Goal: Task Accomplishment & Management: Use online tool/utility

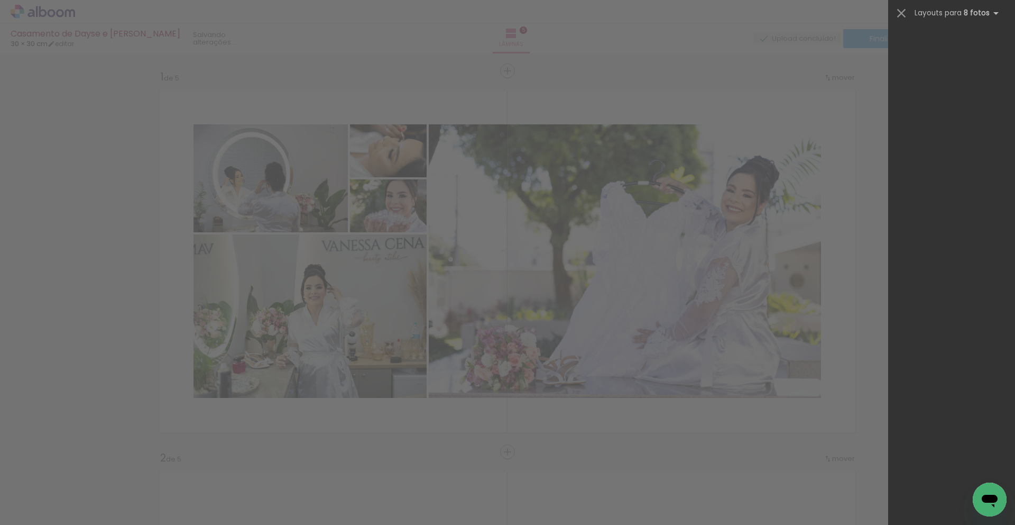
scroll to position [0, 437]
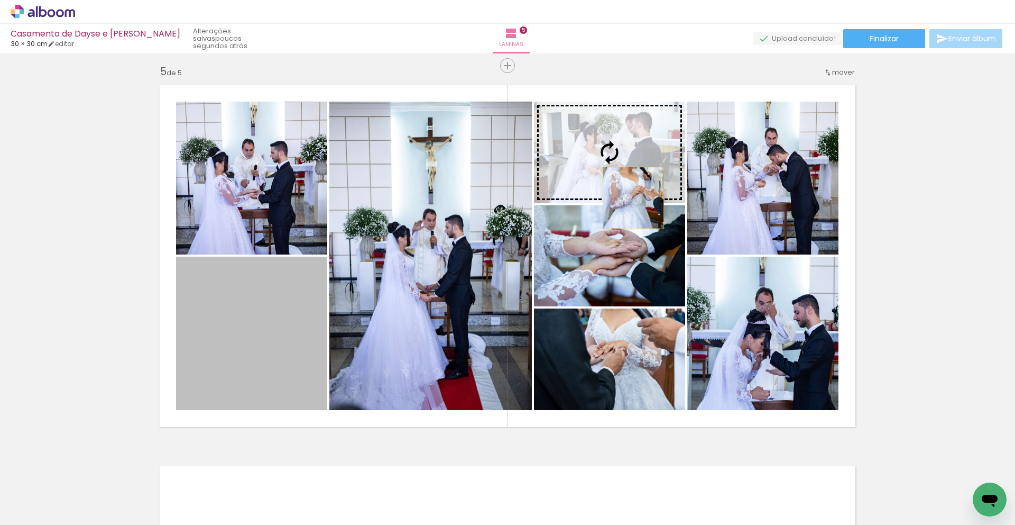
drag, startPoint x: 282, startPoint y: 314, endPoint x: 634, endPoint y: 197, distance: 370.8
click at [0, 0] on slot at bounding box center [0, 0] width 0 height 0
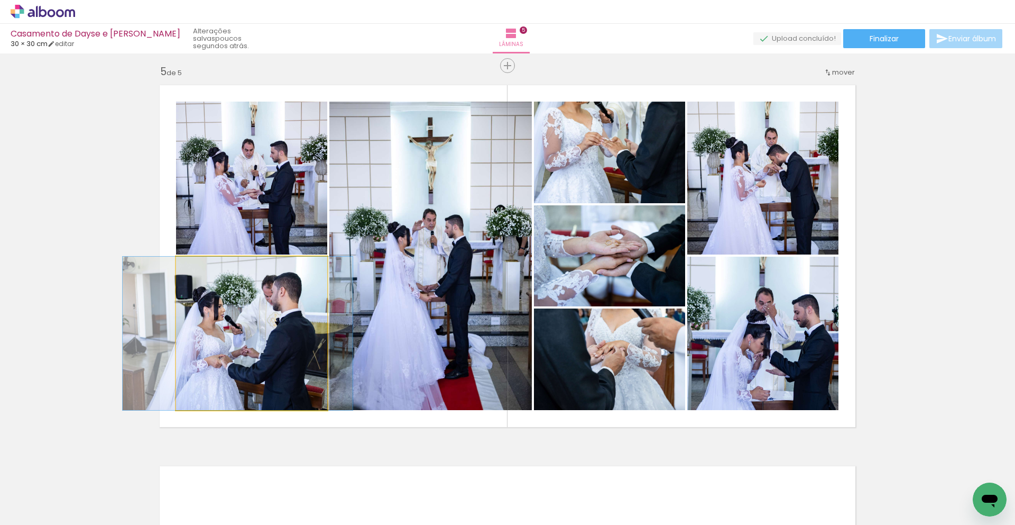
drag, startPoint x: 272, startPoint y: 310, endPoint x: 259, endPoint y: 308, distance: 14.0
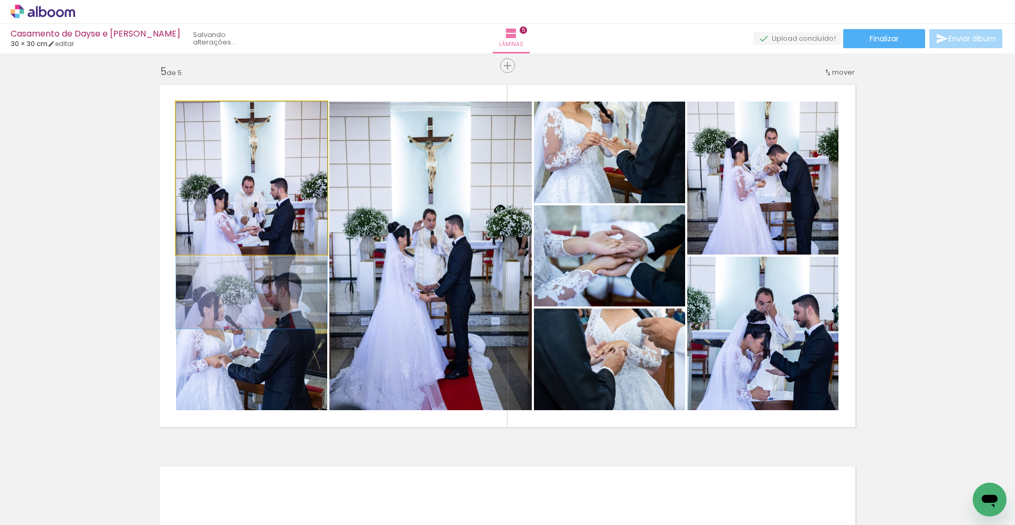
drag, startPoint x: 264, startPoint y: 187, endPoint x: 266, endPoint y: 226, distance: 38.7
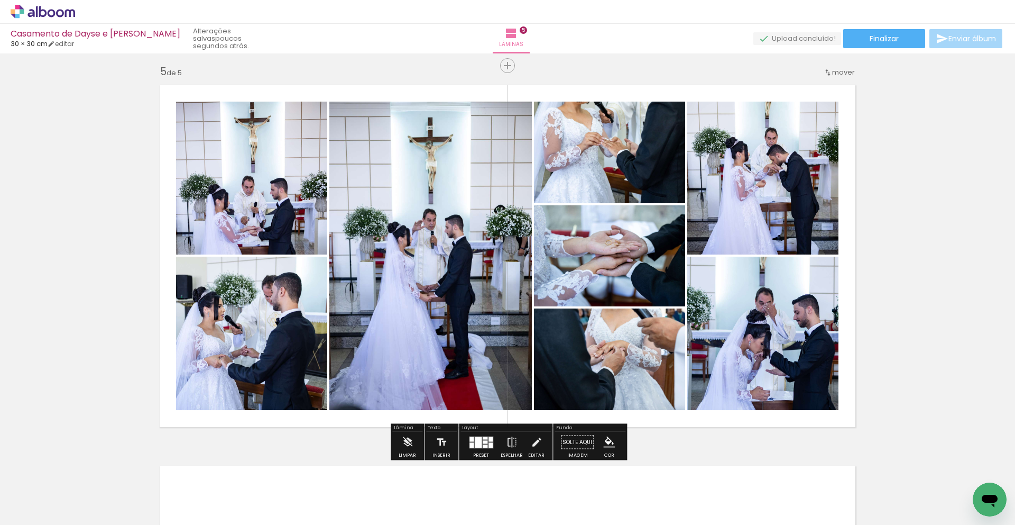
scroll to position [1529, 0]
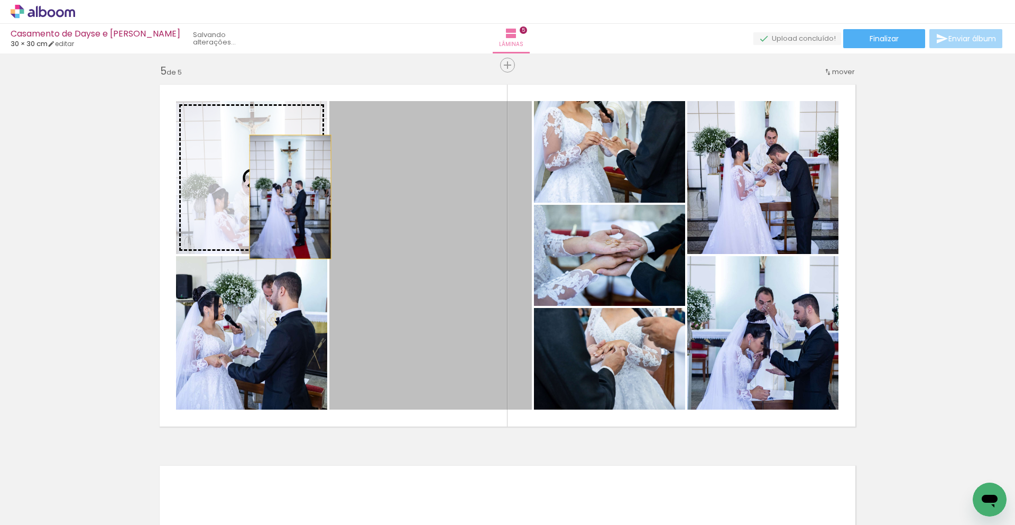
drag, startPoint x: 478, startPoint y: 259, endPoint x: 290, endPoint y: 197, distance: 197.3
click at [0, 0] on slot at bounding box center [0, 0] width 0 height 0
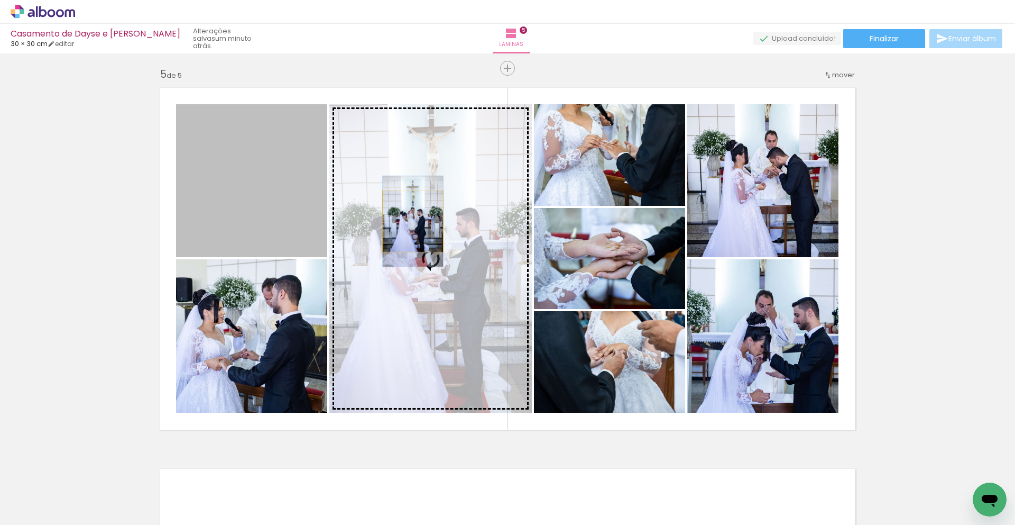
drag, startPoint x: 290, startPoint y: 197, endPoint x: 413, endPoint y: 221, distance: 125.6
click at [0, 0] on slot at bounding box center [0, 0] width 0 height 0
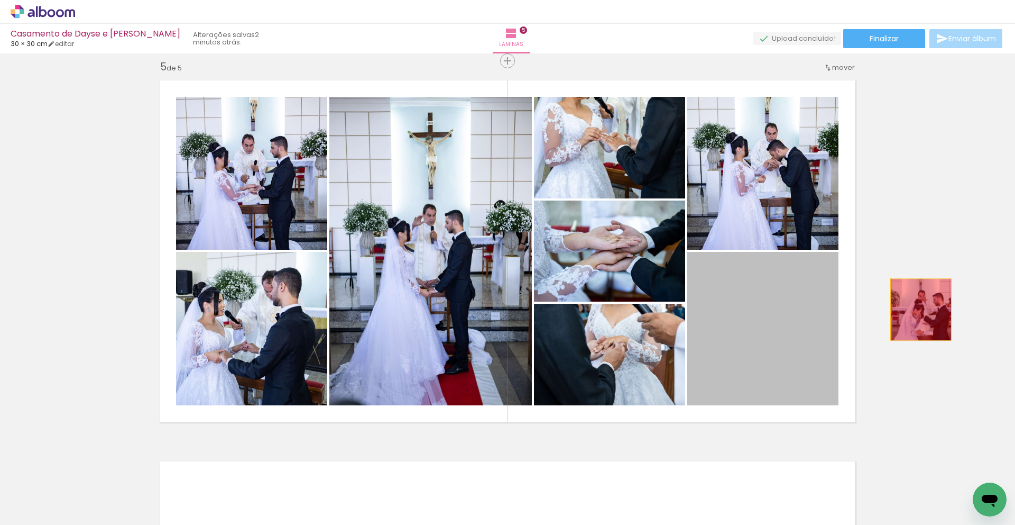
drag, startPoint x: 845, startPoint y: 315, endPoint x: 869, endPoint y: 224, distance: 94.2
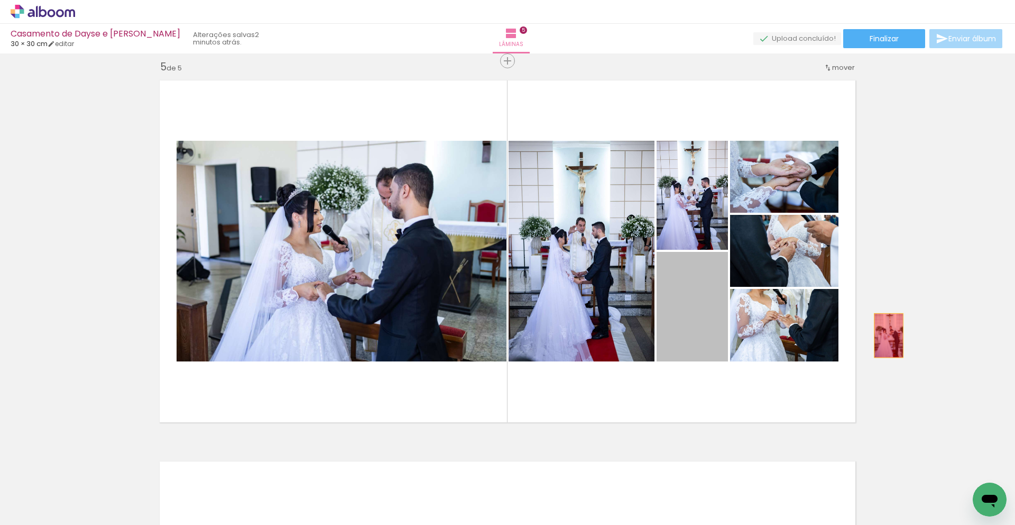
drag, startPoint x: 693, startPoint y: 325, endPoint x: 889, endPoint y: 335, distance: 196.0
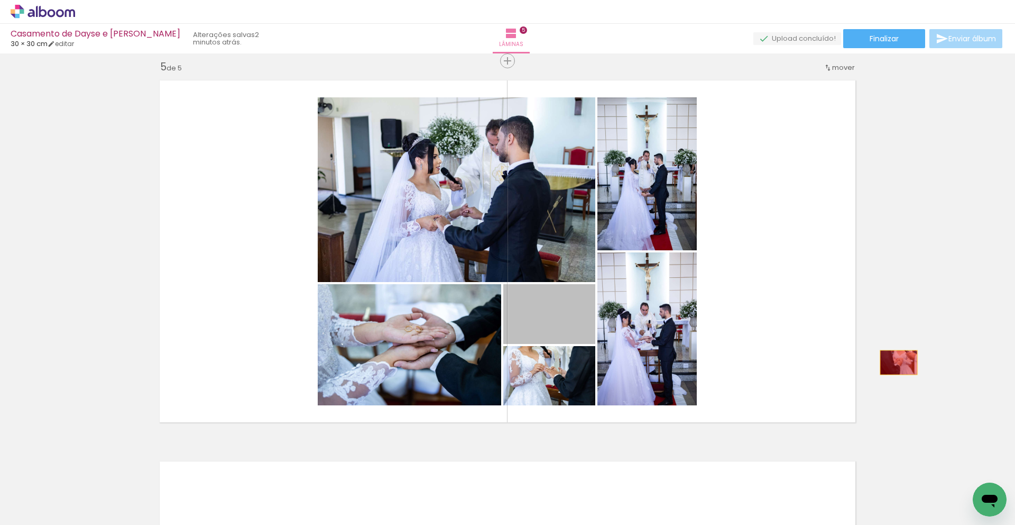
drag, startPoint x: 571, startPoint y: 334, endPoint x: 899, endPoint y: 362, distance: 329.1
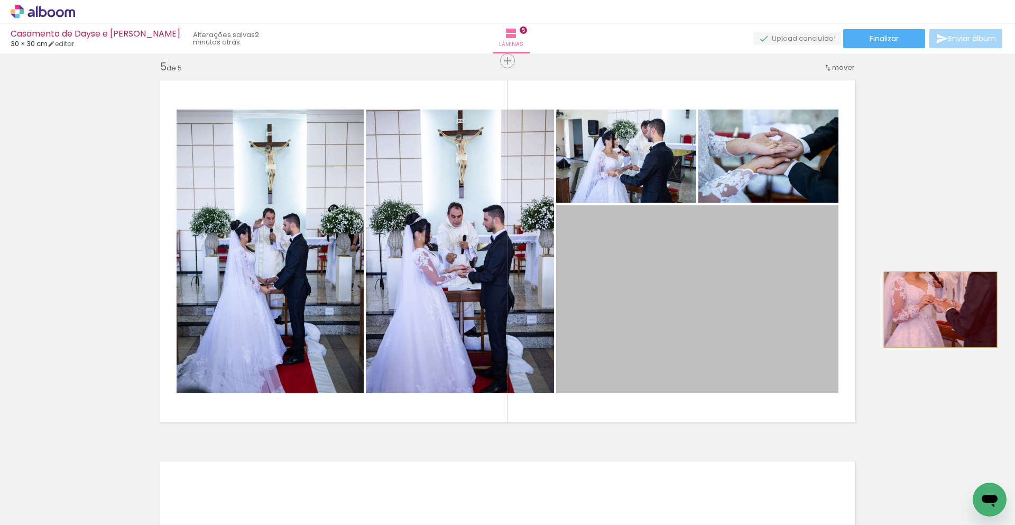
drag, startPoint x: 754, startPoint y: 272, endPoint x: 941, endPoint y: 309, distance: 190.4
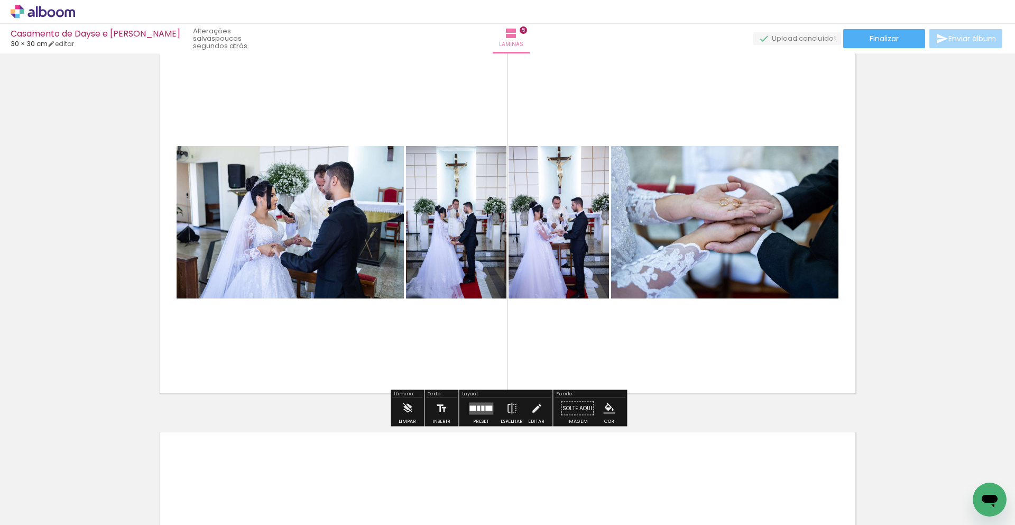
scroll to position [1563, 0]
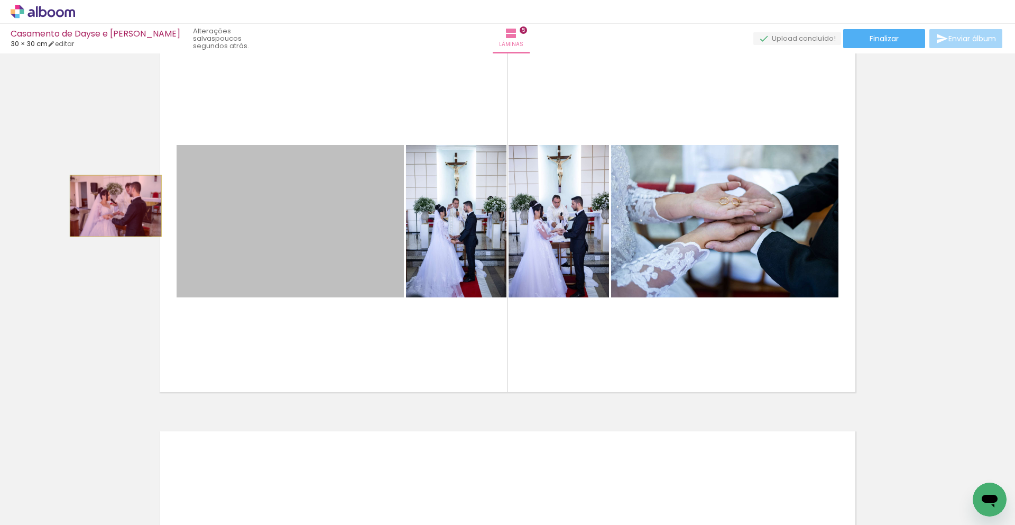
drag, startPoint x: 197, startPoint y: 215, endPoint x: 129, endPoint y: 207, distance: 69.2
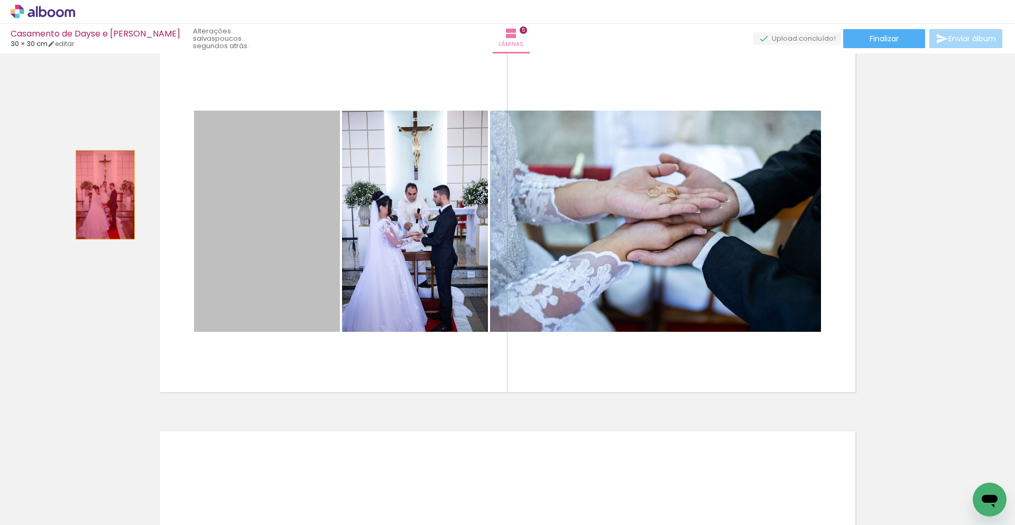
drag, startPoint x: 218, startPoint y: 198, endPoint x: 205, endPoint y: 222, distance: 27.2
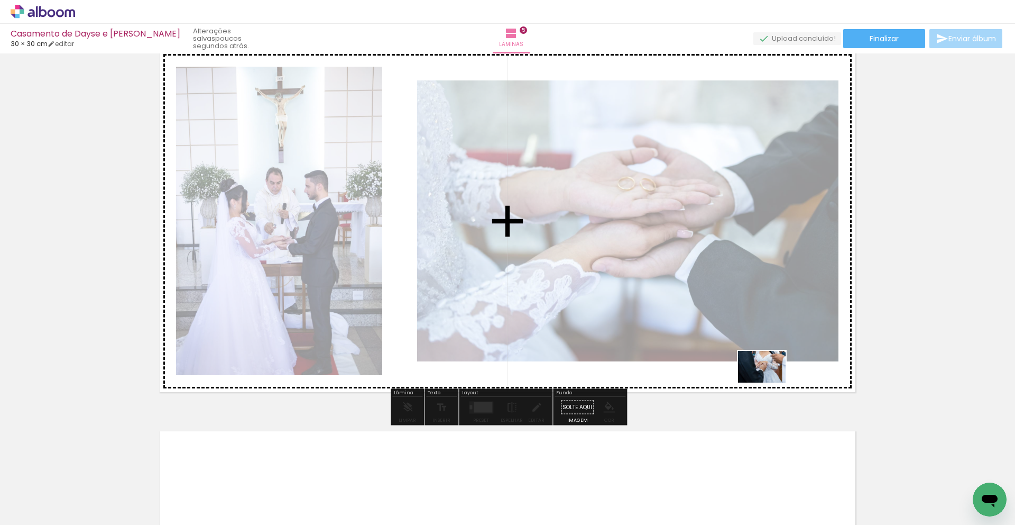
drag, startPoint x: 780, startPoint y: 450, endPoint x: 854, endPoint y: 455, distance: 74.3
click at [769, 382] on quentale-workspace at bounding box center [507, 262] width 1015 height 525
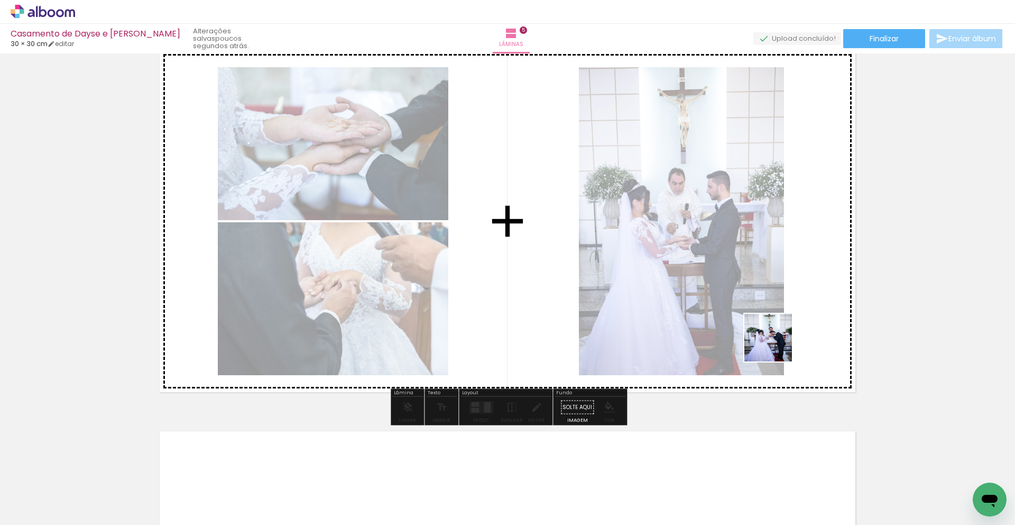
drag, startPoint x: 856, startPoint y: 485, endPoint x: 923, endPoint y: 450, distance: 75.9
click at [777, 346] on quentale-workspace at bounding box center [507, 262] width 1015 height 525
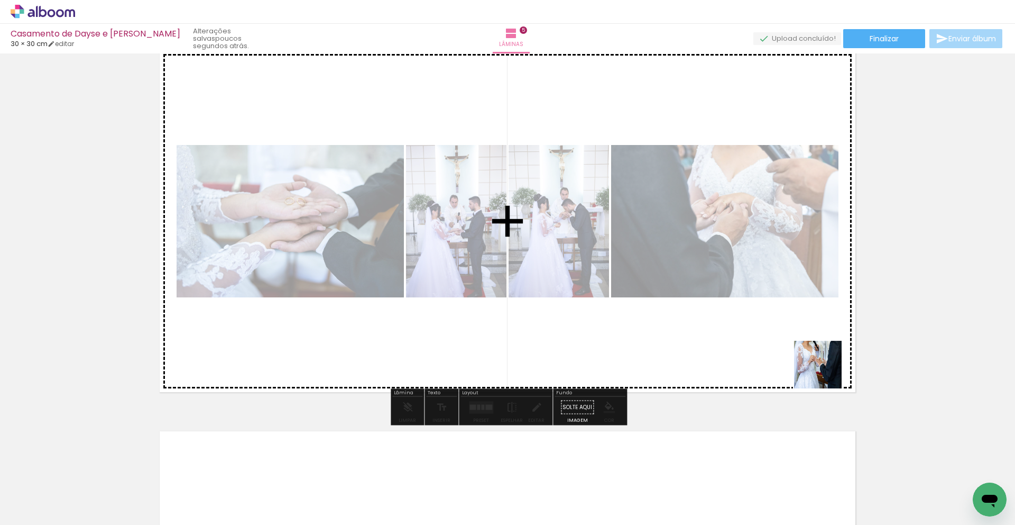
drag, startPoint x: 886, startPoint y: 454, endPoint x: 958, endPoint y: 475, distance: 75.6
click at [827, 376] on quentale-workspace at bounding box center [507, 262] width 1015 height 525
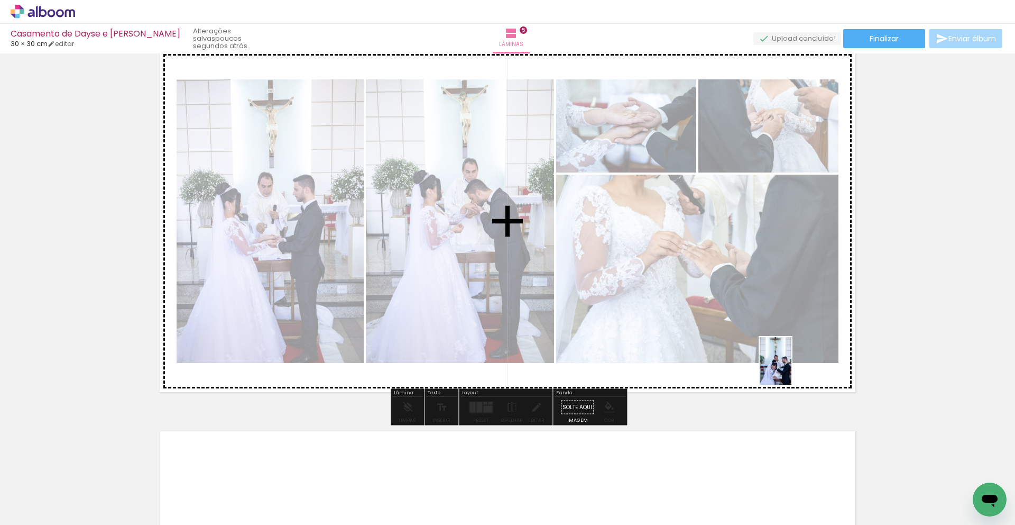
drag, startPoint x: 931, startPoint y: 470, endPoint x: 792, endPoint y: 369, distance: 172.3
click at [792, 369] on quentale-workspace at bounding box center [507, 262] width 1015 height 525
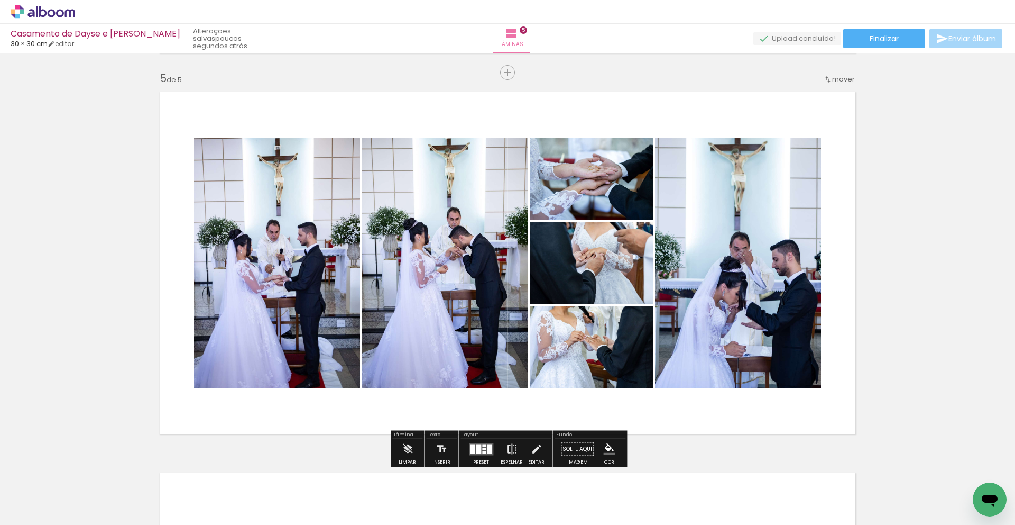
scroll to position [1523, 0]
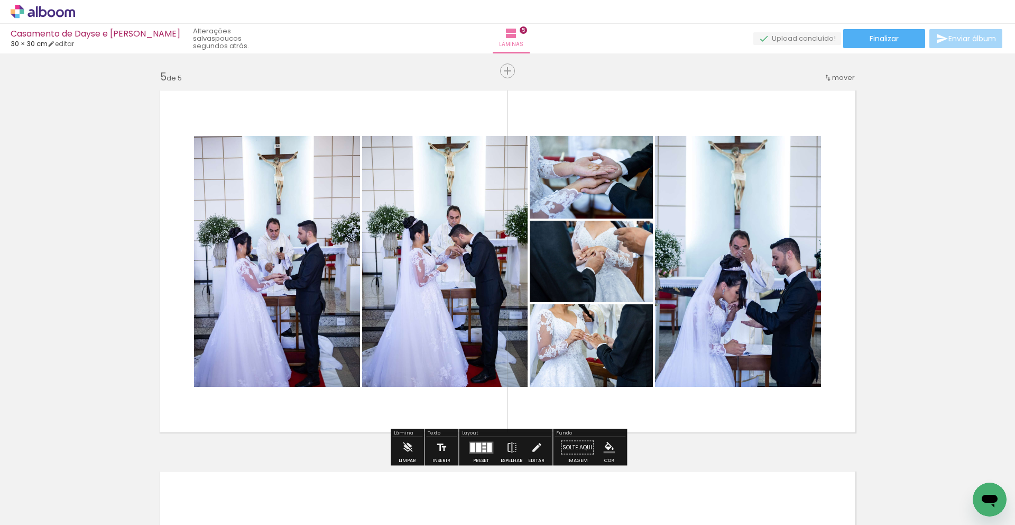
click at [483, 446] on div at bounding box center [484, 447] width 4 height 2
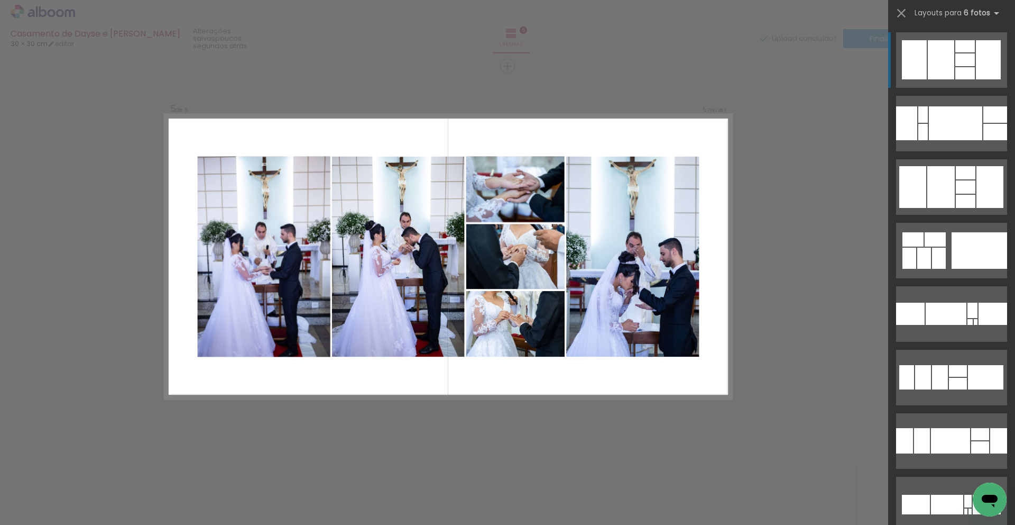
scroll to position [1528, 0]
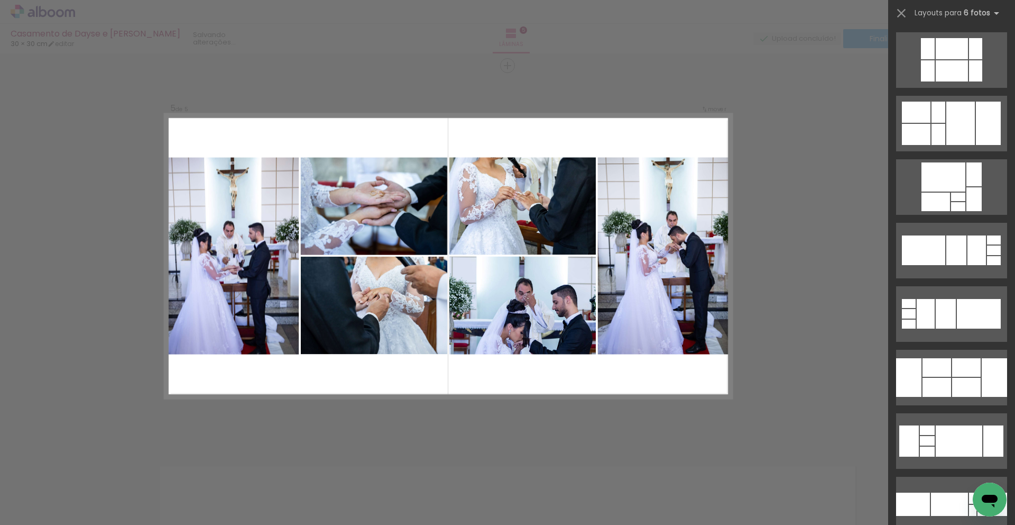
scroll to position [2732, 0]
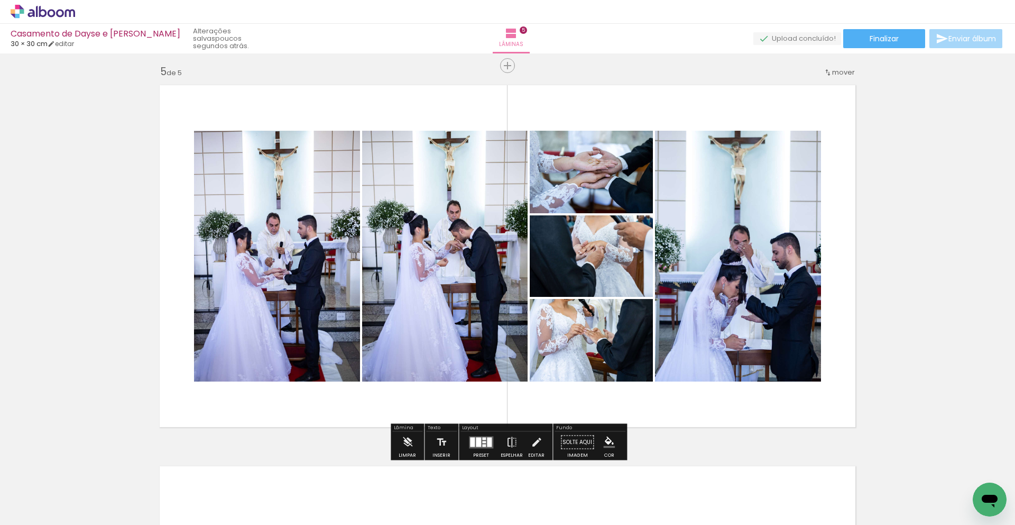
click at [487, 443] on div at bounding box center [489, 442] width 5 height 10
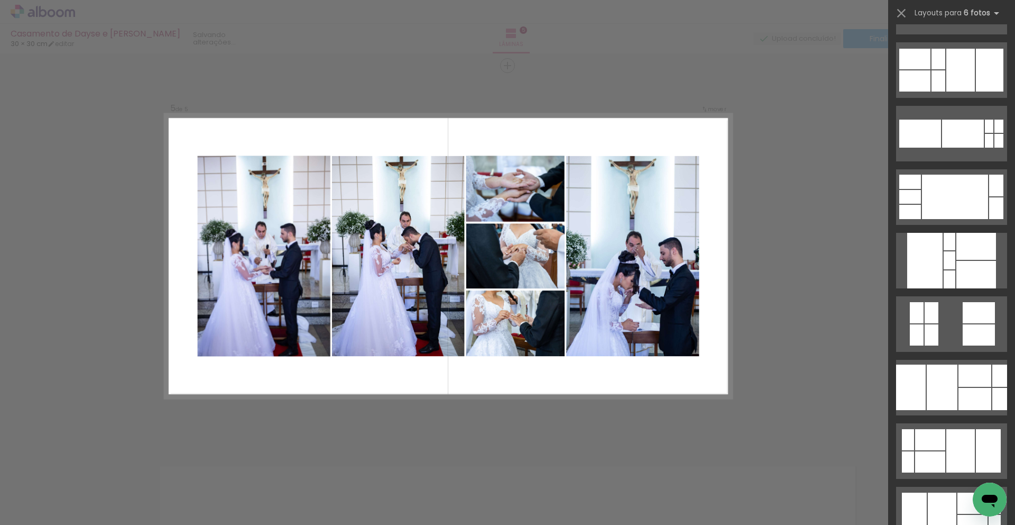
scroll to position [0, 0]
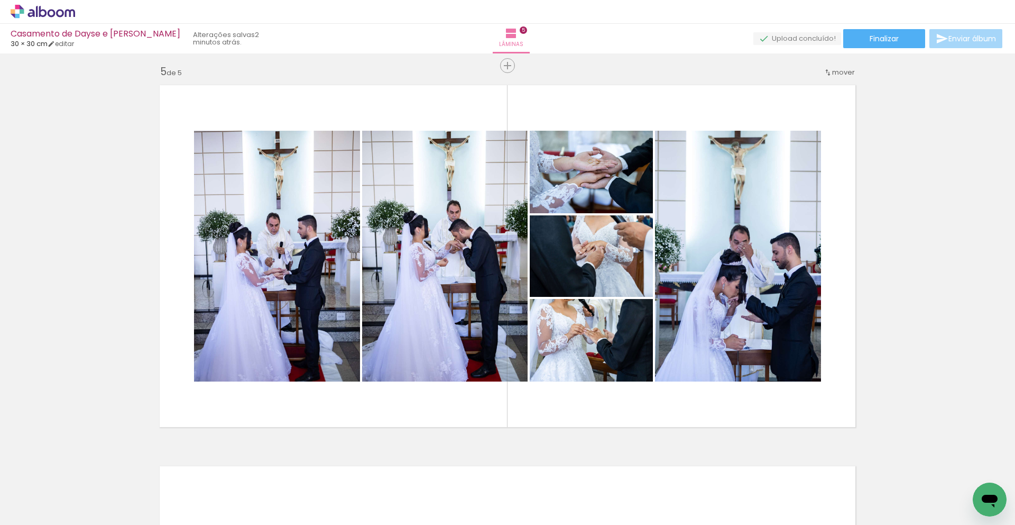
scroll to position [0, 435]
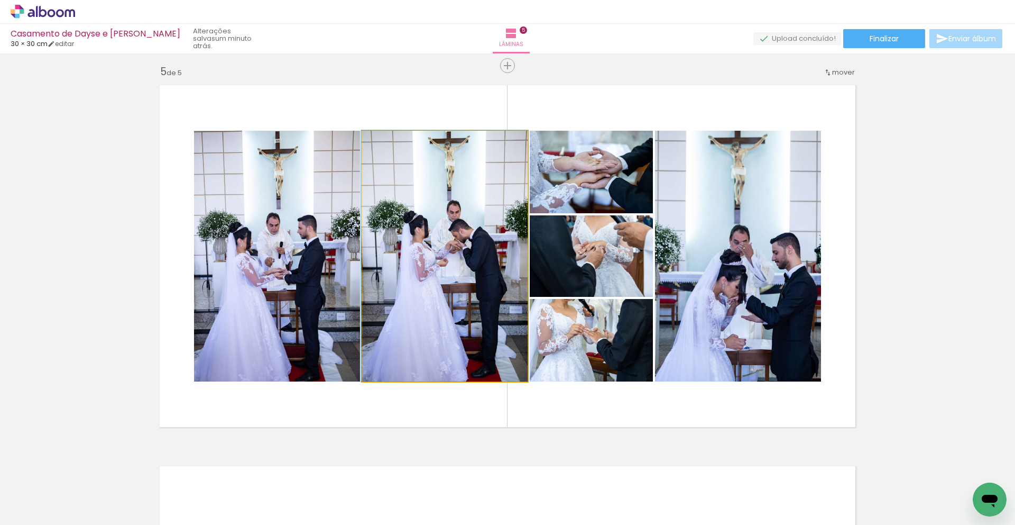
click at [480, 295] on quentale-photo at bounding box center [445, 256] width 166 height 251
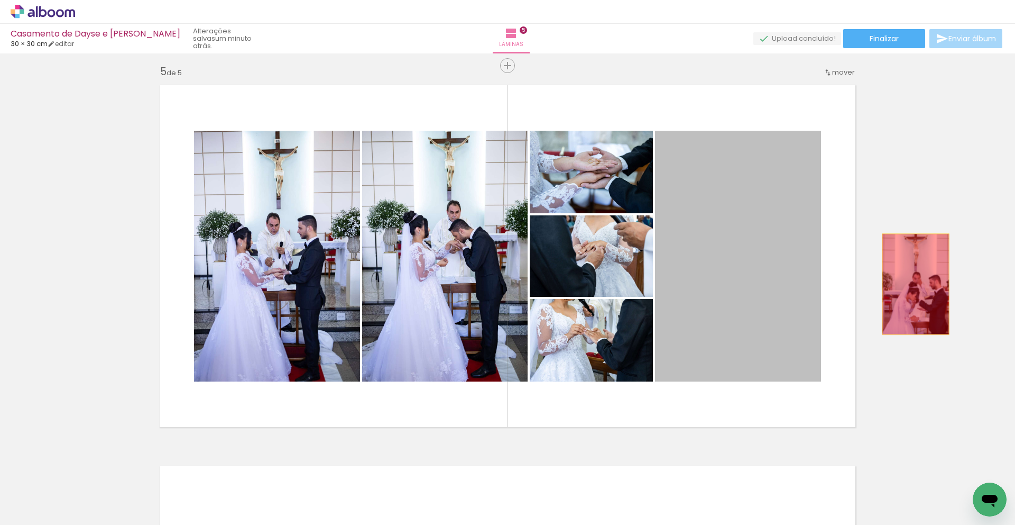
drag, startPoint x: 877, startPoint y: 286, endPoint x: 916, endPoint y: 284, distance: 39.2
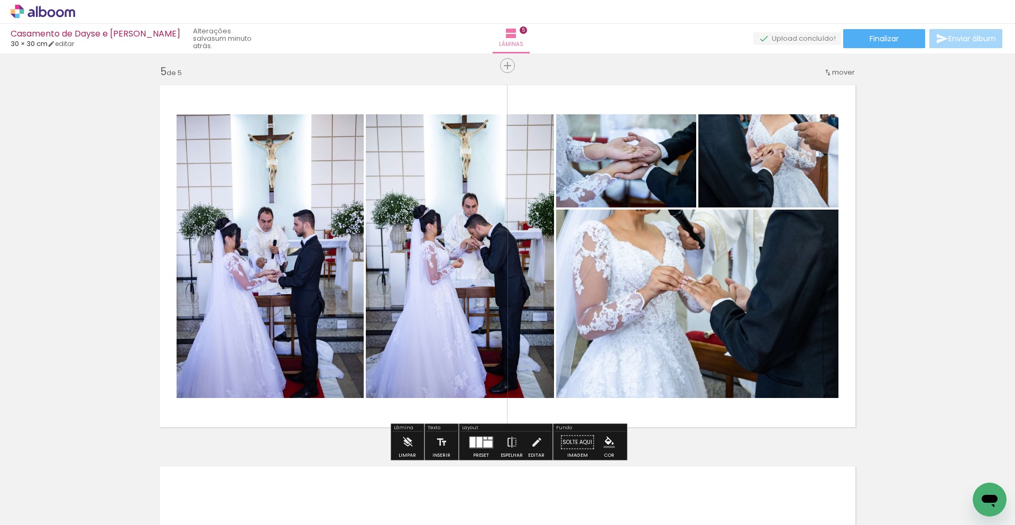
click at [477, 448] on div at bounding box center [481, 442] width 29 height 21
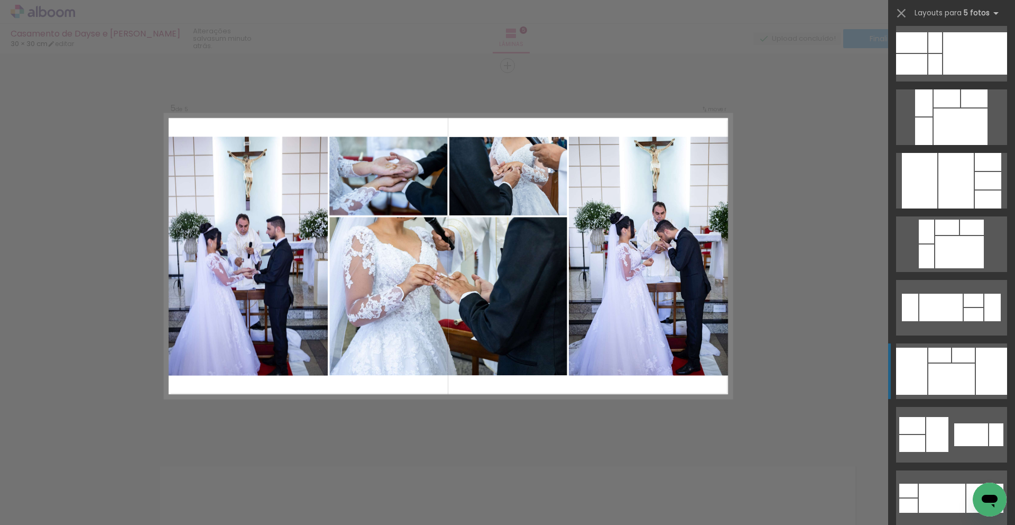
scroll to position [198, 0]
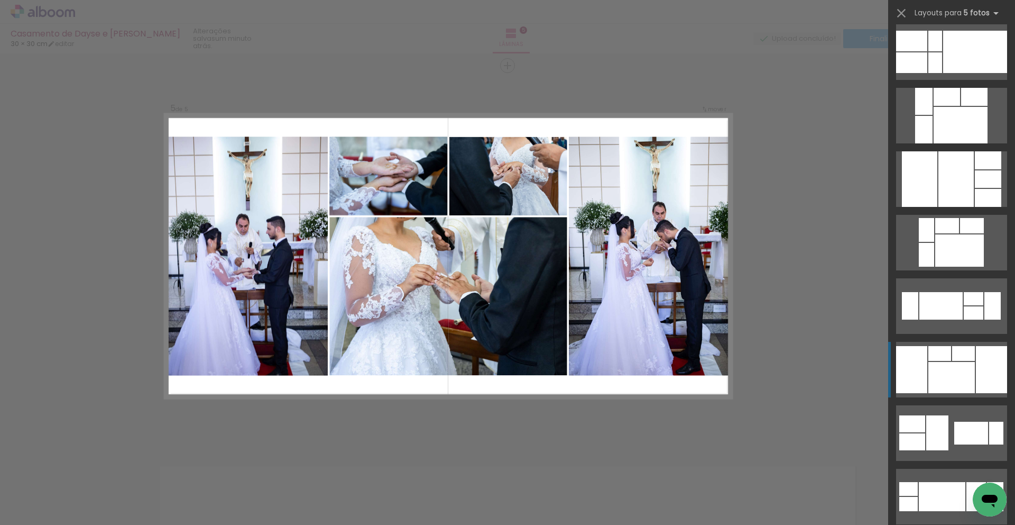
click at [965, 382] on div at bounding box center [952, 377] width 47 height 31
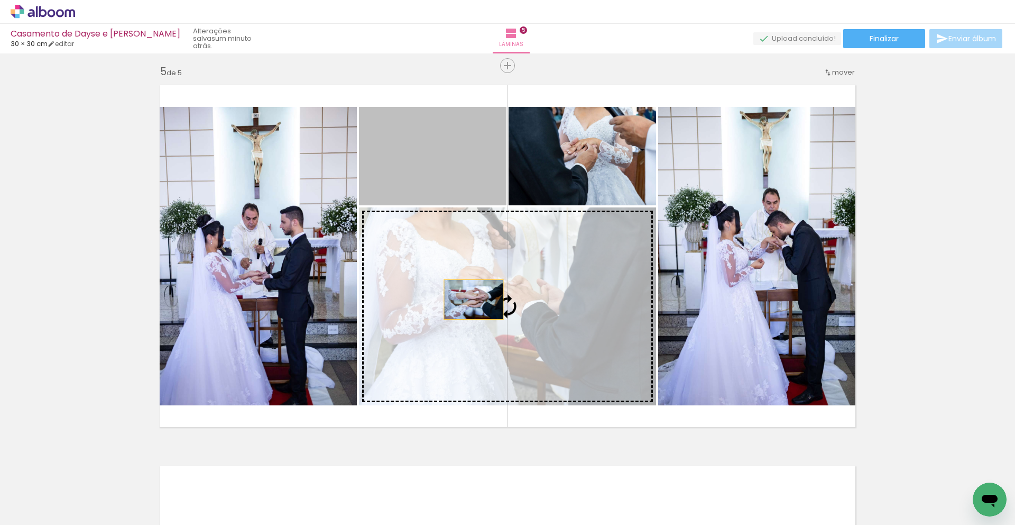
drag, startPoint x: 436, startPoint y: 181, endPoint x: 474, endPoint y: 299, distance: 123.8
click at [0, 0] on slot at bounding box center [0, 0] width 0 height 0
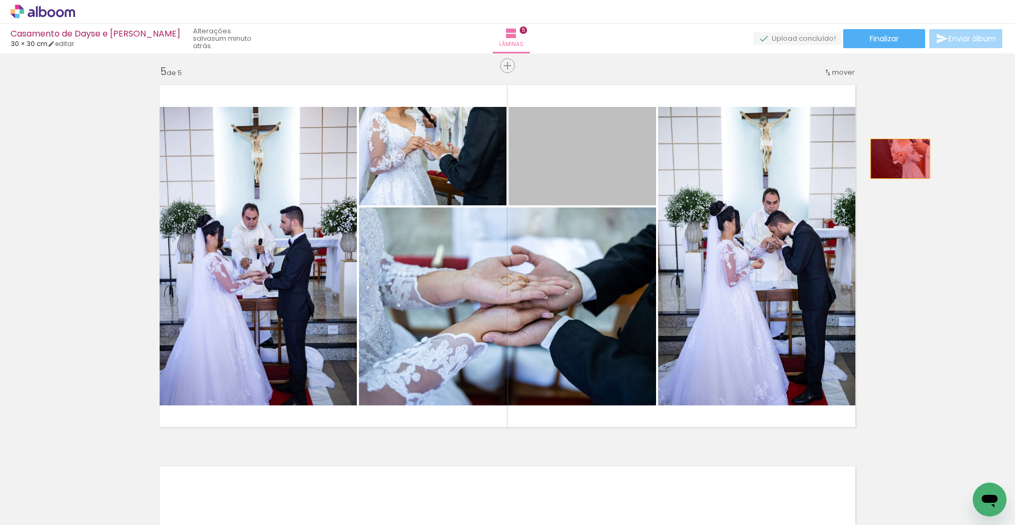
drag, startPoint x: 549, startPoint y: 164, endPoint x: 651, endPoint y: 152, distance: 102.2
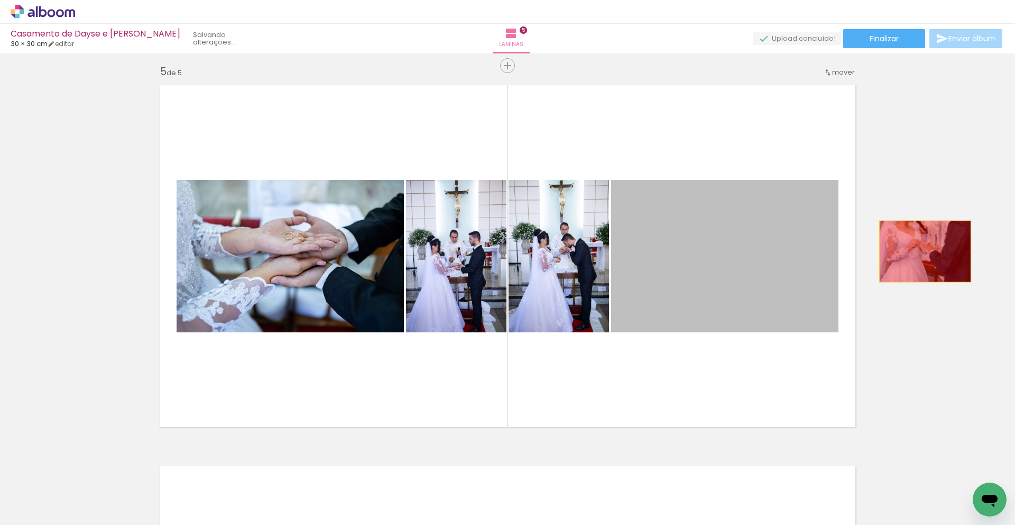
drag, startPoint x: 725, startPoint y: 270, endPoint x: 926, endPoint y: 251, distance: 201.8
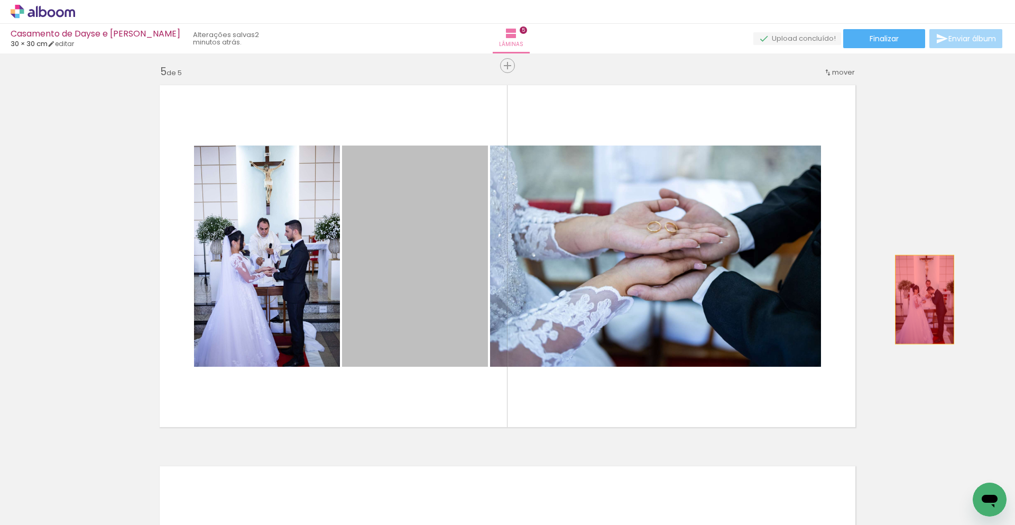
drag, startPoint x: 648, startPoint y: 301, endPoint x: 927, endPoint y: 299, distance: 278.7
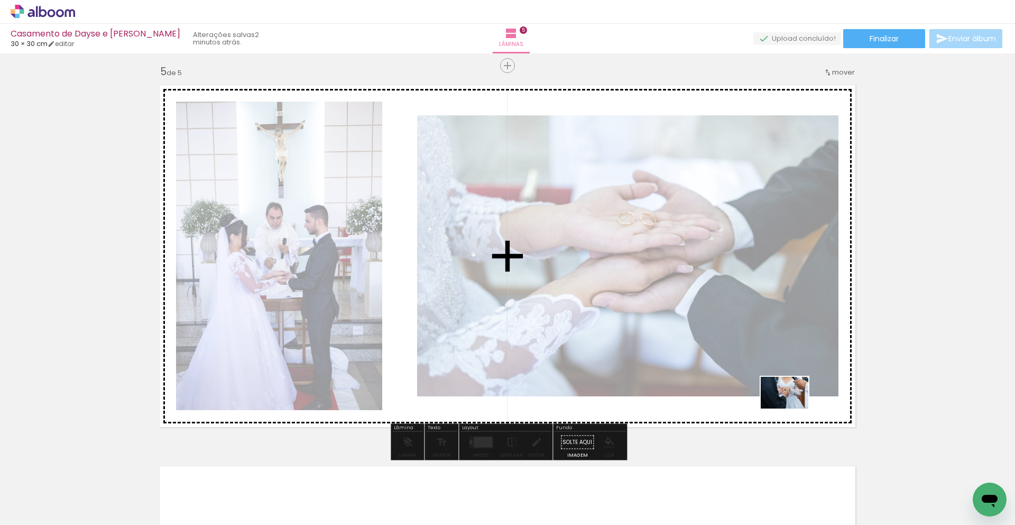
drag, startPoint x: 792, startPoint y: 409, endPoint x: 804, endPoint y: 456, distance: 49.0
click at [792, 409] on quentale-workspace at bounding box center [507, 262] width 1015 height 525
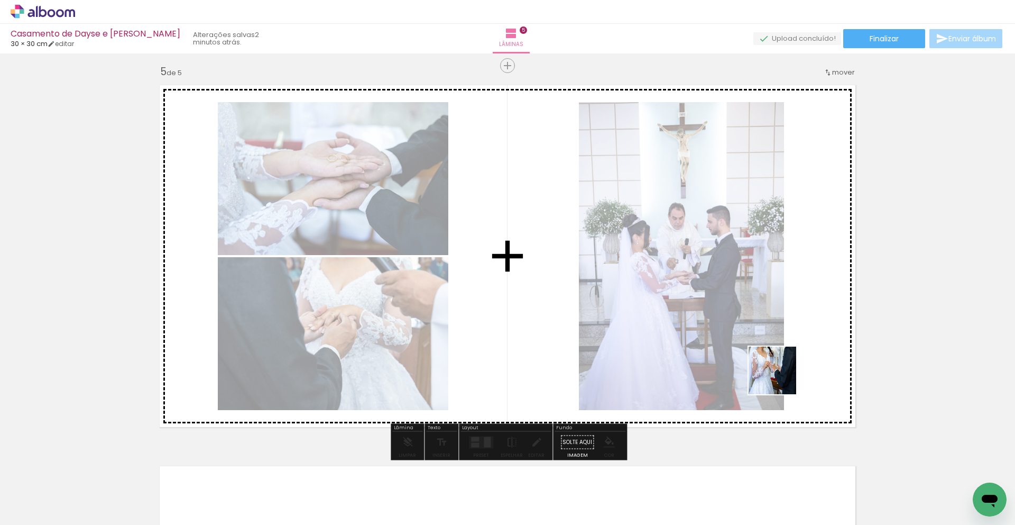
drag, startPoint x: 812, startPoint y: 405, endPoint x: 872, endPoint y: 359, distance: 75.4
click at [782, 379] on quentale-workspace at bounding box center [507, 262] width 1015 height 525
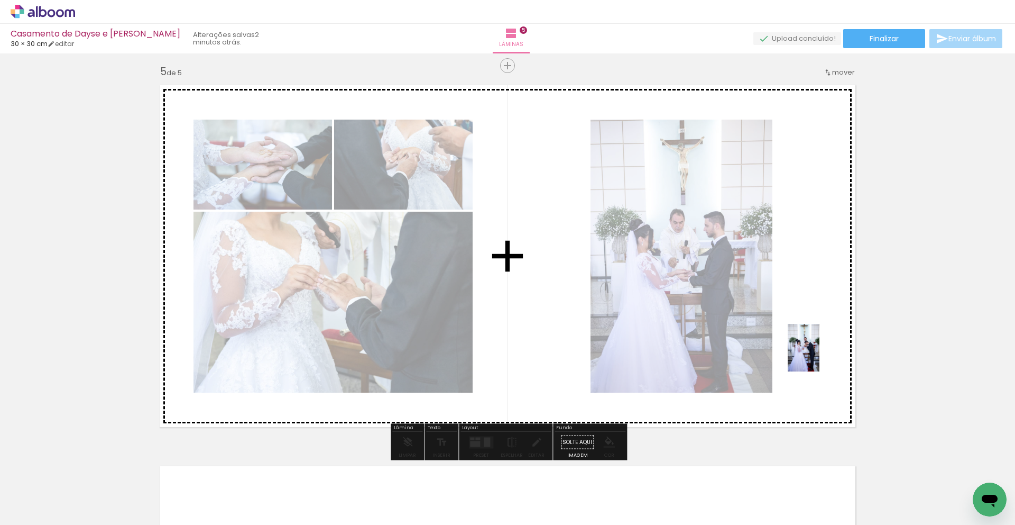
drag, startPoint x: 861, startPoint y: 491, endPoint x: 820, endPoint y: 355, distance: 141.5
click at [820, 355] on quentale-workspace at bounding box center [507, 262] width 1015 height 525
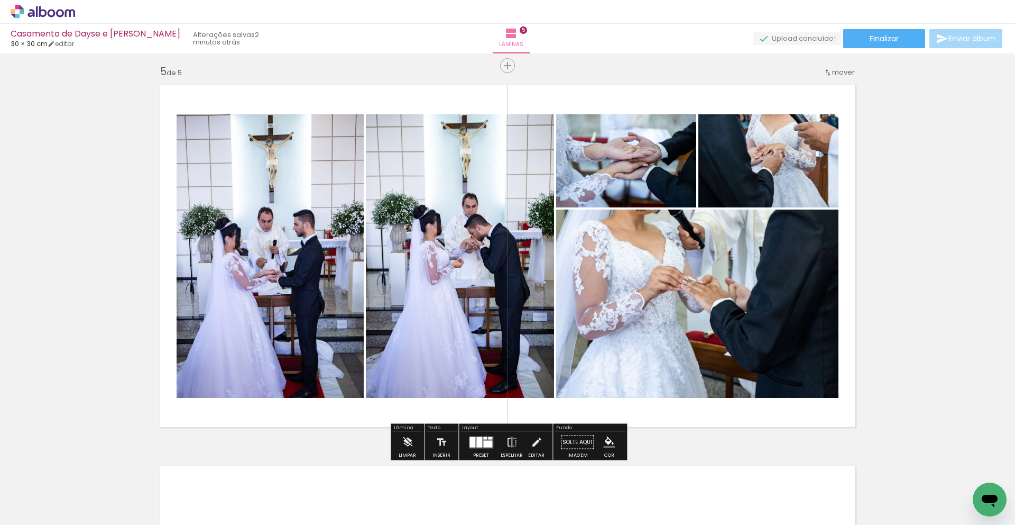
scroll to position [0, 437]
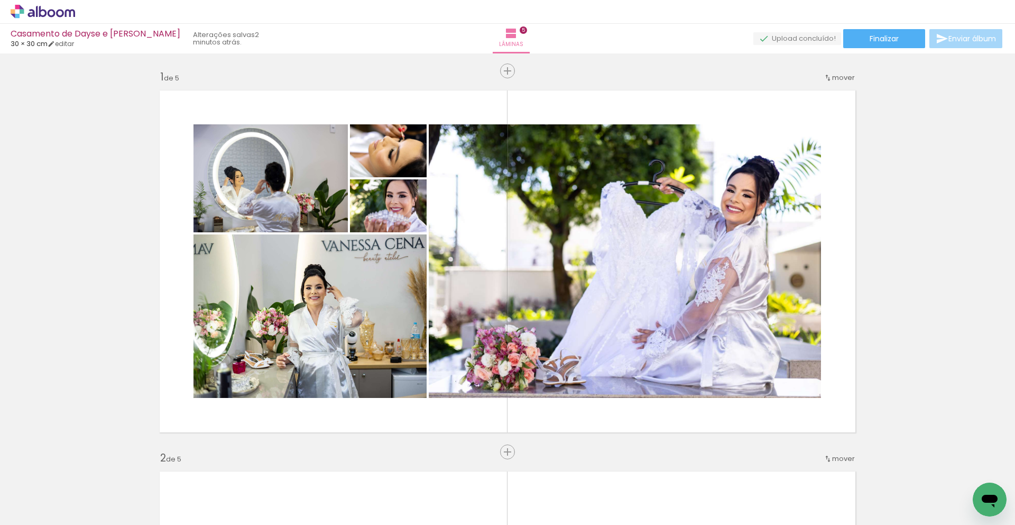
scroll to position [0, 437]
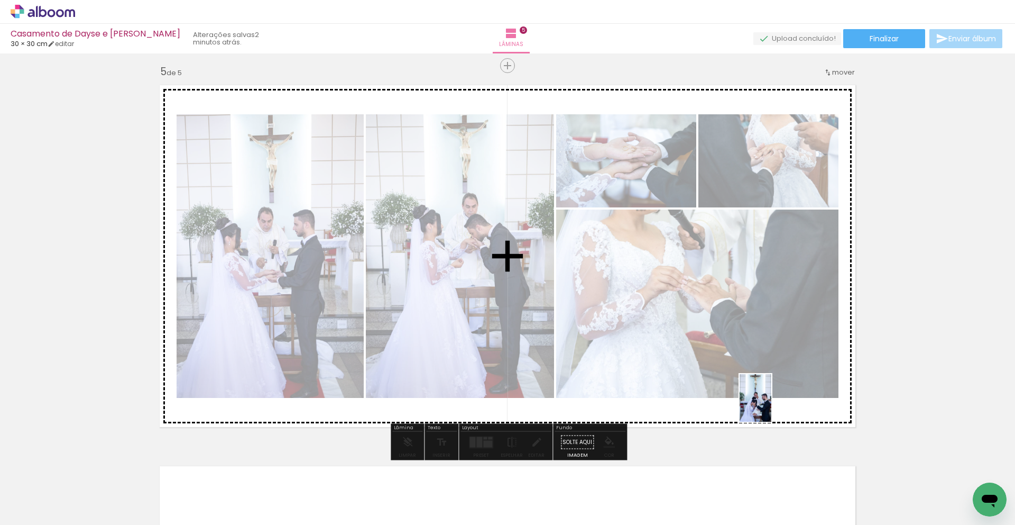
drag, startPoint x: 0, startPoint y: 0, endPoint x: 772, endPoint y: 406, distance: 871.7
click at [772, 406] on quentale-workspace at bounding box center [507, 262] width 1015 height 525
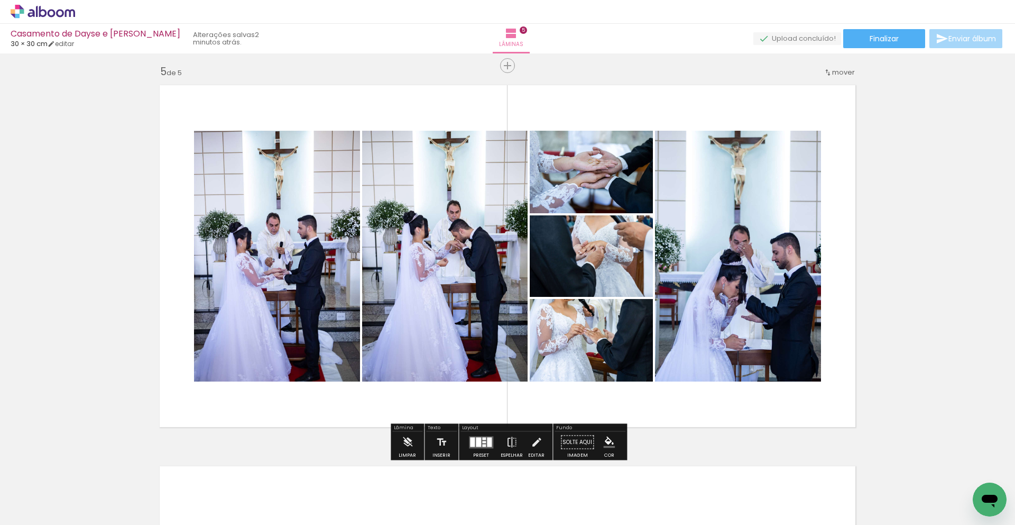
click at [484, 446] on quentale-layouter at bounding box center [481, 442] width 24 height 12
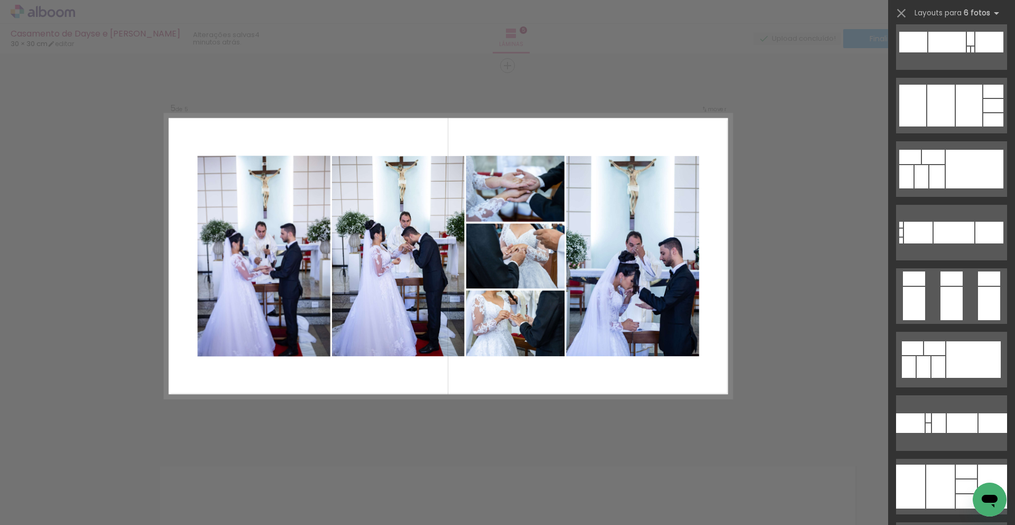
scroll to position [1767, 0]
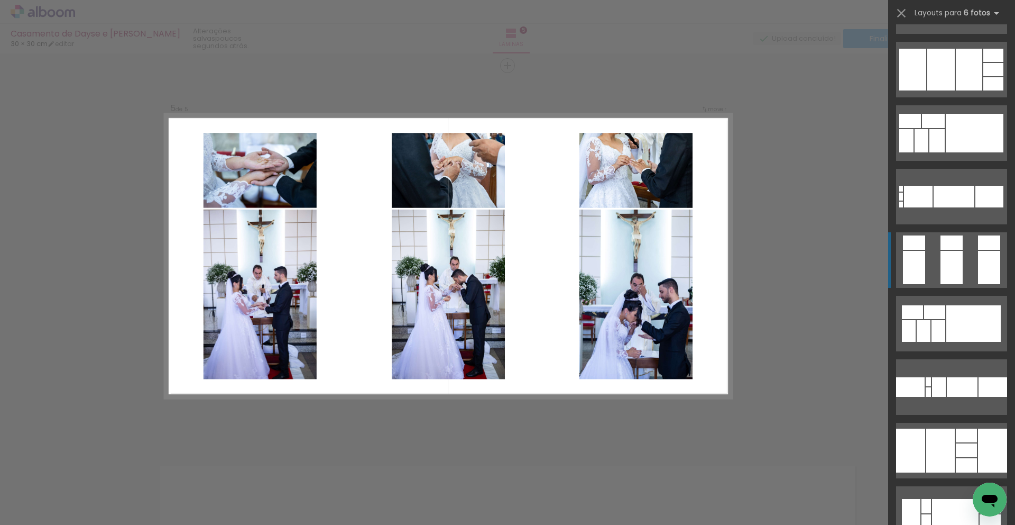
click at [990, 278] on div at bounding box center [989, 267] width 22 height 33
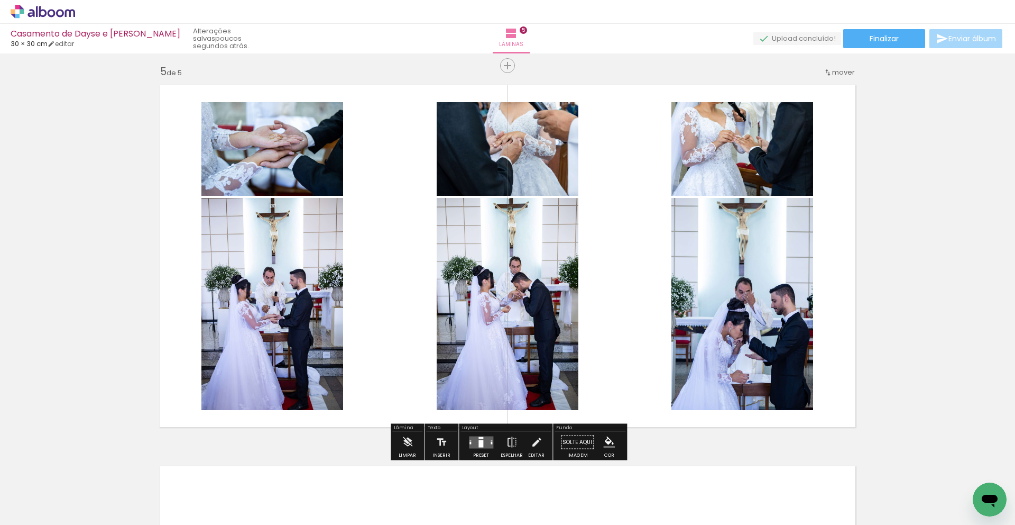
click at [630, 245] on quentale-layouter at bounding box center [507, 256] width 709 height 354
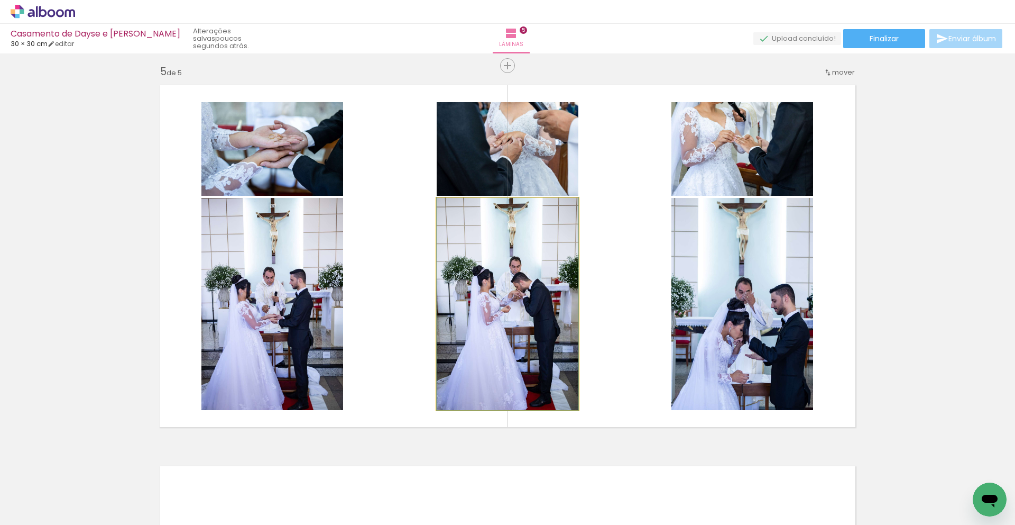
click at [545, 269] on quentale-photo at bounding box center [508, 304] width 142 height 212
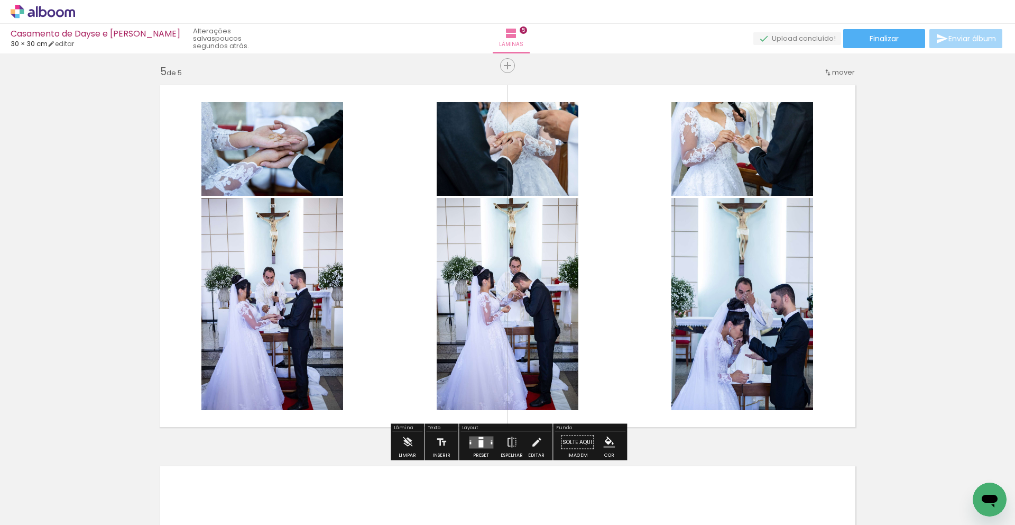
click at [545, 269] on quentale-photo at bounding box center [508, 304] width 142 height 212
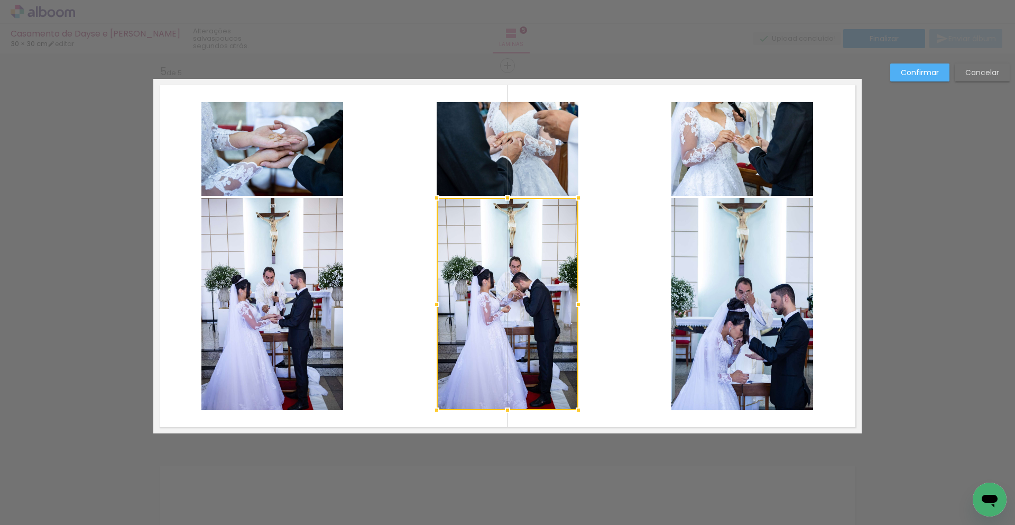
click at [554, 184] on quentale-photo at bounding box center [508, 149] width 142 height 94
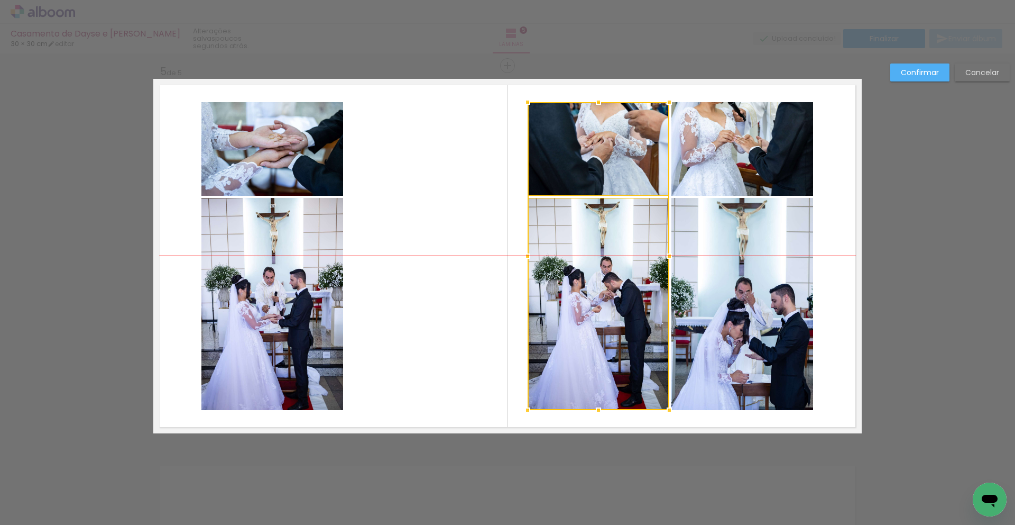
drag, startPoint x: 554, startPoint y: 184, endPoint x: 646, endPoint y: 184, distance: 91.5
click at [646, 184] on div at bounding box center [599, 256] width 142 height 308
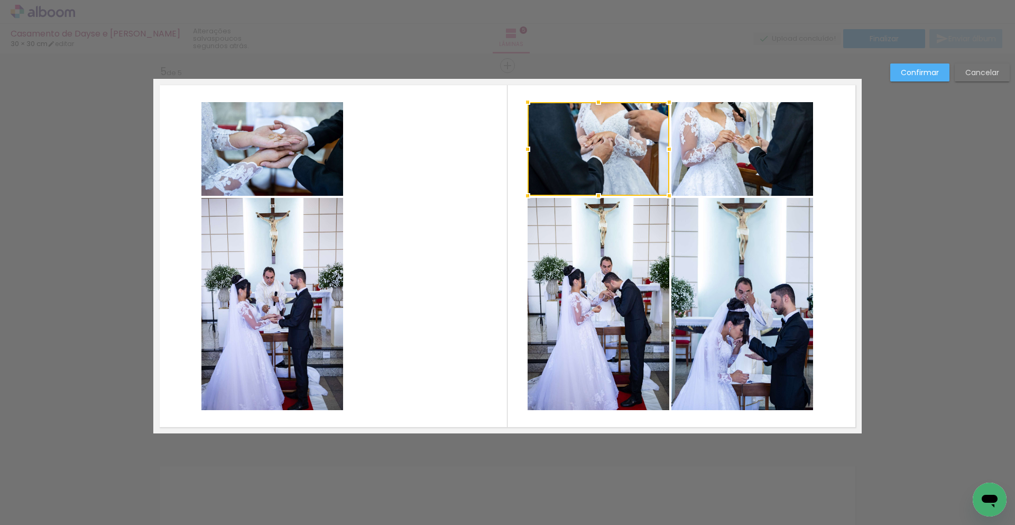
click at [496, 213] on quentale-layouter at bounding box center [507, 256] width 709 height 354
click at [305, 237] on quentale-photo at bounding box center [272, 304] width 142 height 212
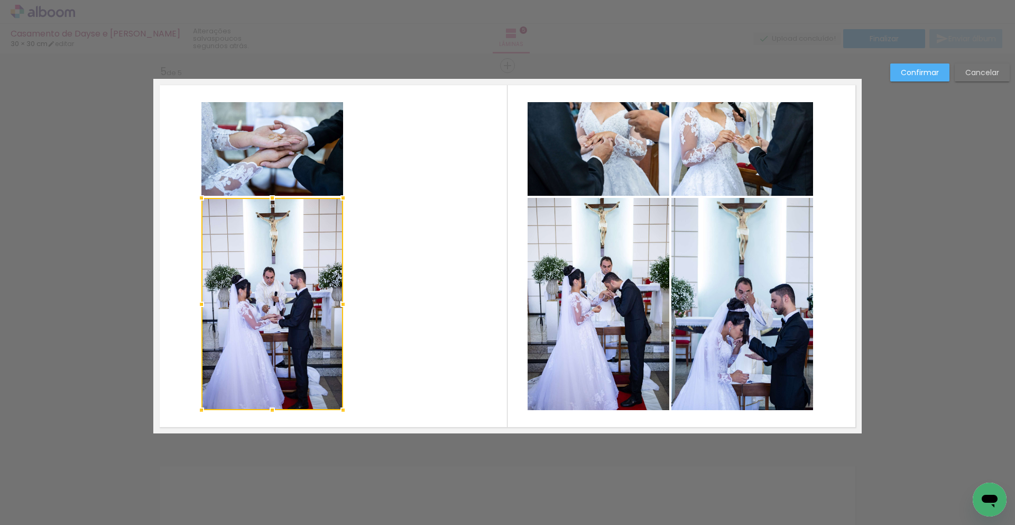
click at [305, 237] on div at bounding box center [272, 304] width 142 height 212
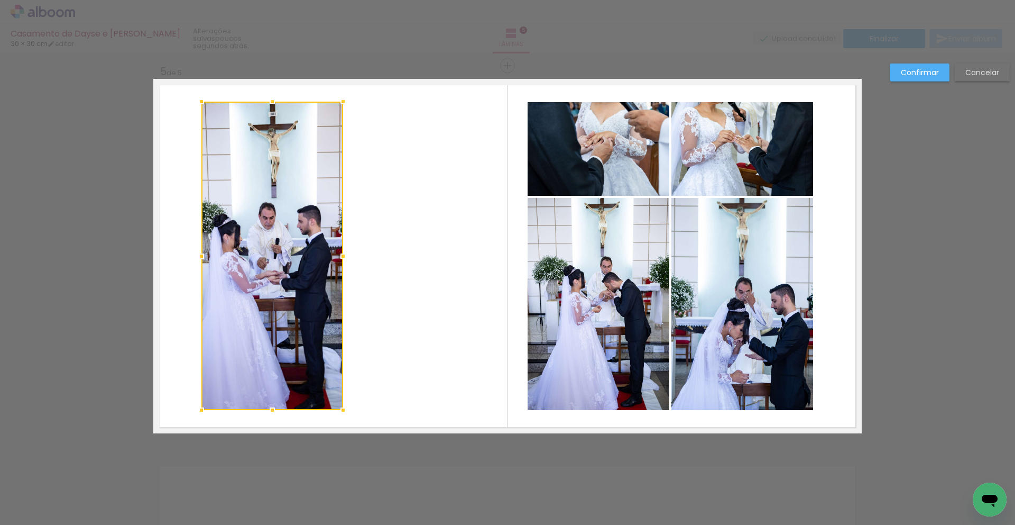
drag, startPoint x: 271, startPoint y: 200, endPoint x: 295, endPoint y: 104, distance: 99.2
click at [295, 104] on div at bounding box center [272, 256] width 142 height 308
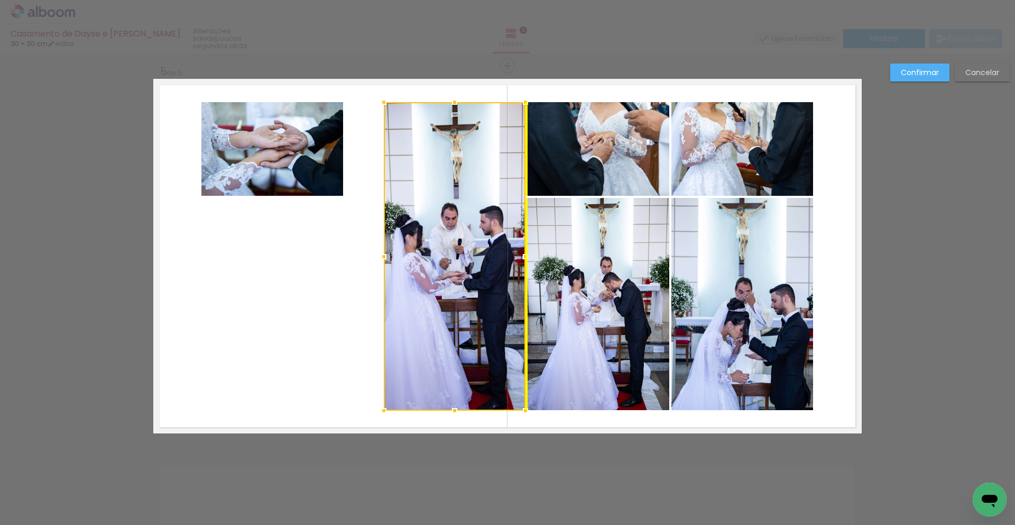
drag, startPoint x: 281, startPoint y: 180, endPoint x: 463, endPoint y: 180, distance: 182.5
click at [463, 180] on div at bounding box center [455, 256] width 142 height 308
click at [361, 232] on quentale-layouter at bounding box center [507, 256] width 709 height 354
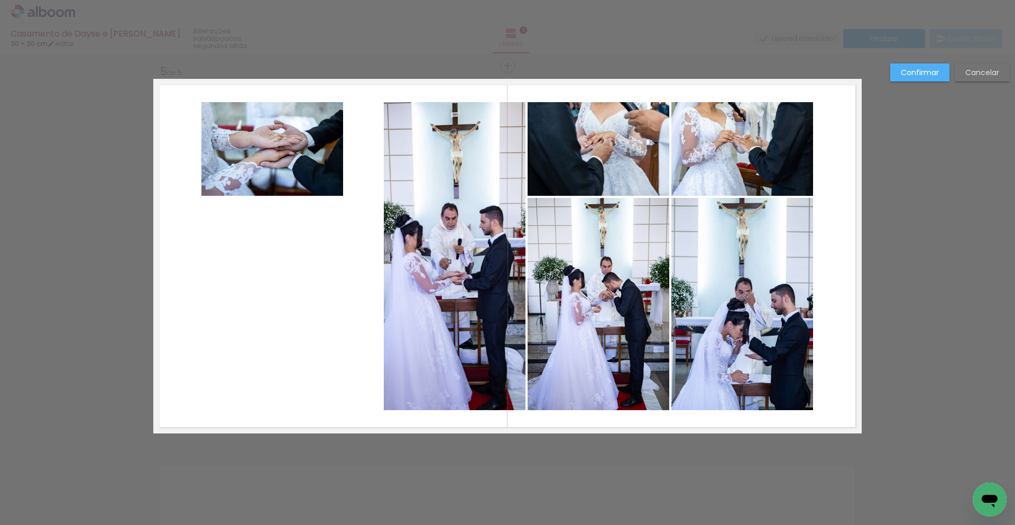
click at [294, 163] on quentale-photo at bounding box center [272, 149] width 142 height 94
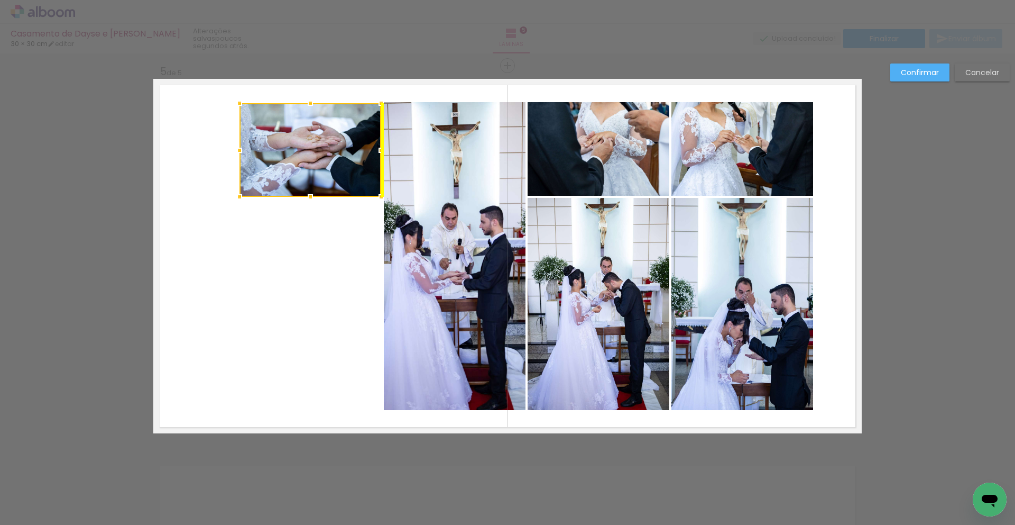
drag, startPoint x: 279, startPoint y: 160, endPoint x: 317, endPoint y: 161, distance: 38.1
click at [317, 161] on div at bounding box center [311, 150] width 142 height 94
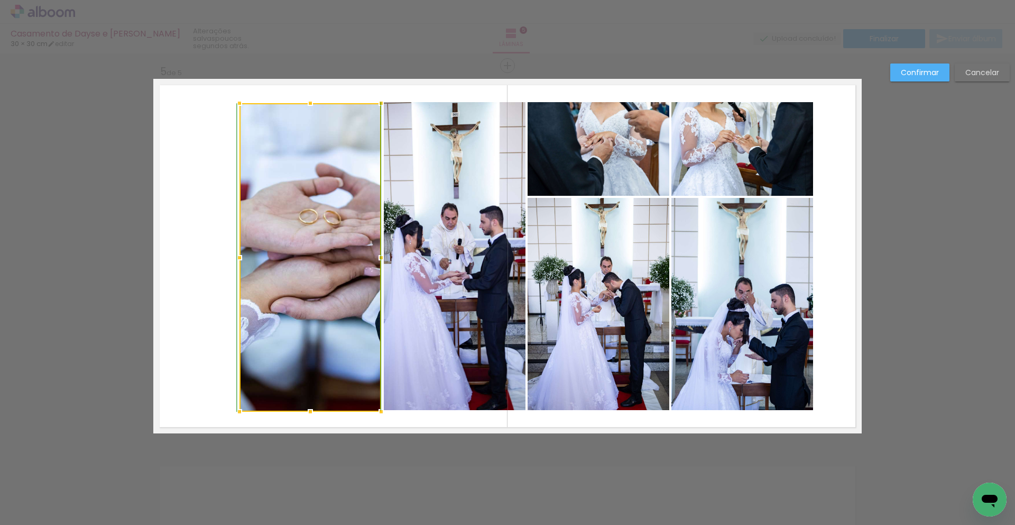
drag, startPoint x: 311, startPoint y: 196, endPoint x: 330, endPoint y: 408, distance: 212.4
click at [330, 408] on div at bounding box center [311, 257] width 142 height 308
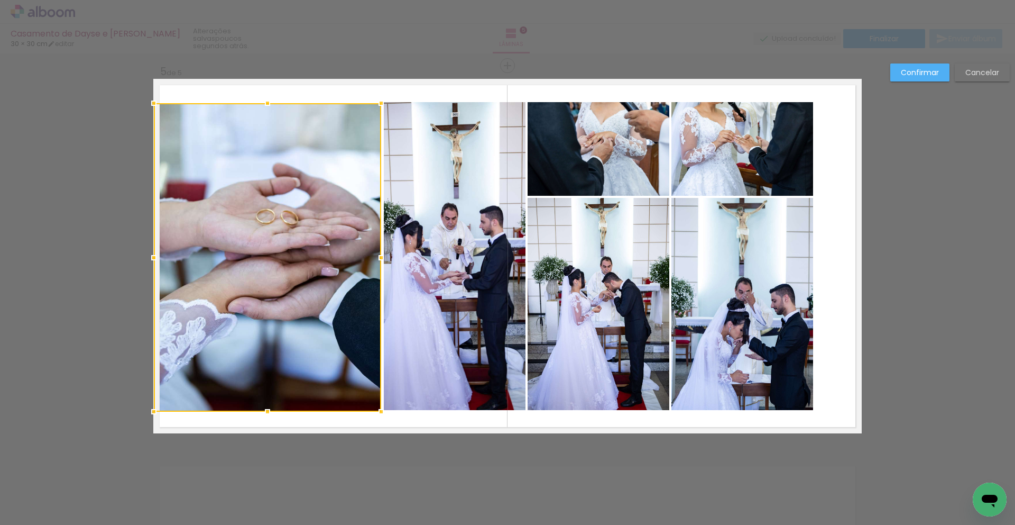
drag, startPoint x: 239, startPoint y: 257, endPoint x: 152, endPoint y: 254, distance: 87.3
click at [152, 254] on div at bounding box center [153, 257] width 21 height 21
click at [406, 416] on quentale-layouter at bounding box center [507, 256] width 709 height 354
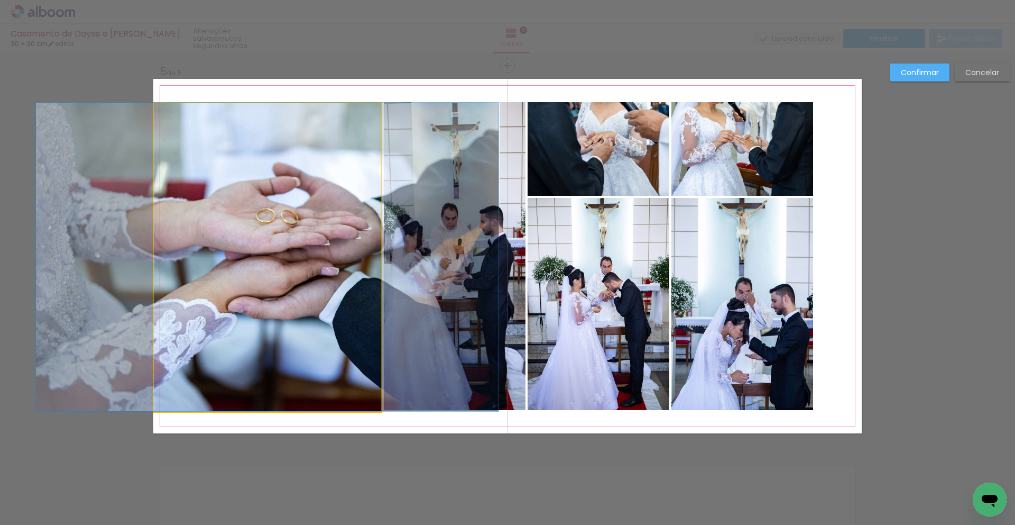
drag, startPoint x: 320, startPoint y: 382, endPoint x: 320, endPoint y: 372, distance: 10.0
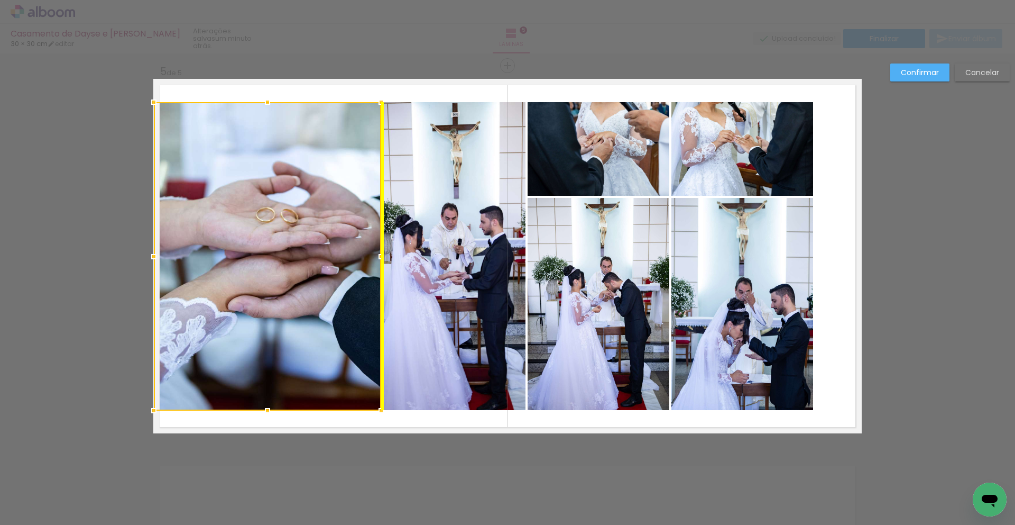
click at [355, 379] on div at bounding box center [267, 256] width 227 height 308
click at [414, 426] on quentale-layouter at bounding box center [507, 256] width 709 height 354
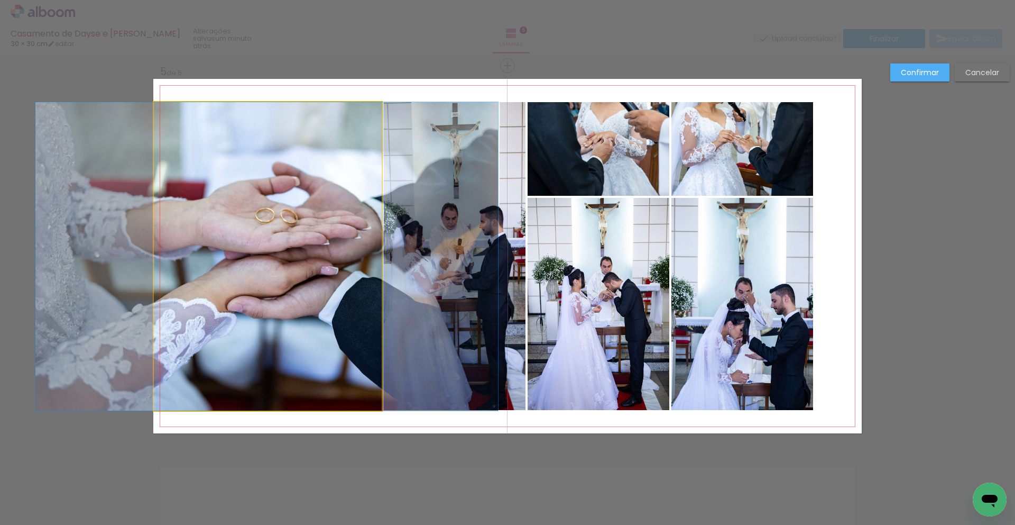
scroll to position [1530, 0]
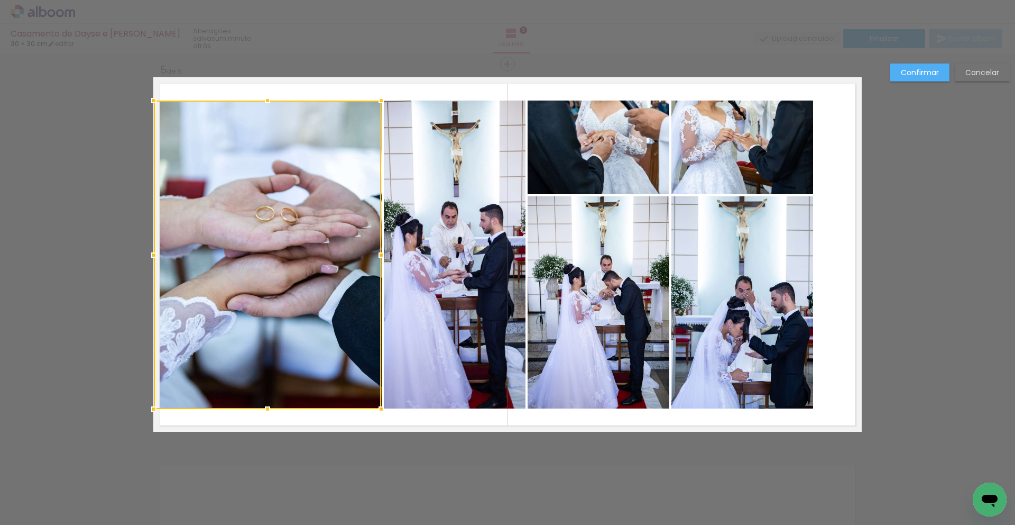
click at [430, 412] on quentale-layouter at bounding box center [507, 254] width 709 height 354
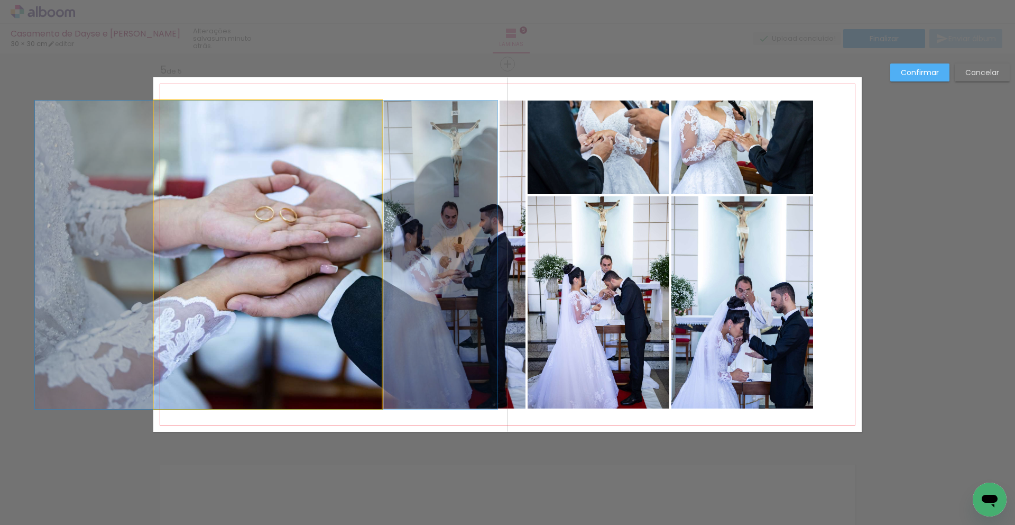
drag, startPoint x: 329, startPoint y: 326, endPoint x: 341, endPoint y: 352, distance: 28.6
click at [329, 335] on album-spread "5 de 5" at bounding box center [507, 254] width 709 height 354
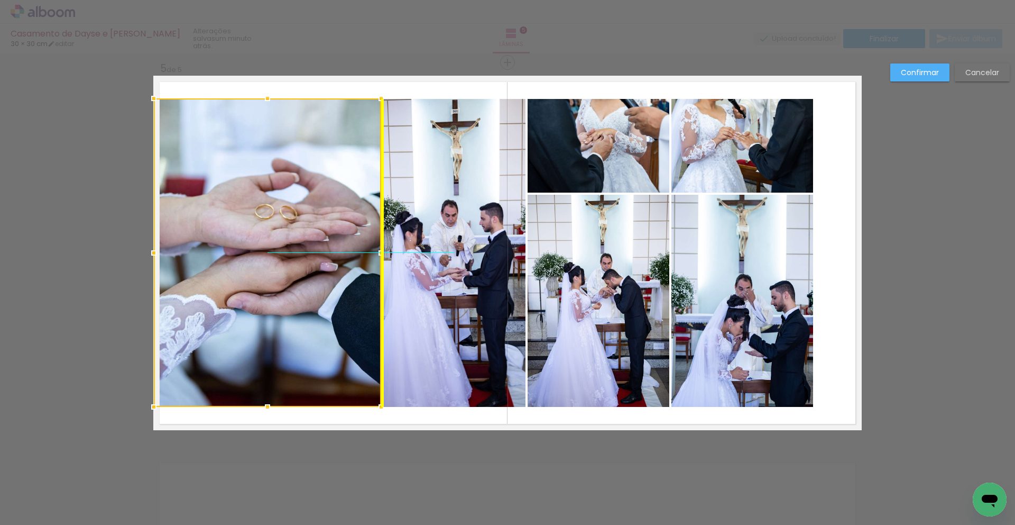
click at [362, 370] on div at bounding box center [267, 252] width 227 height 308
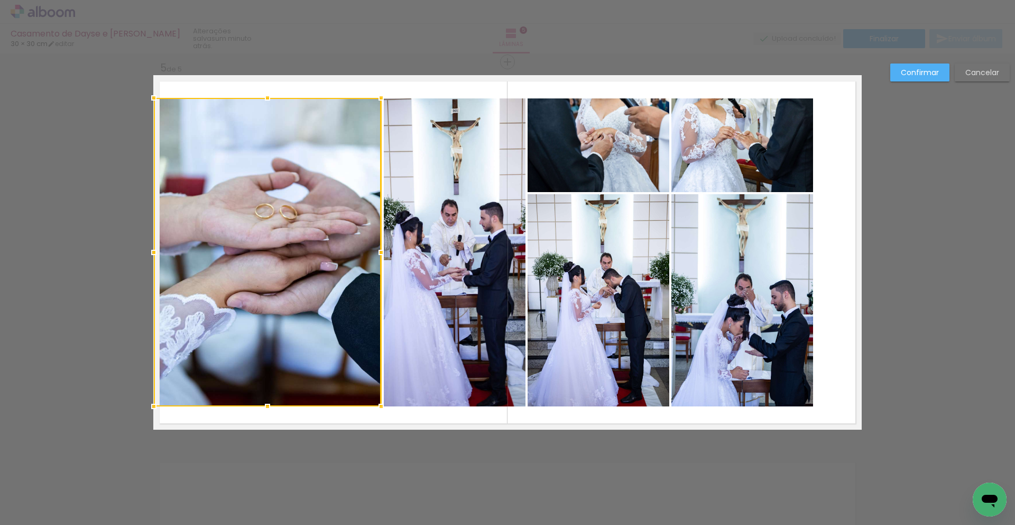
click at [528, 415] on quentale-layouter at bounding box center [507, 252] width 709 height 354
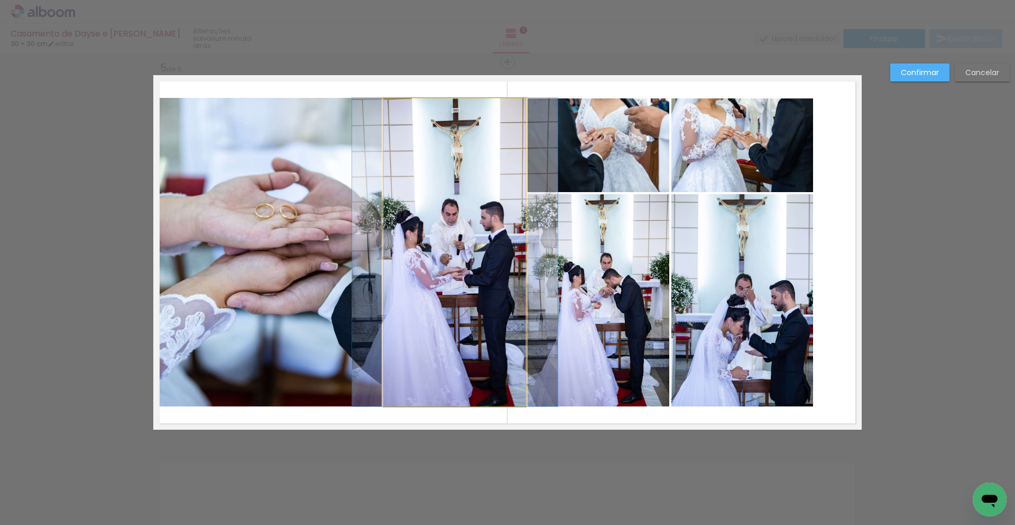
drag, startPoint x: 471, startPoint y: 362, endPoint x: 472, endPoint y: 354, distance: 8.0
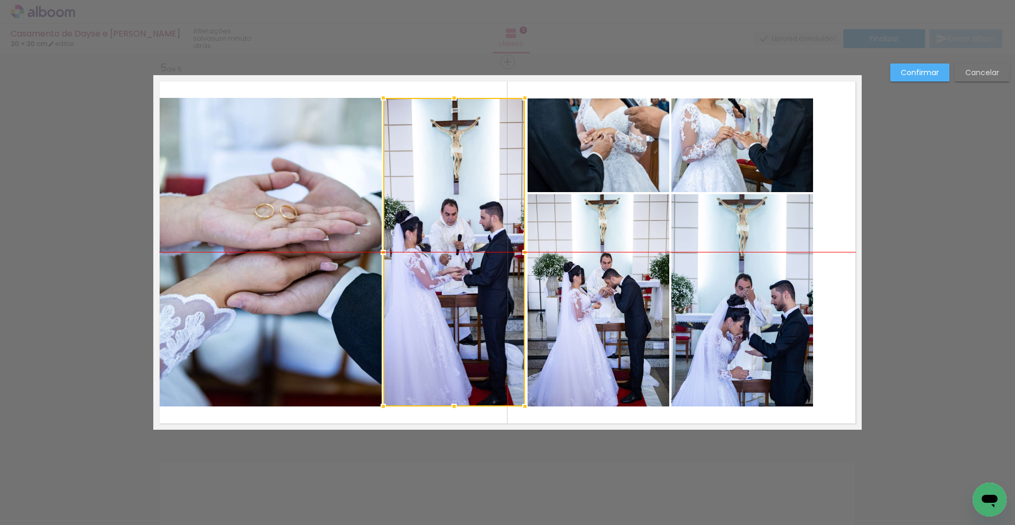
click at [506, 358] on div at bounding box center [454, 252] width 142 height 308
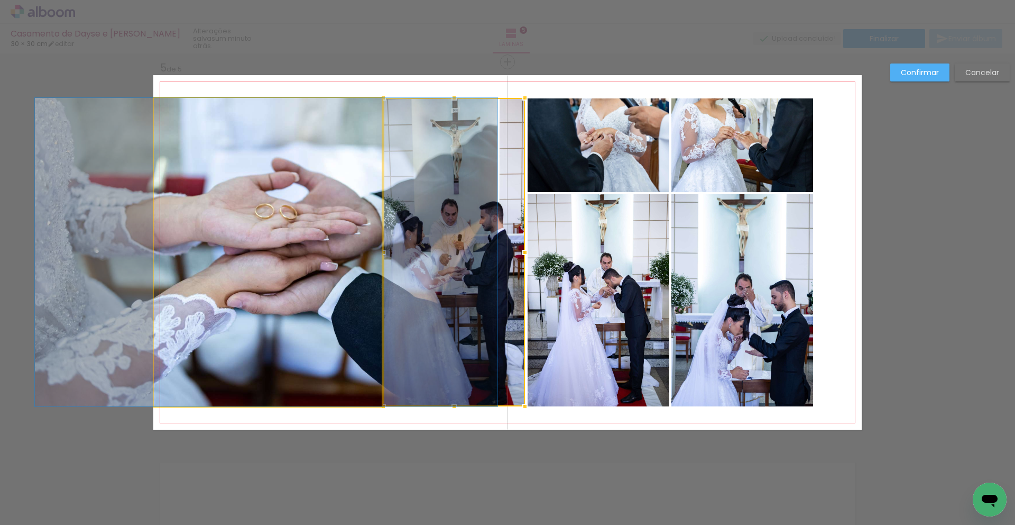
click at [338, 342] on quentale-photo at bounding box center [267, 252] width 227 height 308
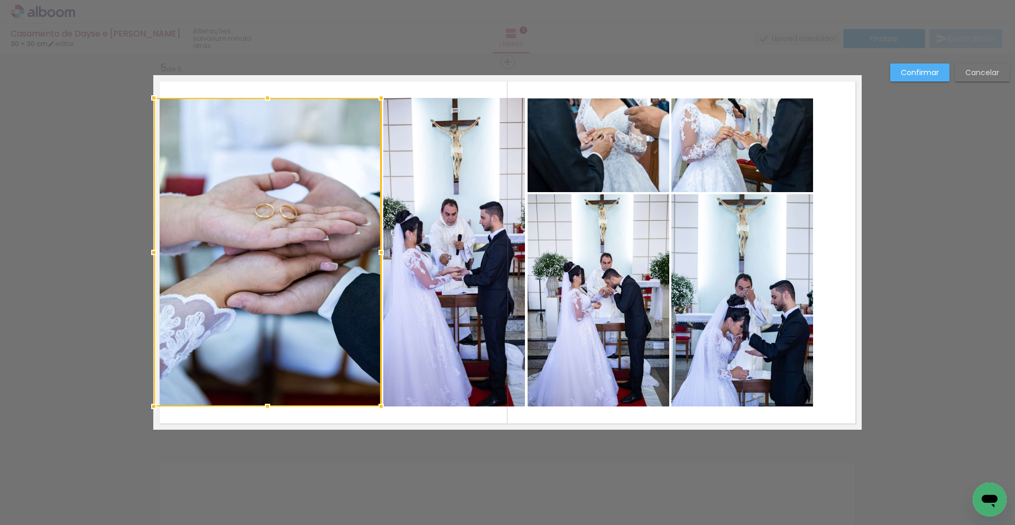
scroll to position [1533, 0]
click at [407, 415] on quentale-layouter at bounding box center [507, 252] width 709 height 354
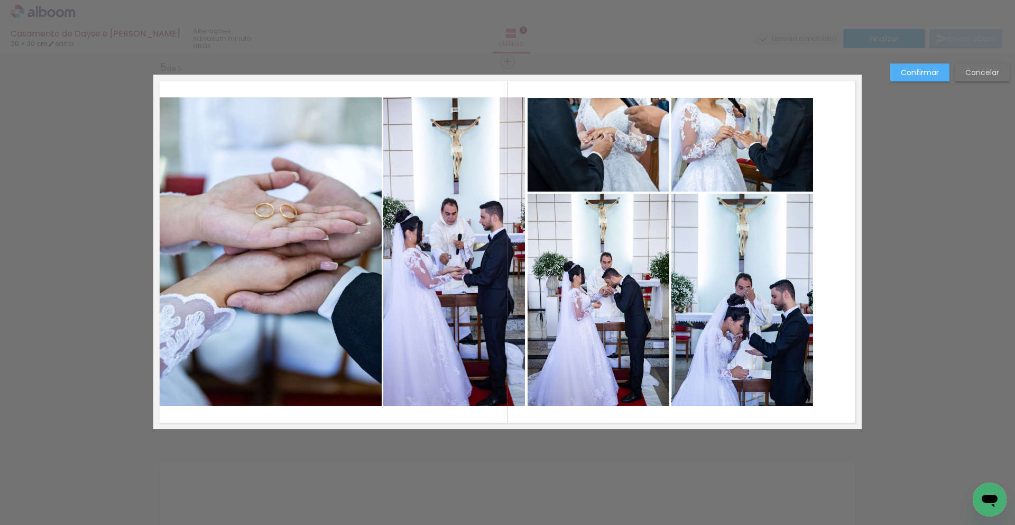
click at [821, 350] on quentale-layouter at bounding box center [507, 252] width 709 height 354
click at [745, 334] on quentale-photo at bounding box center [743, 300] width 142 height 212
click at [636, 326] on quentale-photo at bounding box center [599, 300] width 142 height 212
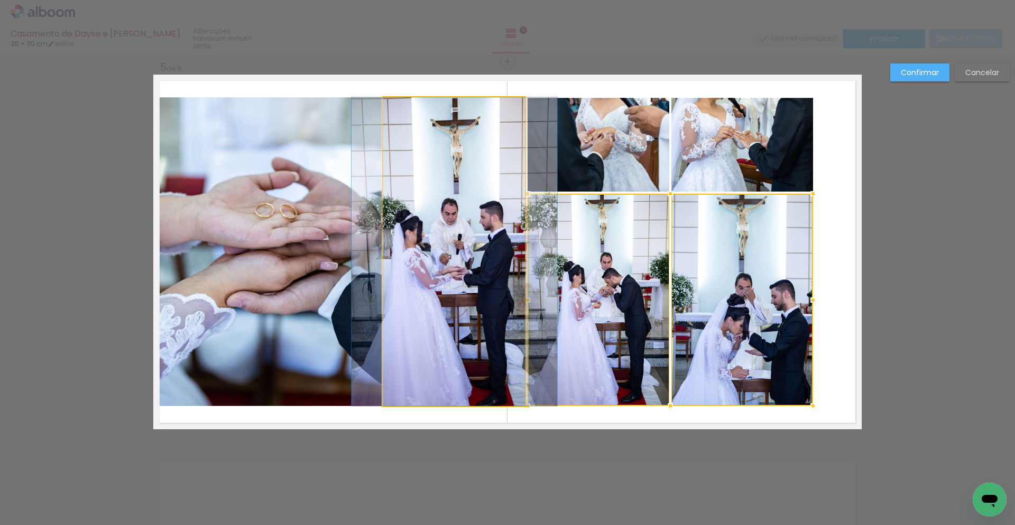
click at [509, 309] on album-spread "5 de 5" at bounding box center [507, 252] width 709 height 354
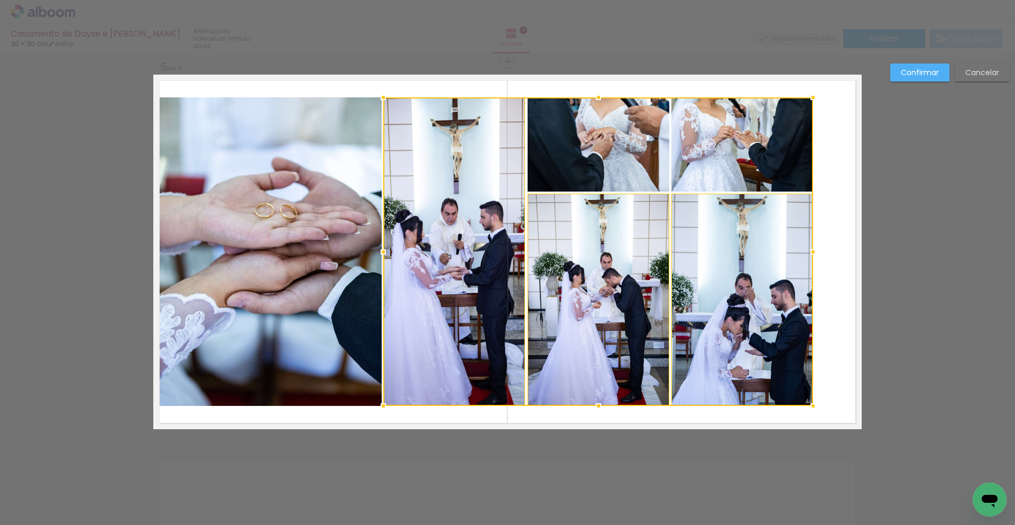
click at [618, 162] on div at bounding box center [598, 251] width 430 height 308
click at [724, 161] on div at bounding box center [598, 251] width 430 height 308
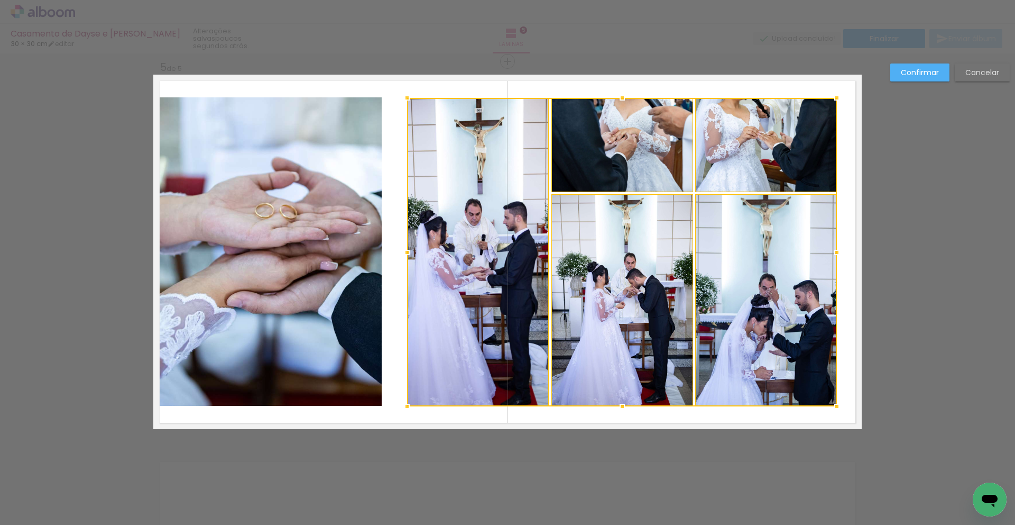
drag, startPoint x: 750, startPoint y: 295, endPoint x: 774, endPoint y: 295, distance: 23.8
click at [774, 295] on div at bounding box center [622, 252] width 430 height 308
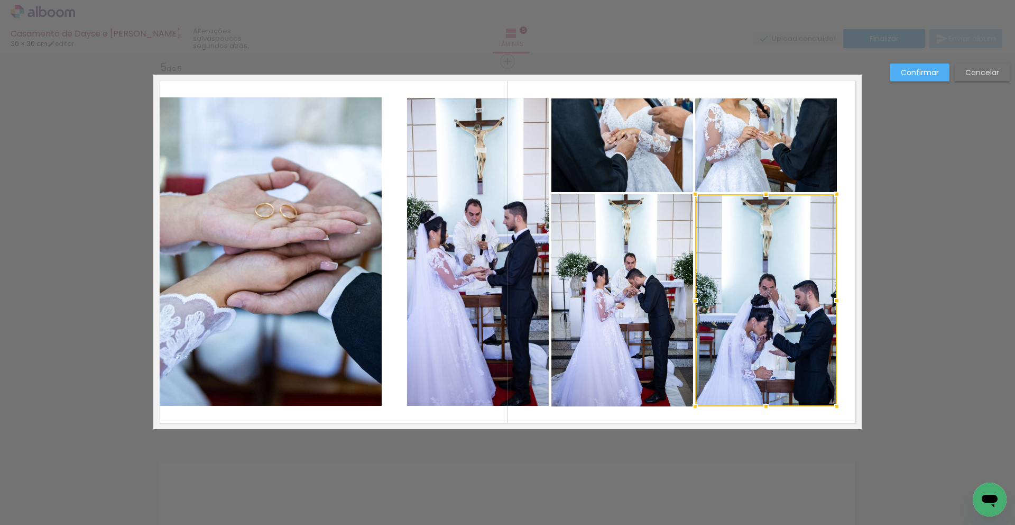
click at [398, 294] on quentale-layouter at bounding box center [507, 252] width 709 height 354
click at [349, 283] on quentale-photo at bounding box center [267, 251] width 227 height 308
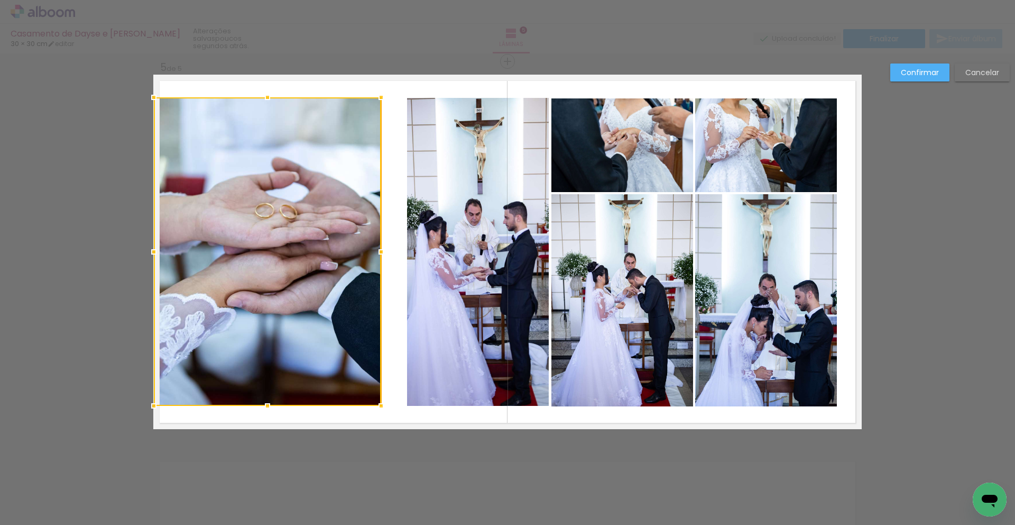
click at [349, 283] on div at bounding box center [267, 251] width 227 height 308
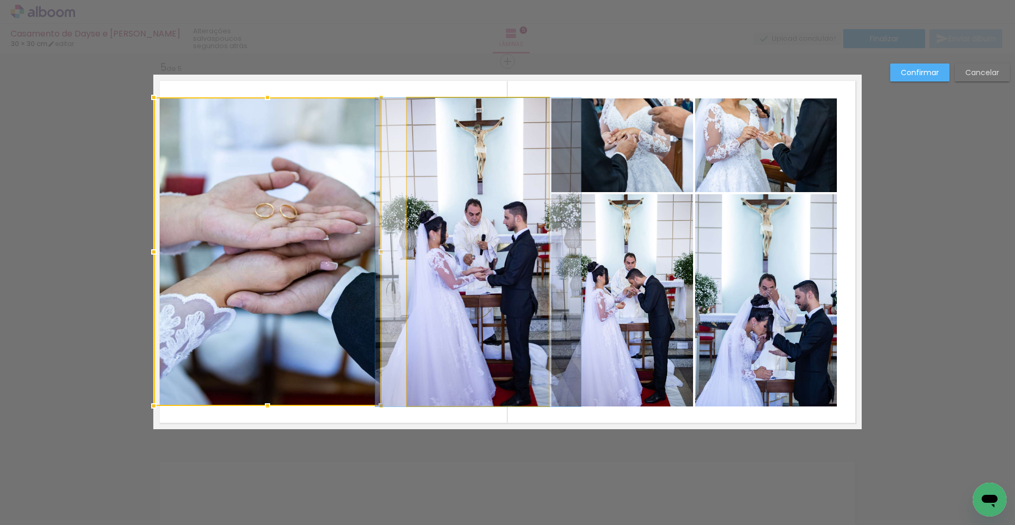
click at [426, 278] on album-spread "5 de 5" at bounding box center [507, 252] width 709 height 354
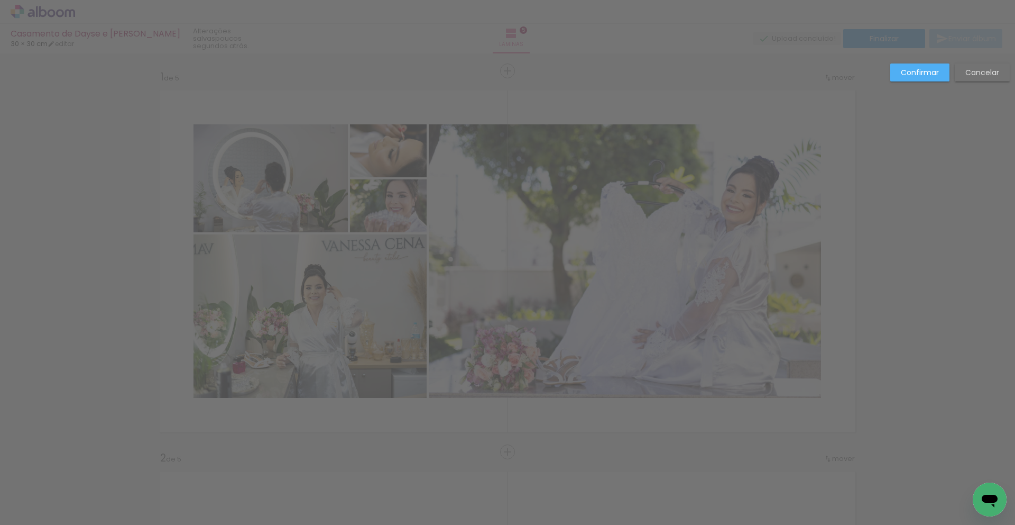
scroll to position [0, 437]
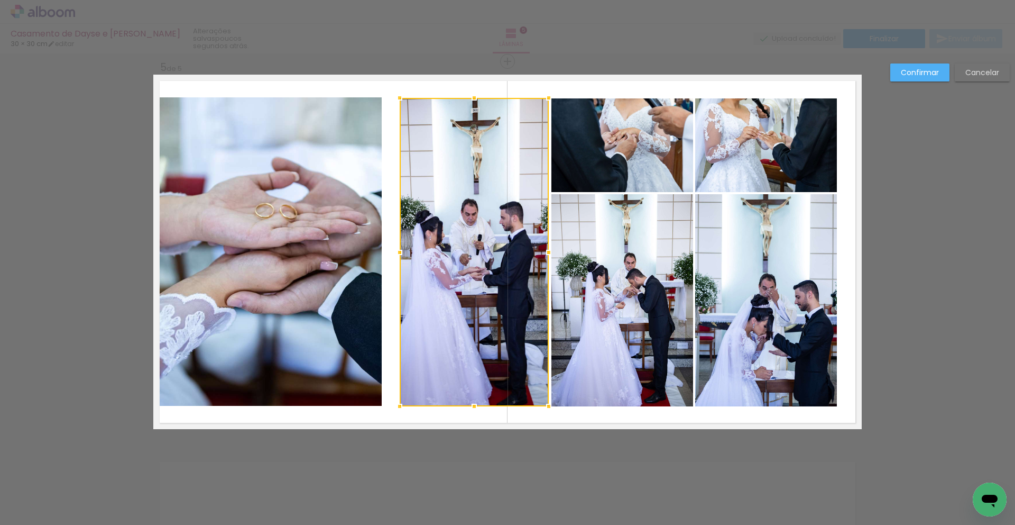
click at [401, 254] on div at bounding box center [399, 252] width 21 height 21
click at [373, 253] on quentale-photo at bounding box center [267, 251] width 227 height 308
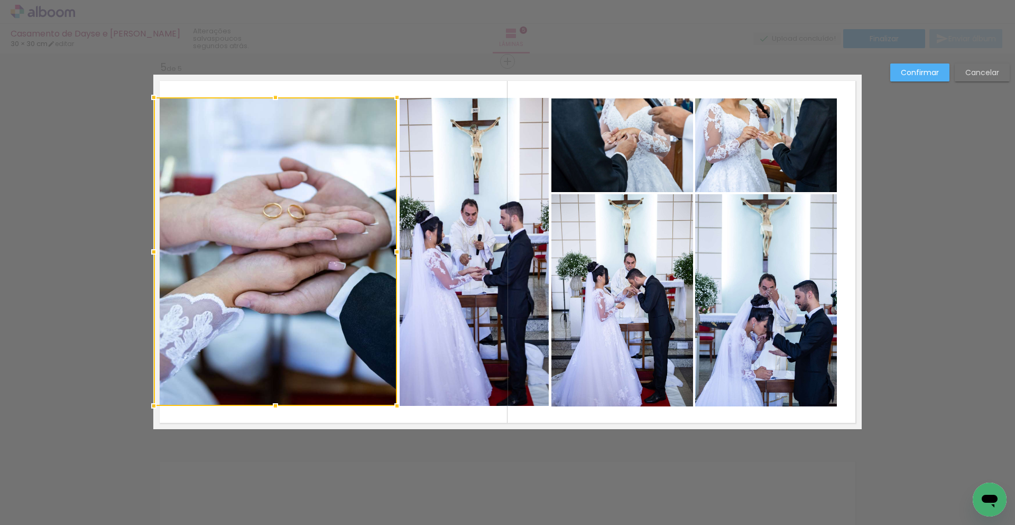
drag, startPoint x: 381, startPoint y: 250, endPoint x: 396, endPoint y: 251, distance: 15.3
click at [396, 251] on div at bounding box center [397, 251] width 21 height 21
click at [433, 411] on quentale-layouter at bounding box center [507, 252] width 709 height 354
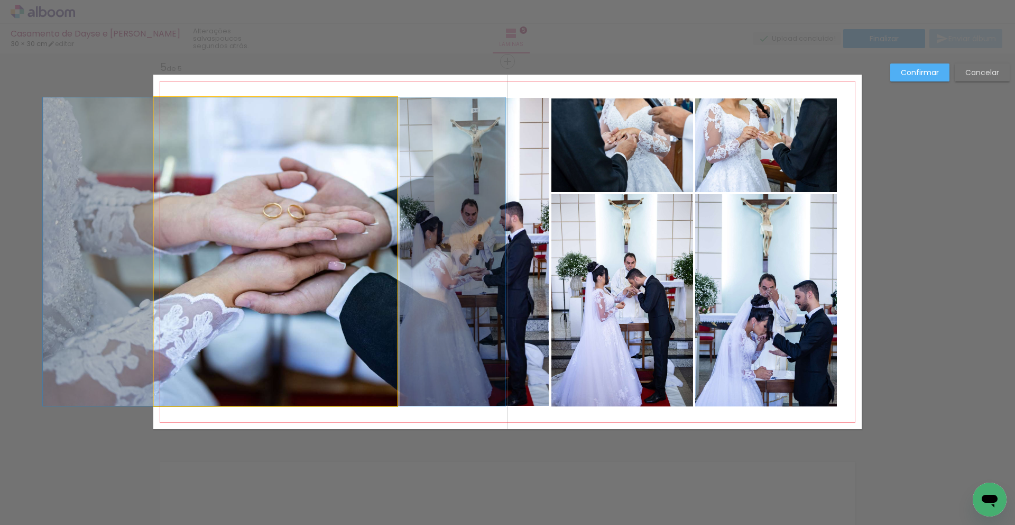
click at [349, 318] on quentale-photo at bounding box center [275, 251] width 243 height 308
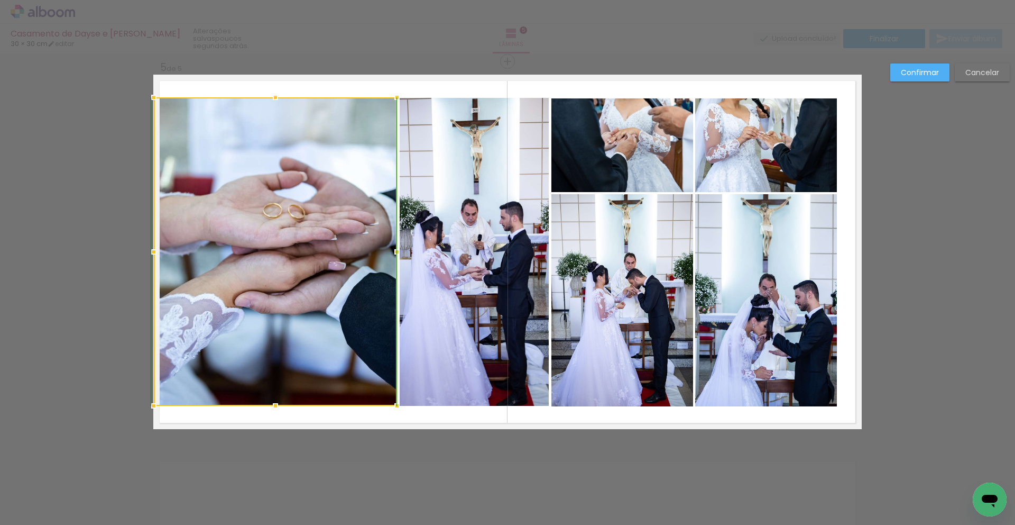
click at [277, 100] on div at bounding box center [275, 97] width 21 height 21
click at [436, 412] on quentale-layouter at bounding box center [507, 252] width 709 height 354
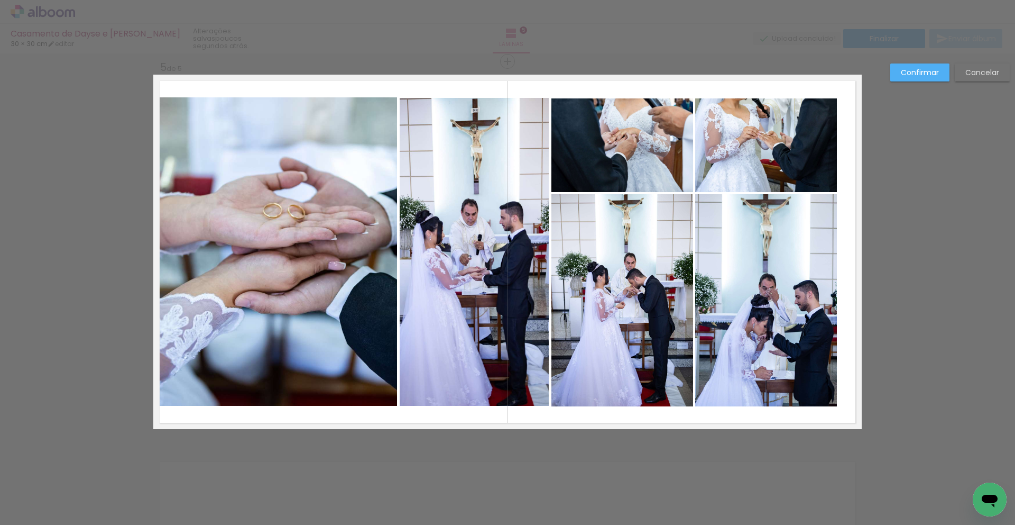
click at [438, 241] on quentale-photo at bounding box center [474, 252] width 149 height 308
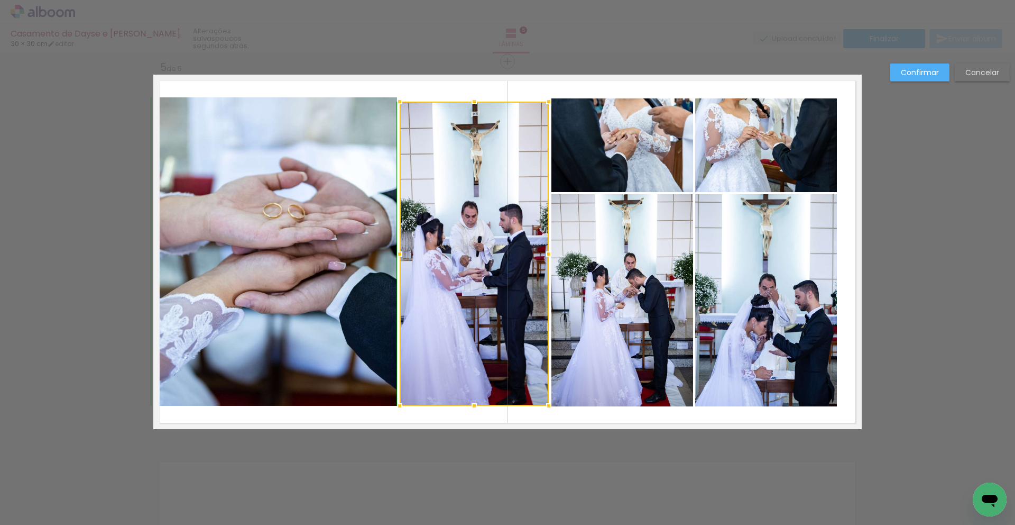
drag, startPoint x: 476, startPoint y: 97, endPoint x: 480, endPoint y: 91, distance: 6.8
click at [480, 91] on div at bounding box center [474, 101] width 21 height 21
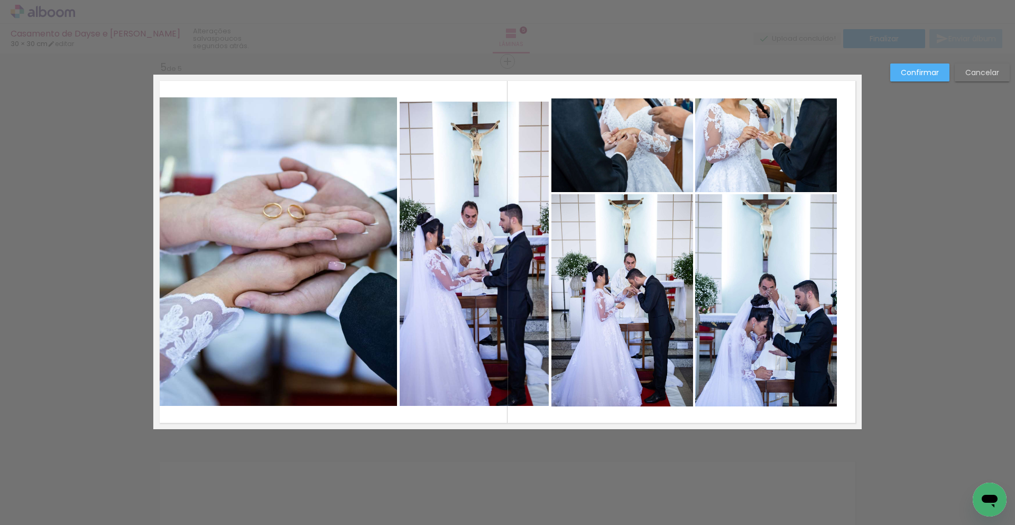
click at [477, 107] on quentale-photo at bounding box center [474, 254] width 149 height 304
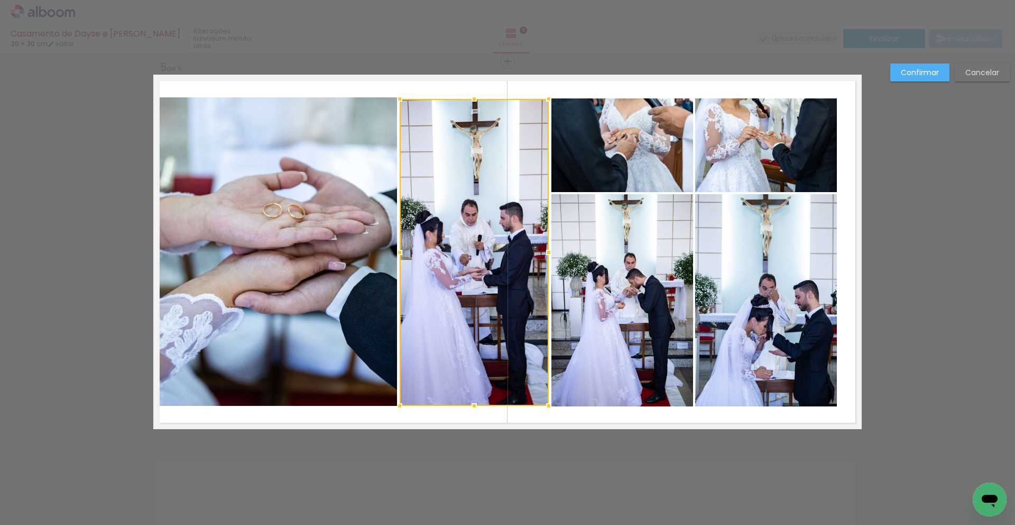
click at [475, 104] on div at bounding box center [474, 98] width 21 height 21
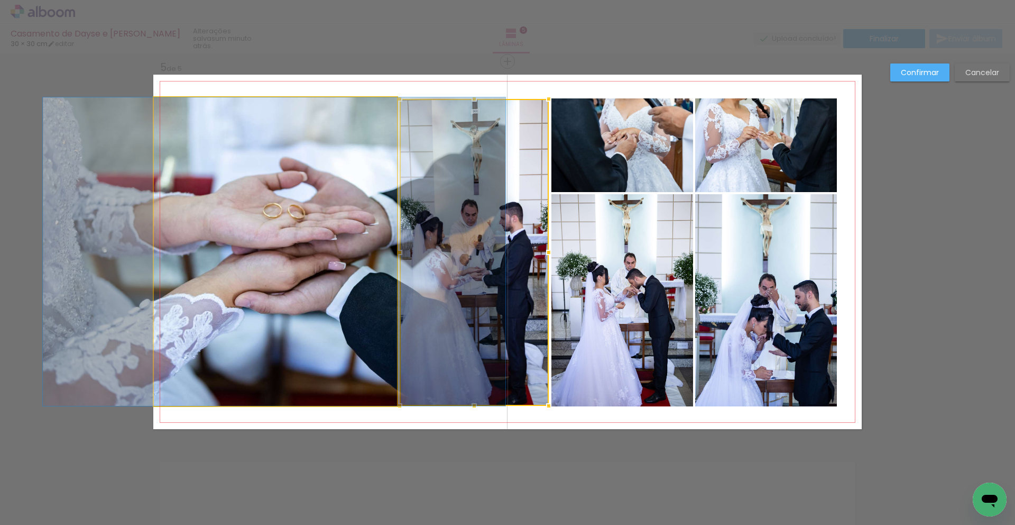
click at [370, 139] on quentale-photo at bounding box center [275, 251] width 243 height 308
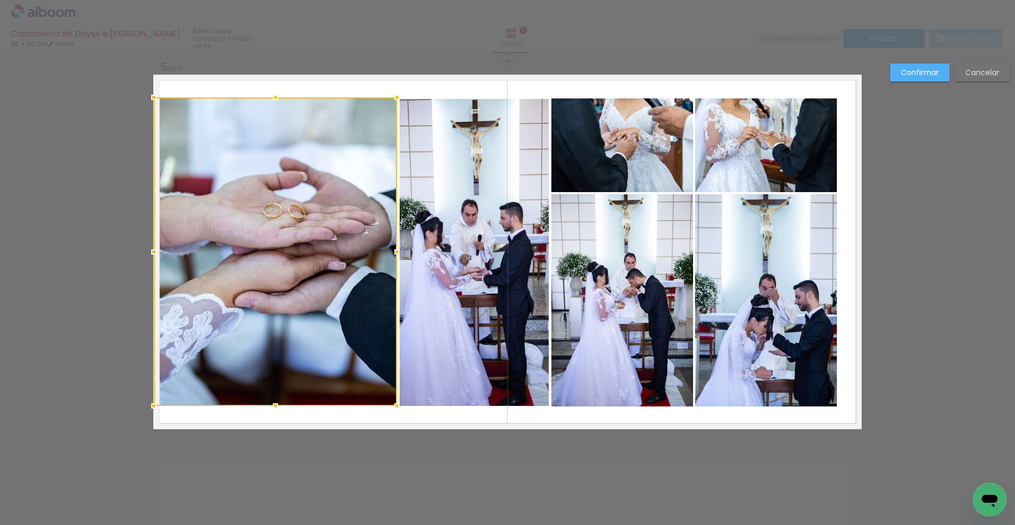
click at [528, 186] on quentale-photo at bounding box center [474, 252] width 149 height 307
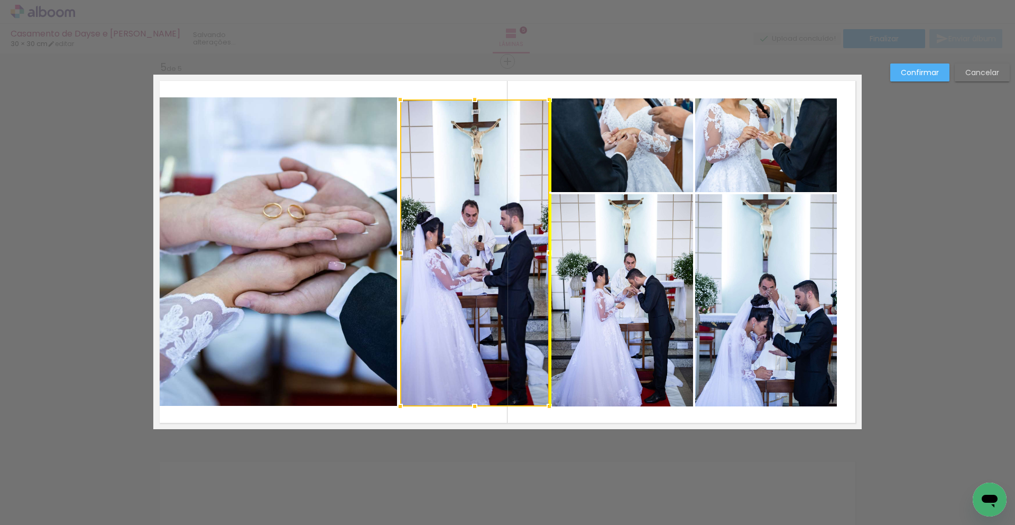
click at [529, 183] on div at bounding box center [474, 252] width 149 height 307
click at [525, 181] on div at bounding box center [474, 252] width 149 height 307
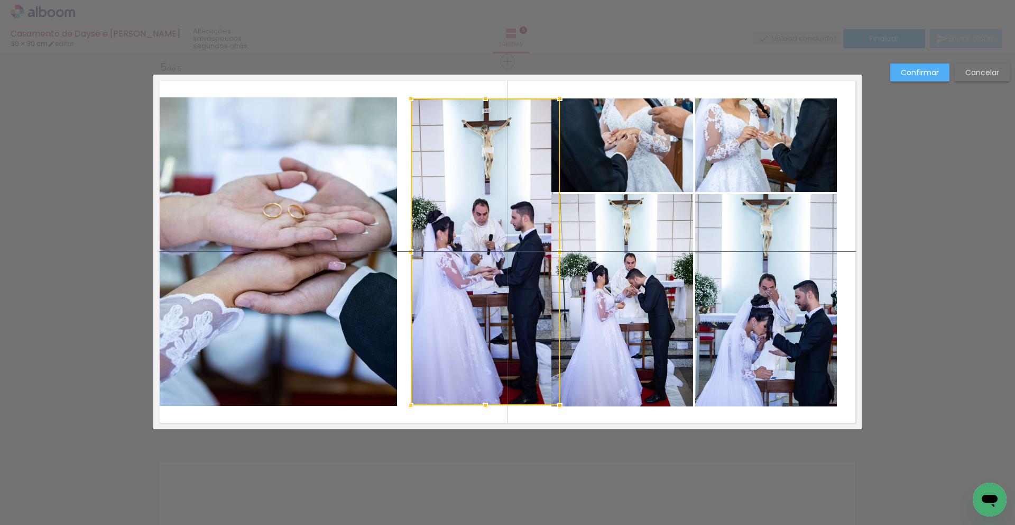
drag, startPoint x: 522, startPoint y: 180, endPoint x: 533, endPoint y: 179, distance: 11.2
click at [533, 179] on div at bounding box center [485, 251] width 149 height 307
click at [486, 405] on div at bounding box center [485, 406] width 21 height 21
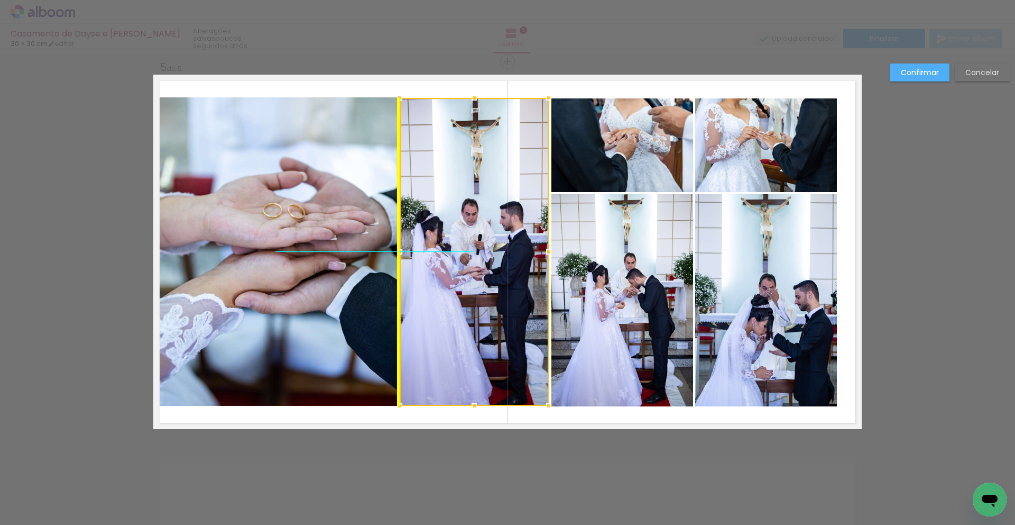
drag, startPoint x: 524, startPoint y: 342, endPoint x: 513, endPoint y: 341, distance: 10.6
click at [513, 341] on div at bounding box center [474, 252] width 149 height 308
click at [535, 417] on quentale-layouter at bounding box center [507, 252] width 709 height 354
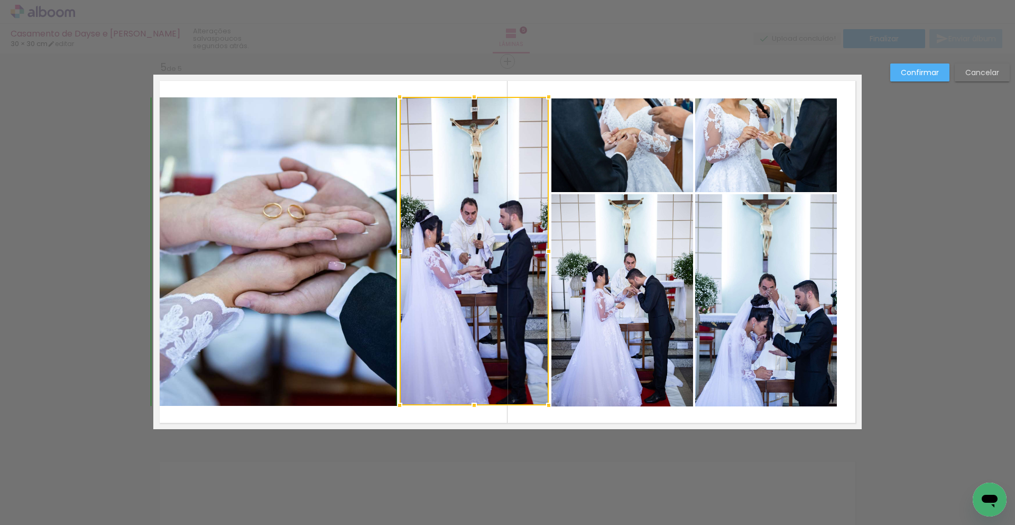
click at [476, 102] on div at bounding box center [474, 96] width 21 height 21
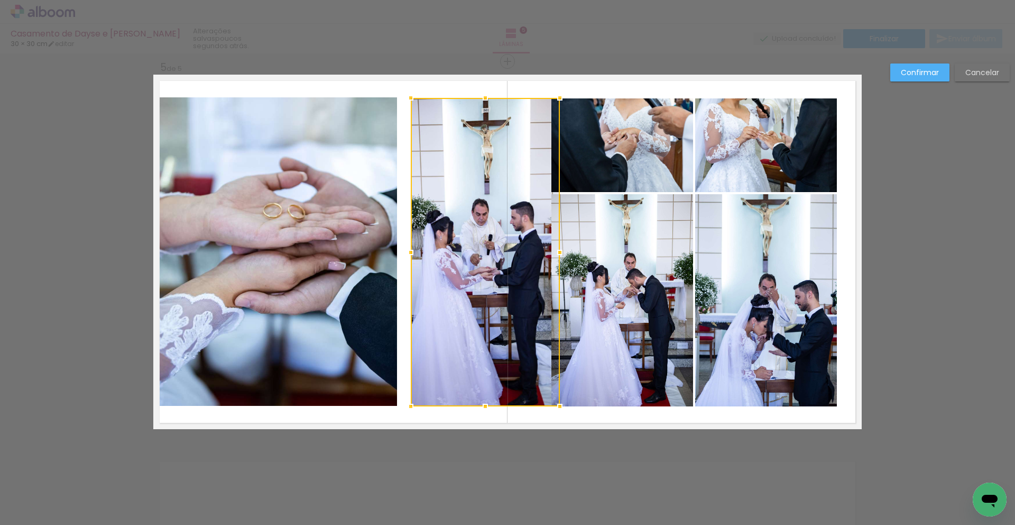
drag, startPoint x: 488, startPoint y: 159, endPoint x: 499, endPoint y: 159, distance: 11.6
click at [499, 159] on div at bounding box center [485, 252] width 149 height 308
drag, startPoint x: 486, startPoint y: 98, endPoint x: 488, endPoint y: 104, distance: 5.7
click at [488, 104] on div at bounding box center [485, 96] width 21 height 21
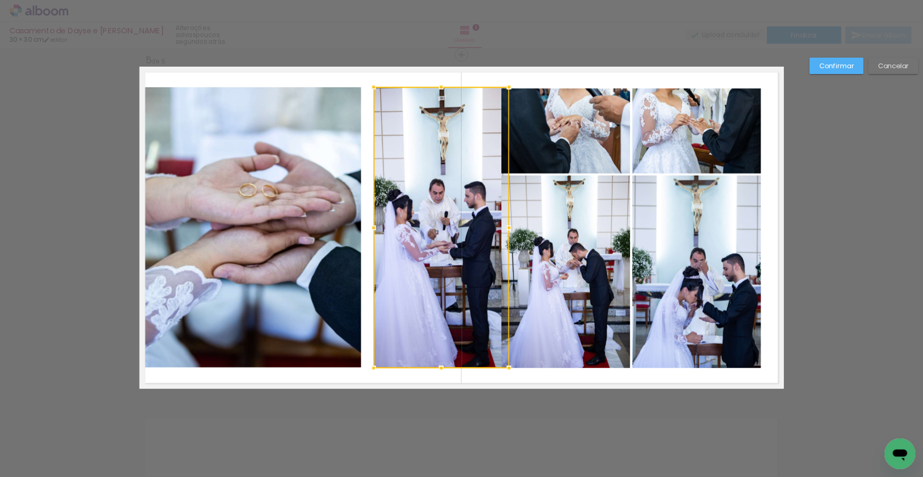
scroll to position [1533, 0]
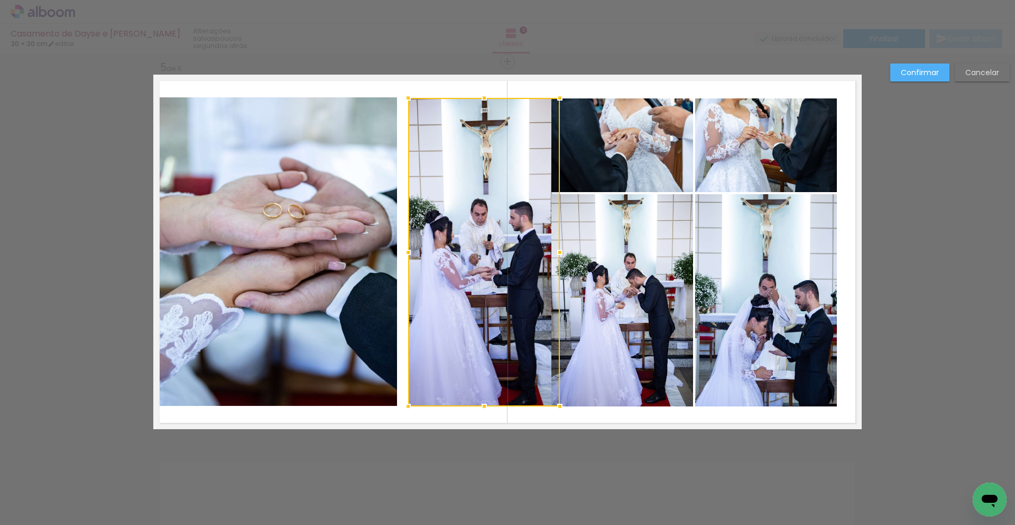
click at [407, 93] on div at bounding box center [408, 97] width 21 height 21
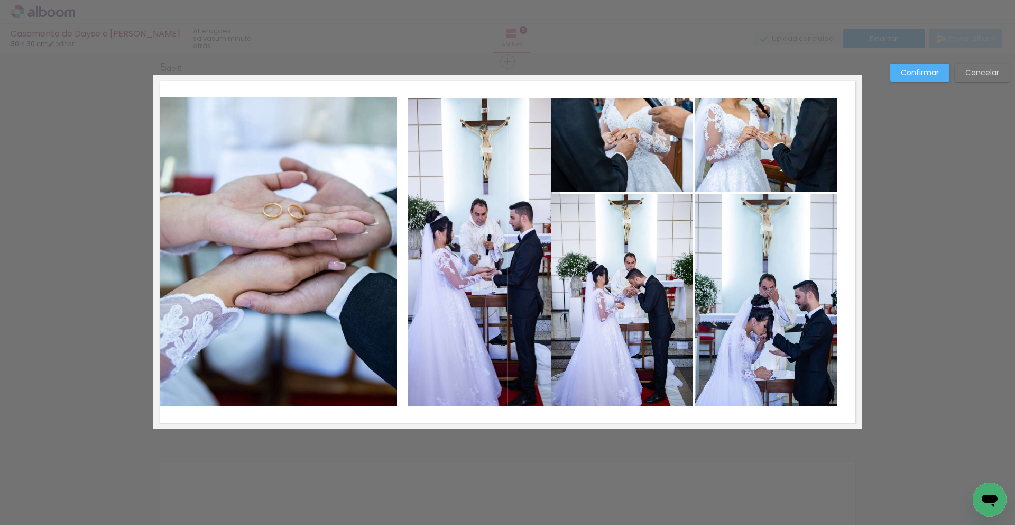
click at [493, 121] on quentale-photo at bounding box center [484, 252] width 152 height 308
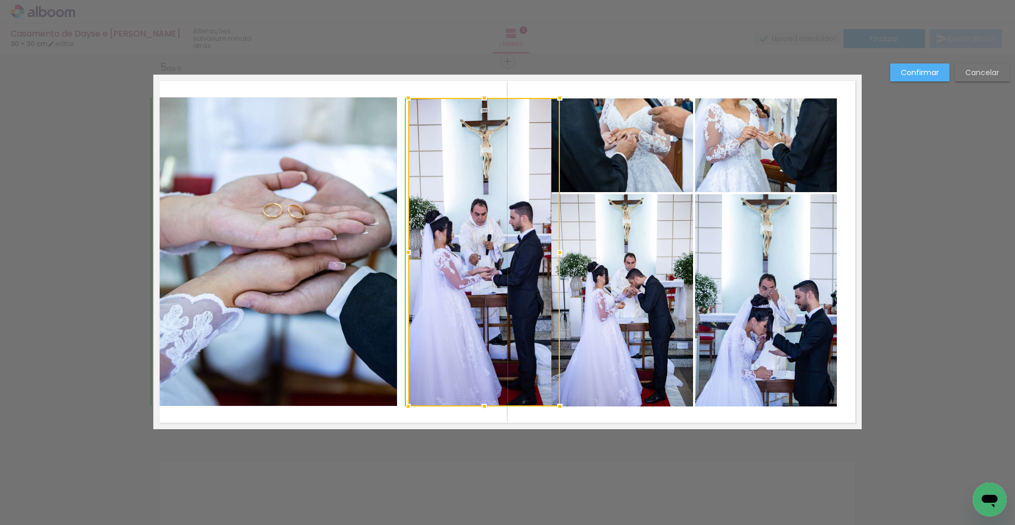
drag, startPoint x: 485, startPoint y: 98, endPoint x: 486, endPoint y: 103, distance: 5.3
click at [486, 103] on div at bounding box center [484, 97] width 21 height 21
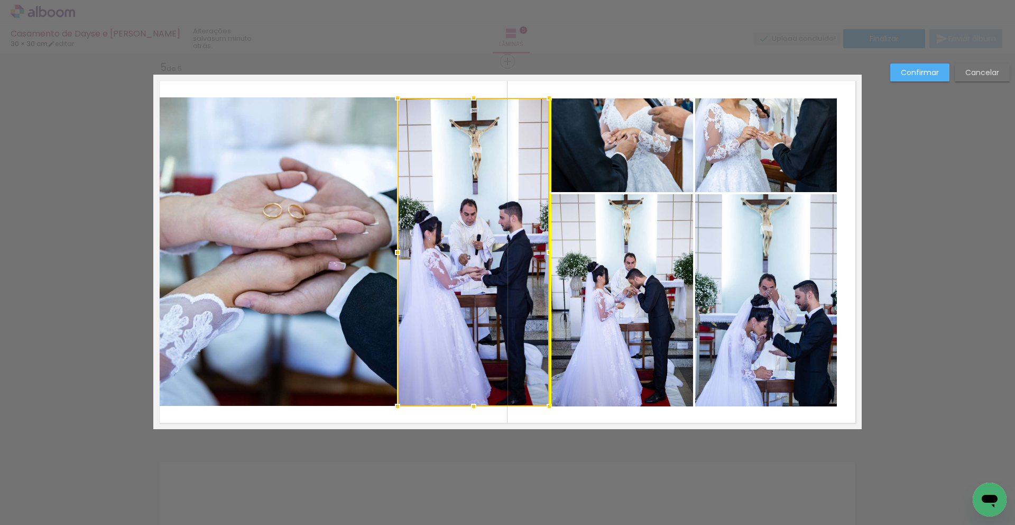
drag, startPoint x: 498, startPoint y: 140, endPoint x: 487, endPoint y: 140, distance: 10.6
click at [487, 140] on div at bounding box center [474, 252] width 152 height 308
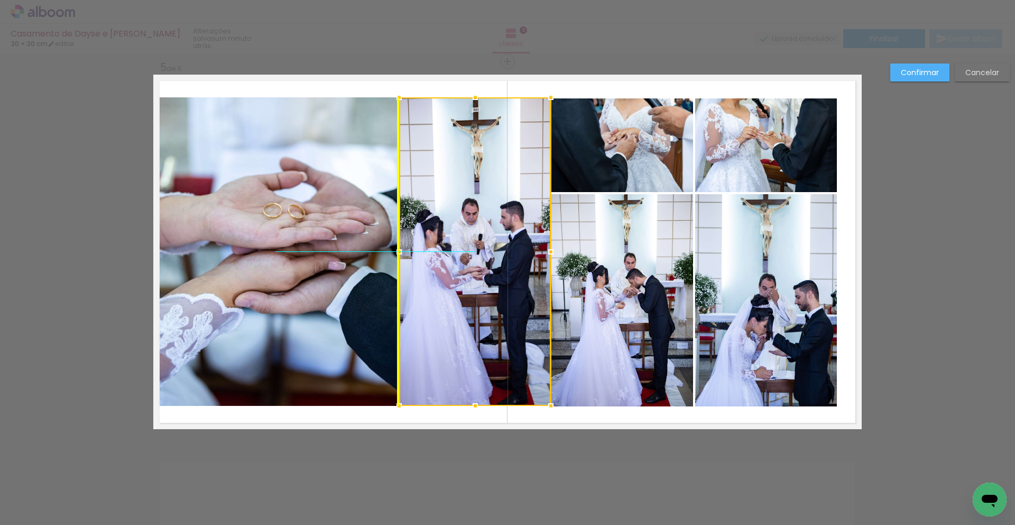
click at [485, 320] on div at bounding box center [475, 251] width 152 height 308
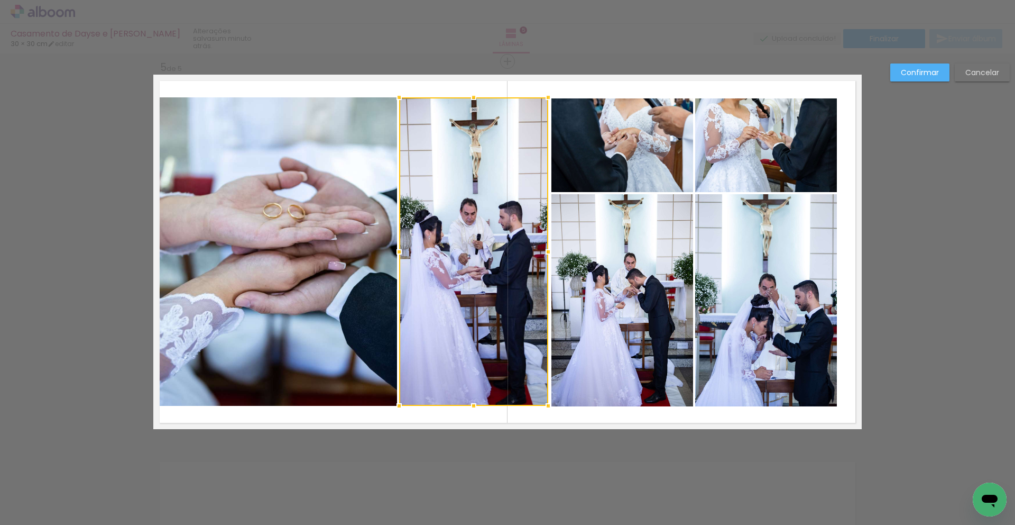
click at [549, 252] on div at bounding box center [548, 251] width 21 height 21
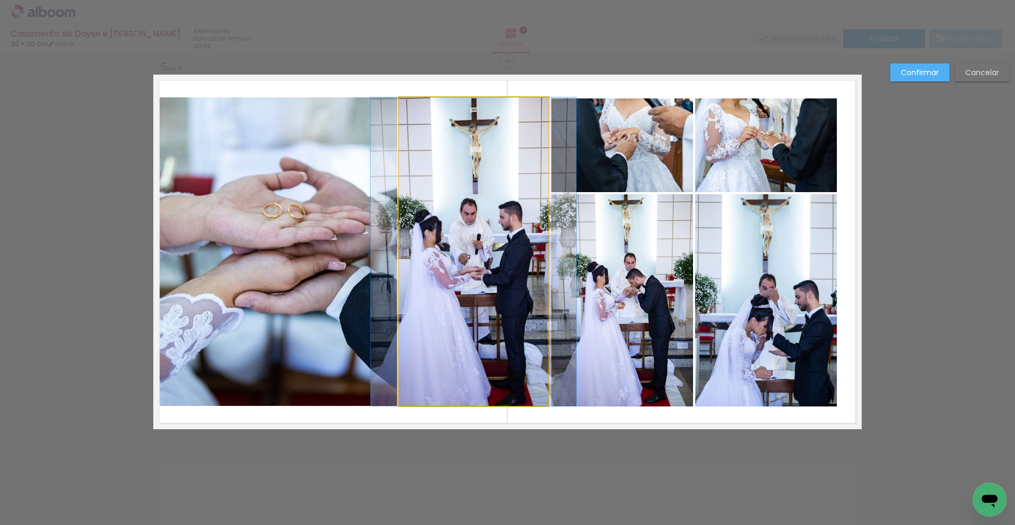
click at [510, 267] on quentale-photo at bounding box center [473, 251] width 149 height 308
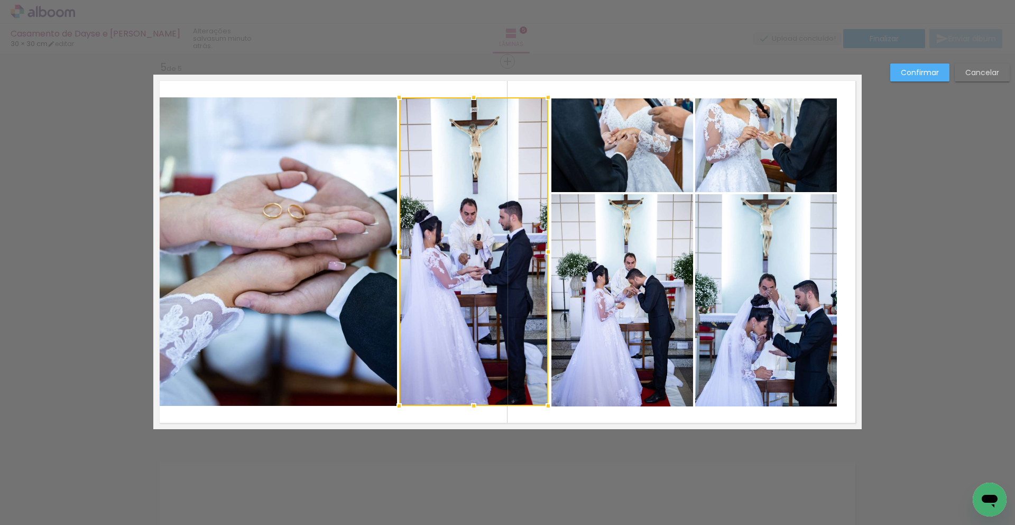
click at [563, 411] on quentale-layouter at bounding box center [507, 252] width 709 height 354
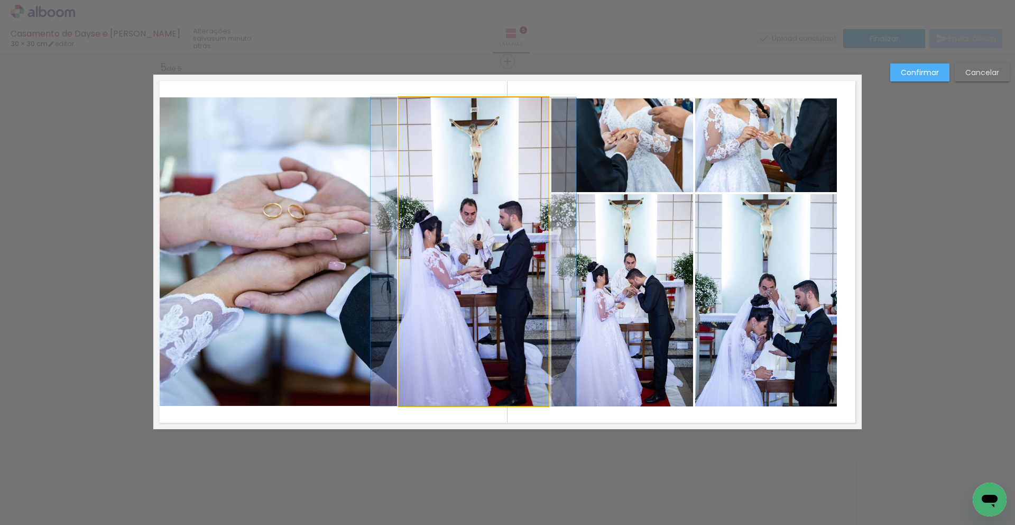
click at [499, 328] on quentale-photo at bounding box center [473, 251] width 149 height 308
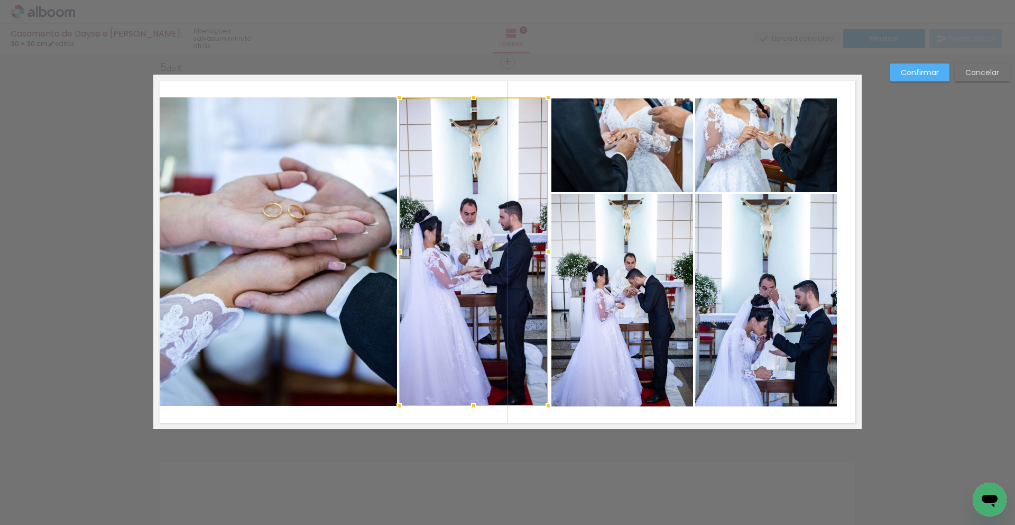
click at [550, 423] on quentale-layouter at bounding box center [507, 252] width 709 height 354
click at [509, 188] on div at bounding box center [473, 251] width 149 height 308
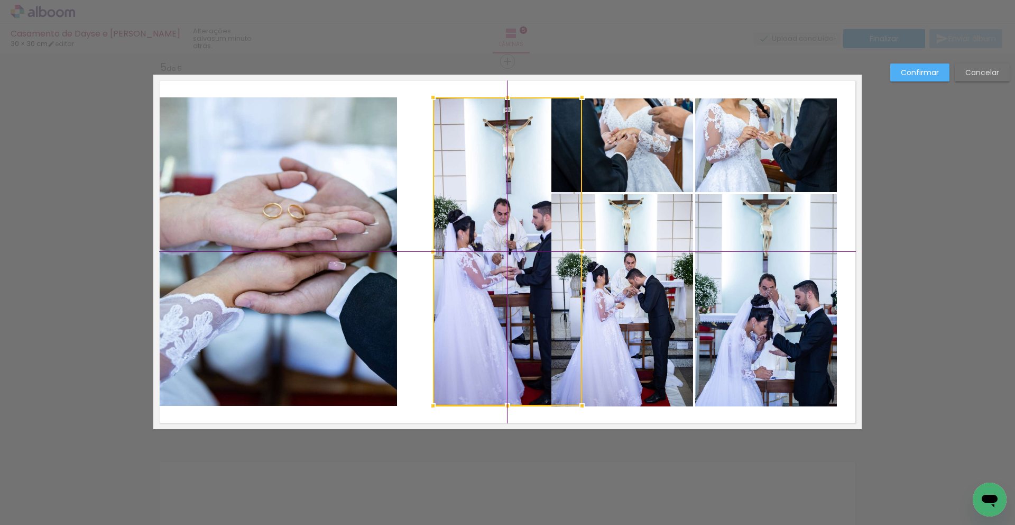
drag, startPoint x: 503, startPoint y: 134, endPoint x: 542, endPoint y: 148, distance: 41.5
click at [542, 148] on div at bounding box center [507, 251] width 149 height 308
drag, startPoint x: 509, startPoint y: 97, endPoint x: 513, endPoint y: 84, distance: 13.4
click at [513, 84] on album-spread "5 de 5" at bounding box center [507, 252] width 709 height 354
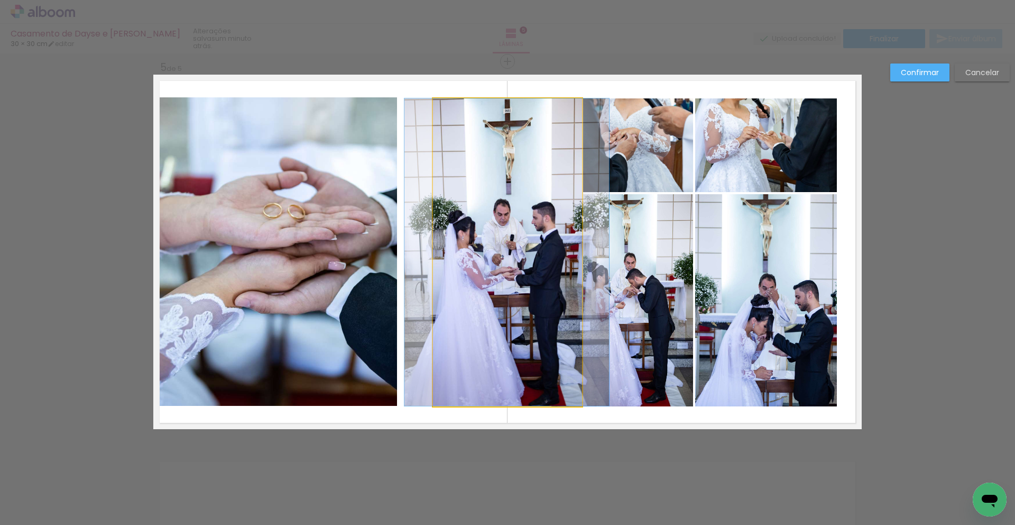
click at [502, 239] on quentale-photo at bounding box center [507, 251] width 149 height 307
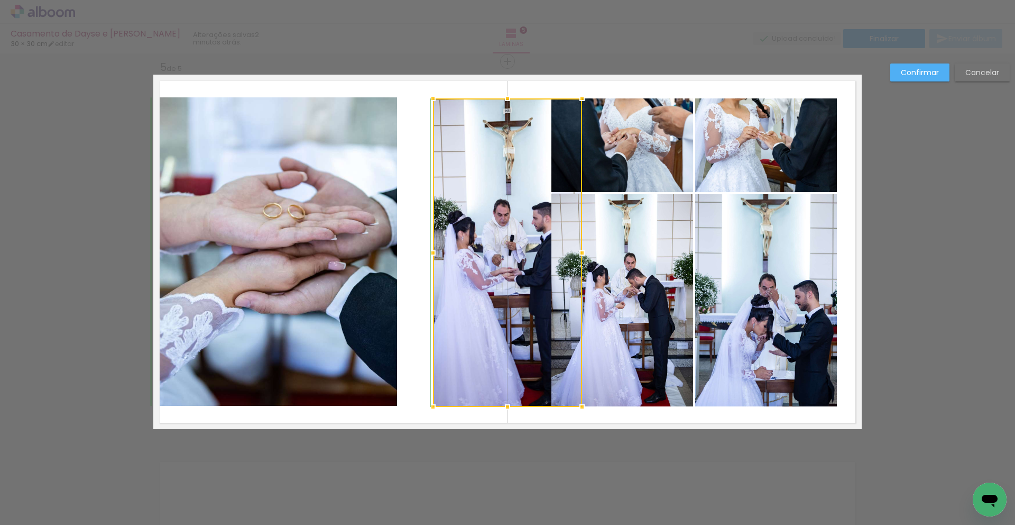
click at [511, 401] on div at bounding box center [507, 406] width 21 height 21
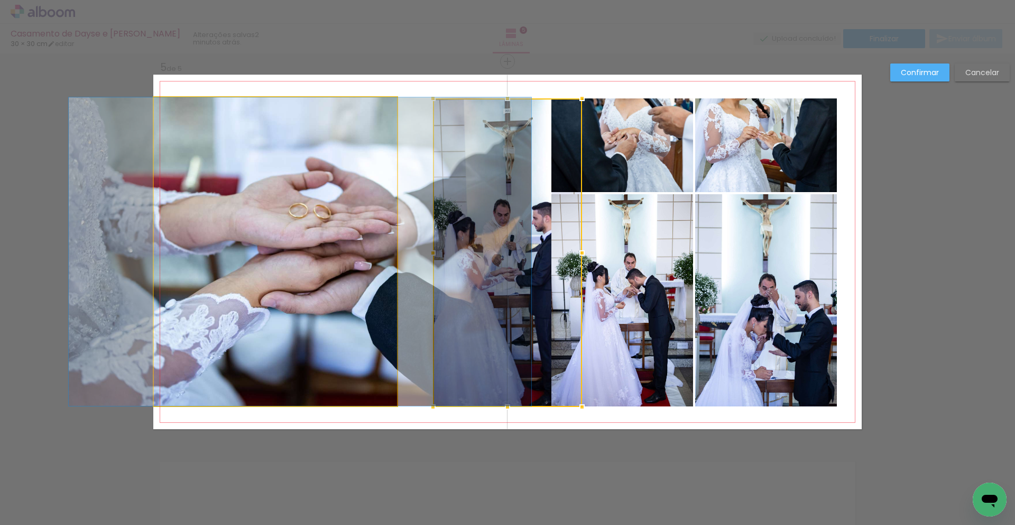
drag, startPoint x: 359, startPoint y: 317, endPoint x: 384, endPoint y: 318, distance: 25.4
click at [384, 318] on album-spread "5 de 5" at bounding box center [507, 252] width 709 height 354
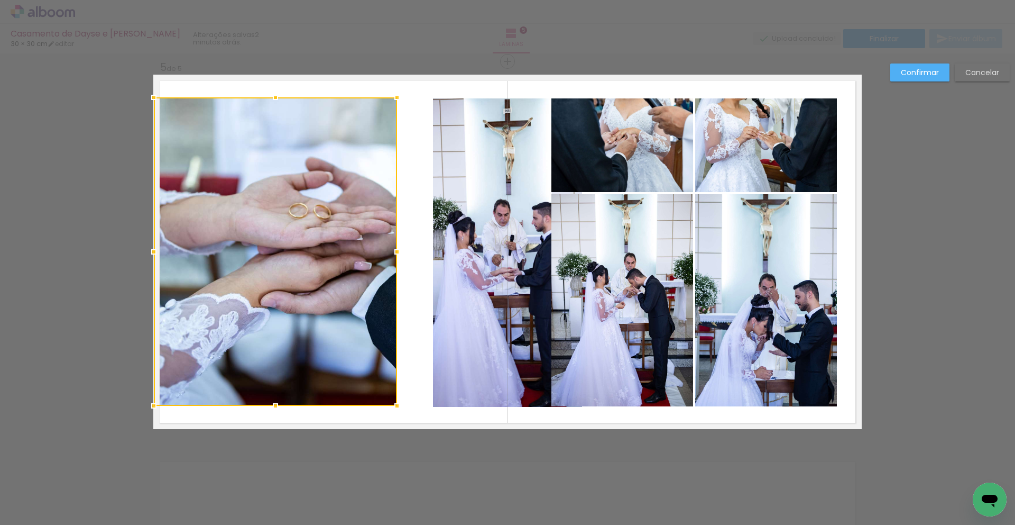
click at [385, 315] on div at bounding box center [275, 251] width 243 height 308
drag, startPoint x: 390, startPoint y: 315, endPoint x: 406, endPoint y: 315, distance: 15.9
click at [406, 315] on album-spread "5 de 5" at bounding box center [507, 252] width 709 height 354
drag, startPoint x: 359, startPoint y: 353, endPoint x: 414, endPoint y: 350, distance: 54.6
click at [358, 351] on div at bounding box center [274, 252] width 243 height 308
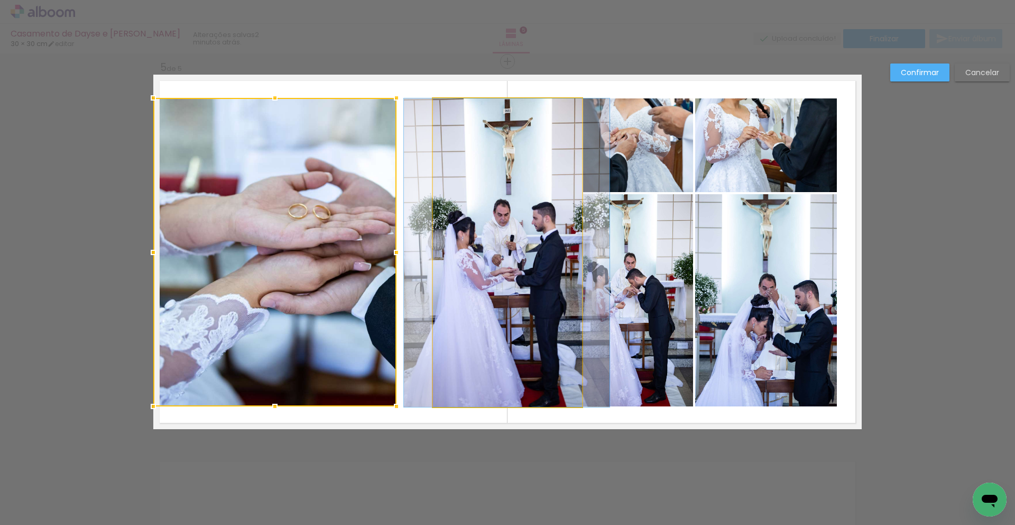
click at [500, 335] on quentale-photo at bounding box center [507, 252] width 149 height 308
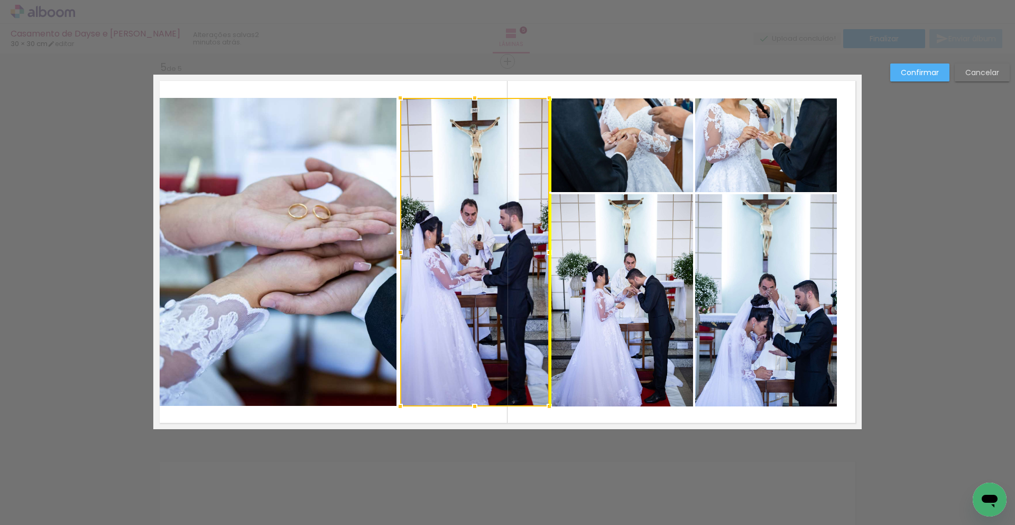
drag, startPoint x: 500, startPoint y: 335, endPoint x: 467, endPoint y: 334, distance: 32.8
click at [467, 334] on div at bounding box center [474, 252] width 149 height 308
click at [570, 416] on quentale-layouter at bounding box center [507, 252] width 709 height 354
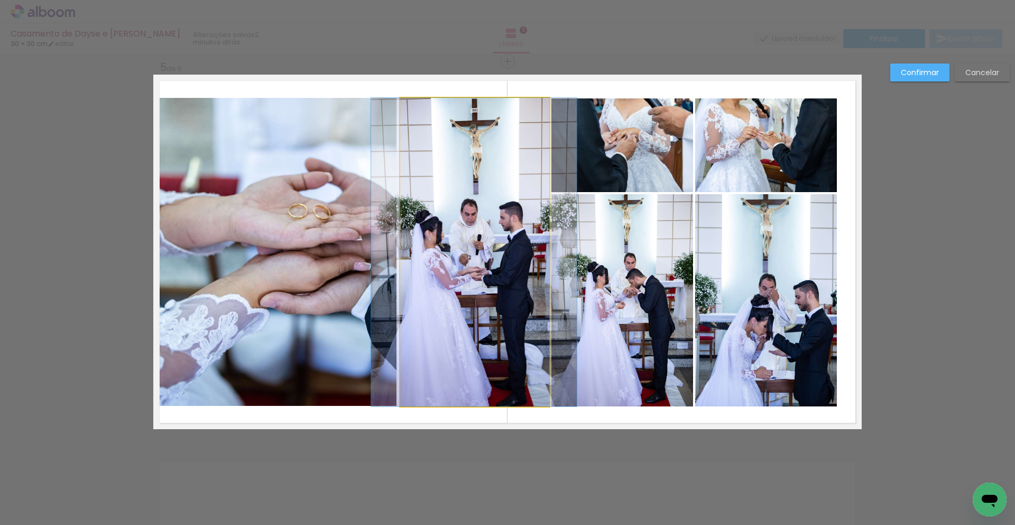
click at [521, 262] on album-spread "5 de 5" at bounding box center [507, 252] width 709 height 354
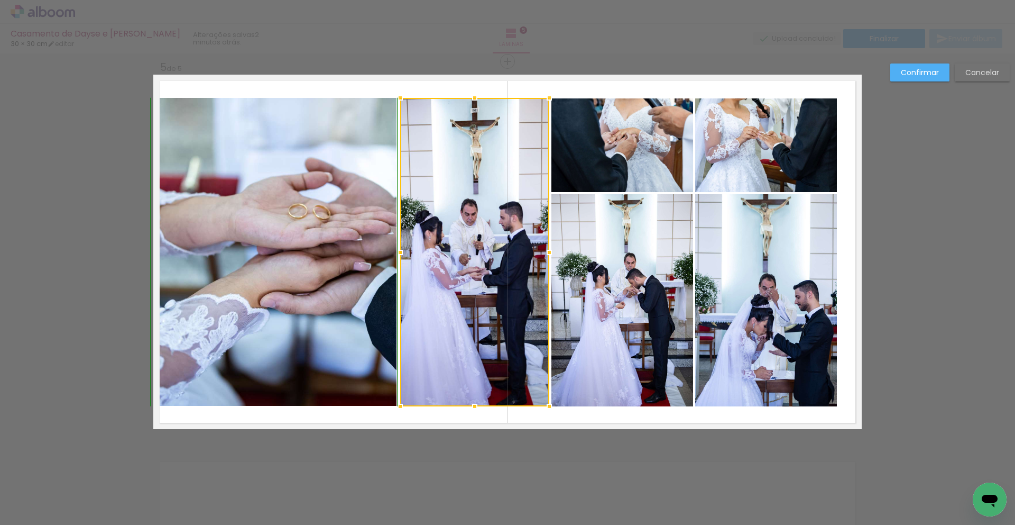
click at [476, 104] on div at bounding box center [474, 97] width 21 height 21
drag, startPoint x: 401, startPoint y: 98, endPoint x: 402, endPoint y: 93, distance: 5.9
click at [402, 93] on div at bounding box center [401, 97] width 21 height 21
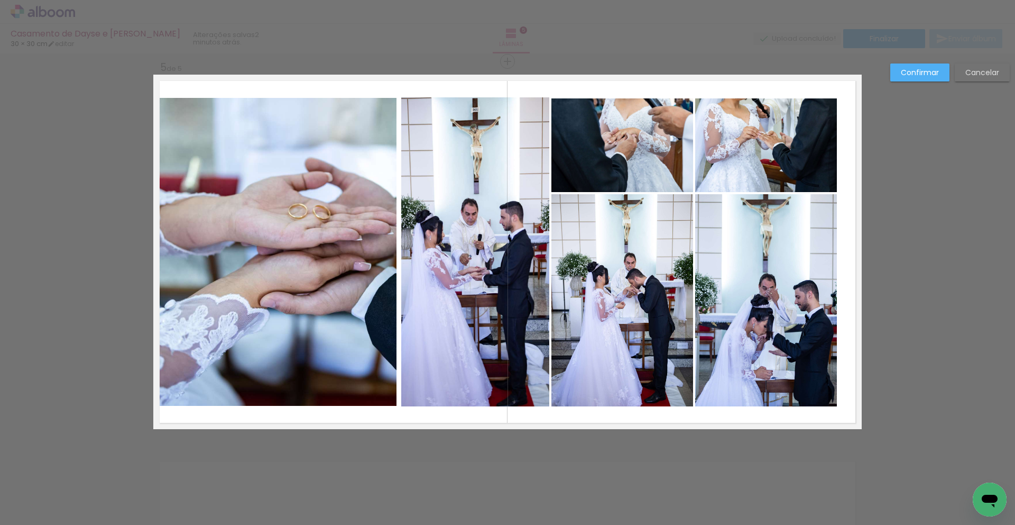
click at [474, 119] on quentale-photo at bounding box center [475, 251] width 148 height 309
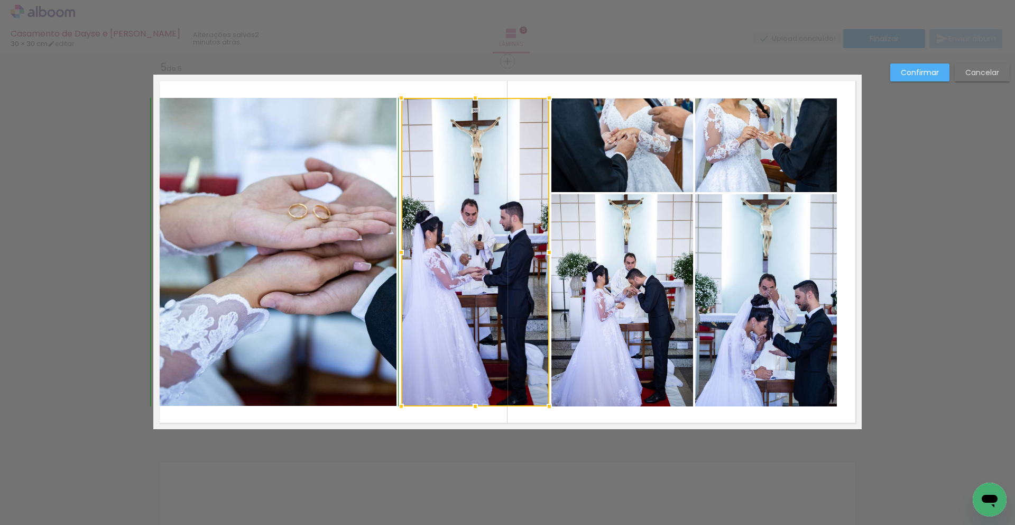
click at [475, 100] on div at bounding box center [475, 97] width 21 height 21
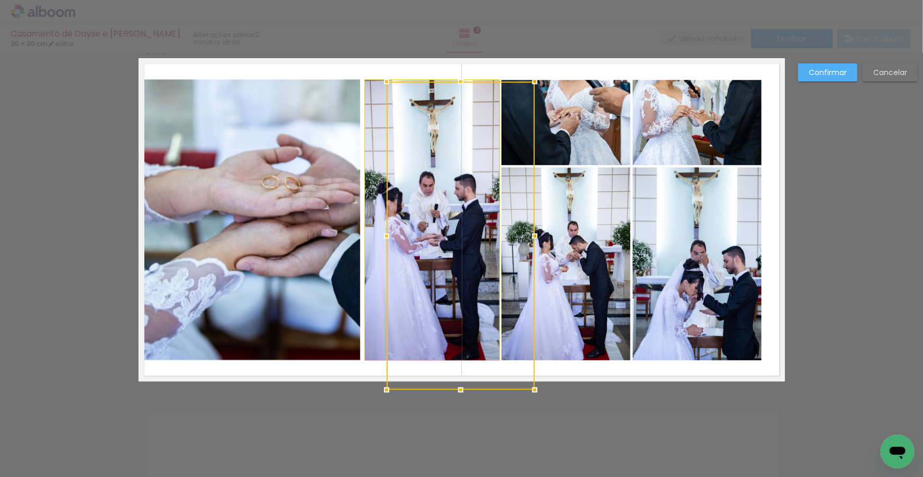
scroll to position [0, 437]
click at [478, 130] on div at bounding box center [461, 235] width 148 height 308
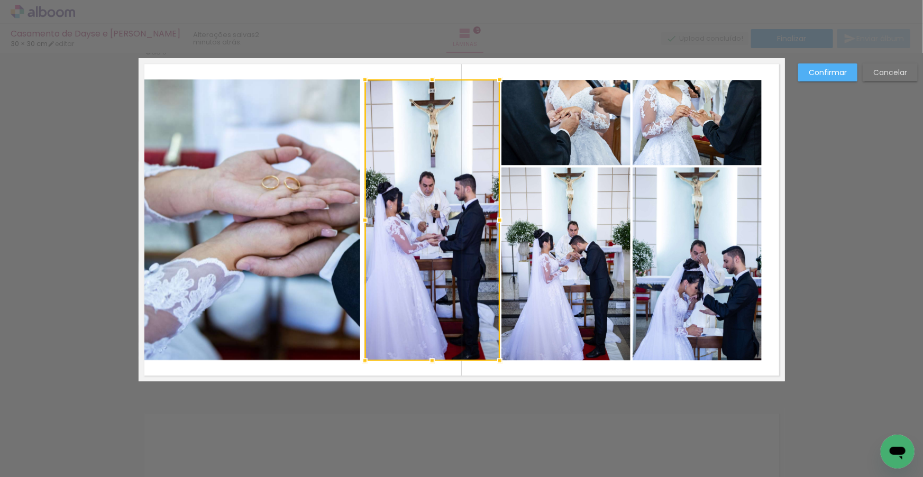
click at [478, 130] on div at bounding box center [432, 219] width 135 height 281
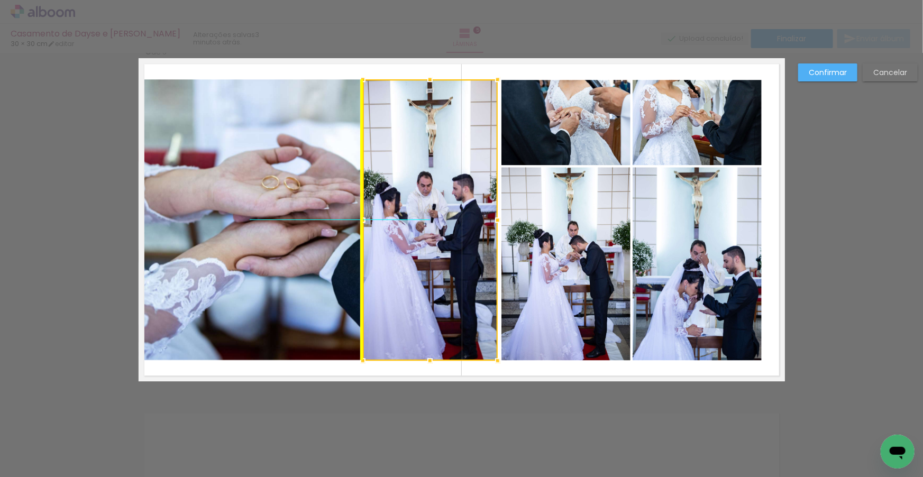
drag, startPoint x: 478, startPoint y: 130, endPoint x: 484, endPoint y: 135, distance: 8.3
click at [484, 135] on div at bounding box center [430, 219] width 135 height 281
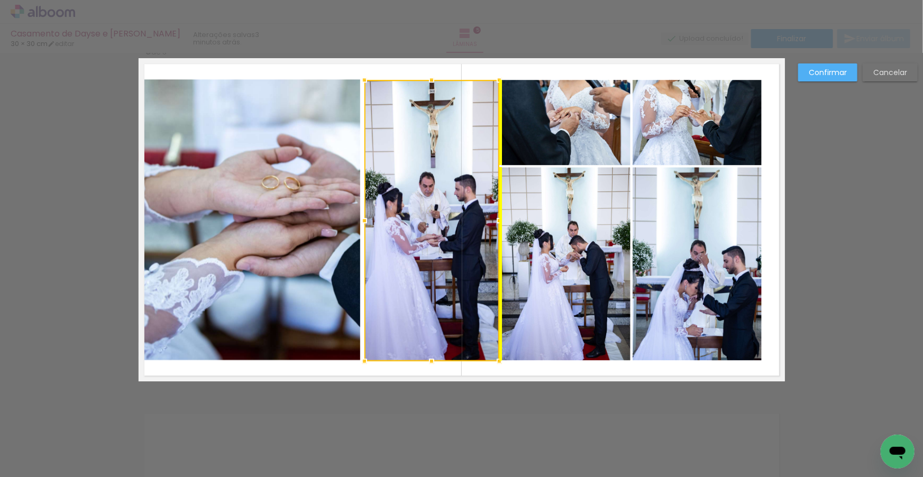
click at [466, 320] on div at bounding box center [431, 220] width 135 height 281
click at [526, 375] on quentale-layouter at bounding box center [462, 219] width 646 height 323
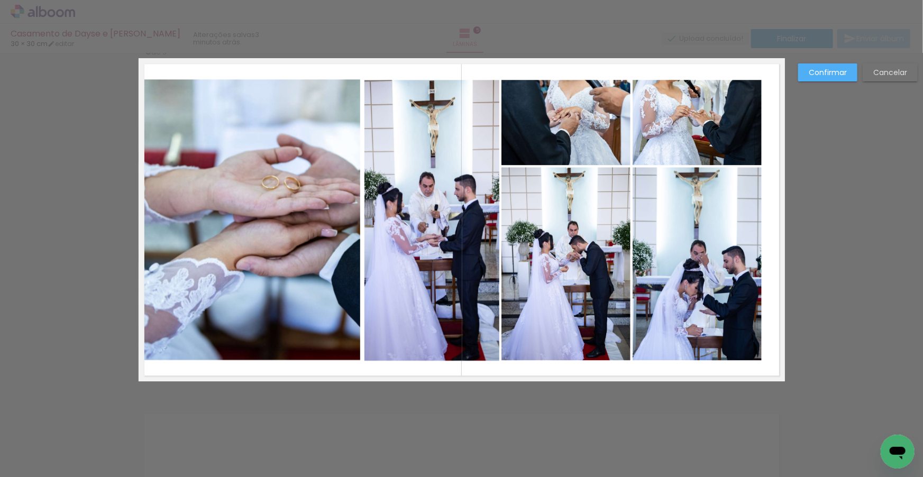
click at [331, 302] on quentale-photo at bounding box center [250, 219] width 222 height 281
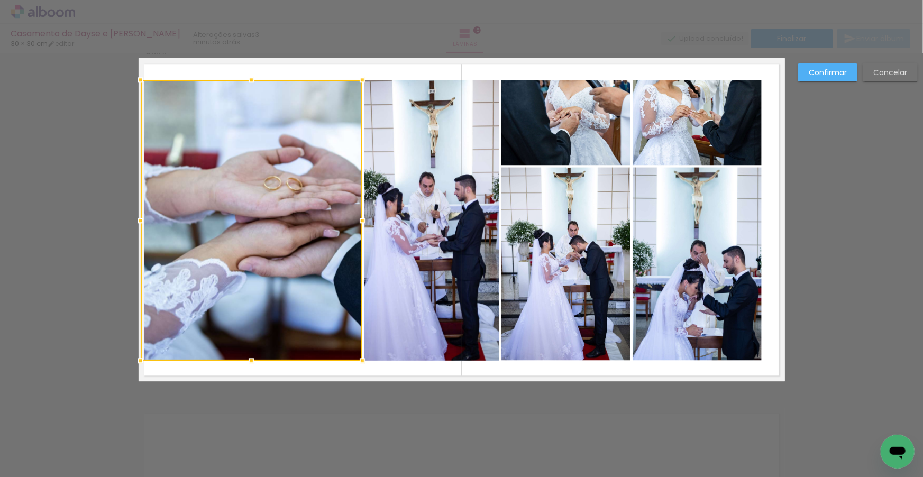
click at [327, 305] on div at bounding box center [252, 220] width 222 height 281
click at [410, 371] on quentale-layouter at bounding box center [462, 219] width 646 height 323
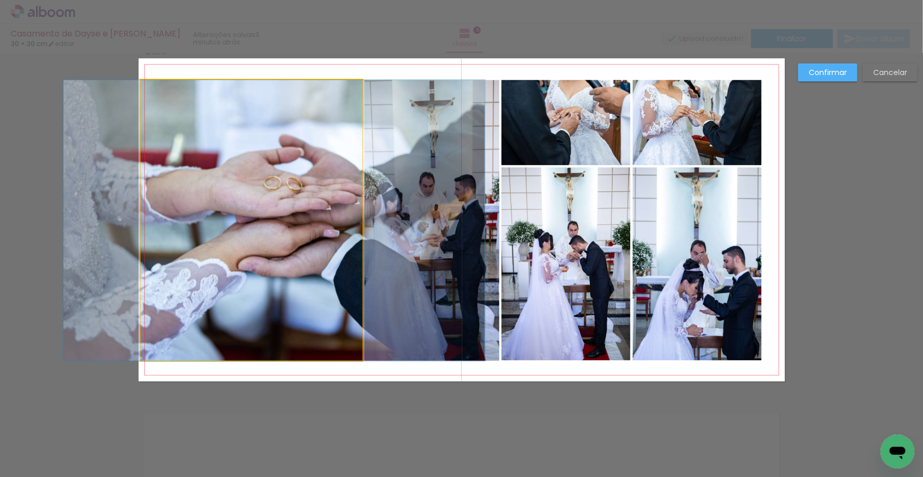
click at [327, 278] on quentale-photo at bounding box center [252, 220] width 222 height 281
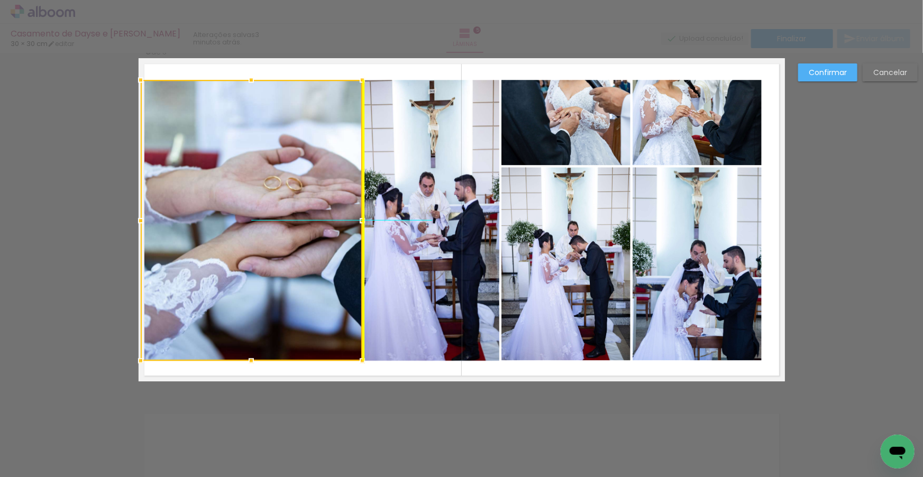
click at [327, 272] on div at bounding box center [252, 220] width 222 height 281
click at [495, 372] on quentale-layouter at bounding box center [462, 219] width 646 height 323
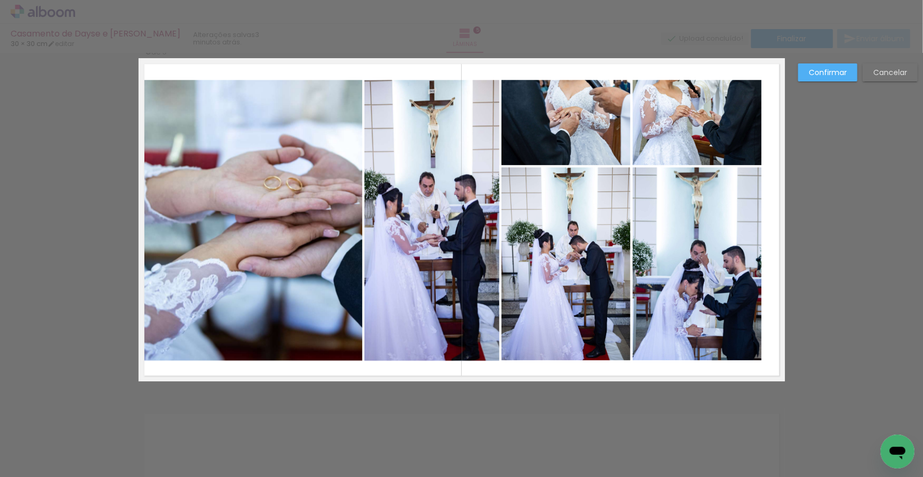
click at [828, 78] on paper-button "Confirmar" at bounding box center [827, 72] width 59 height 18
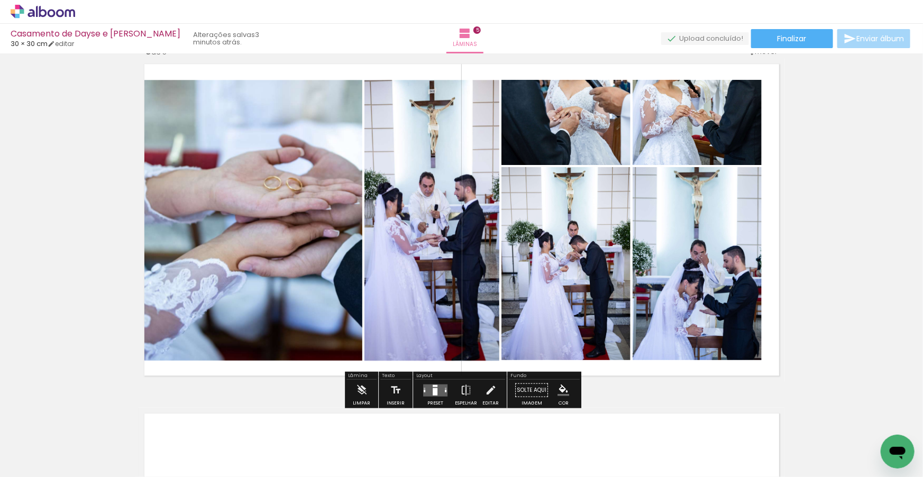
click at [329, 228] on quentale-photo at bounding box center [252, 220] width 222 height 281
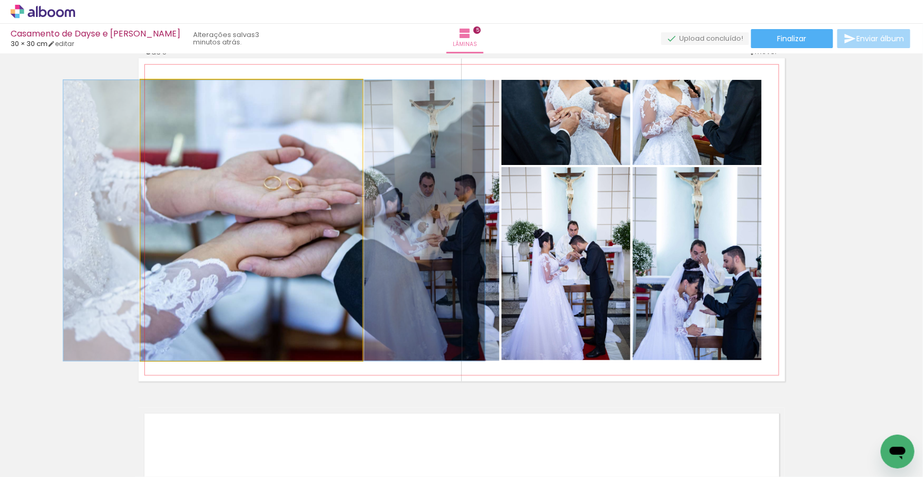
click at [329, 228] on quentale-photo at bounding box center [252, 220] width 222 height 281
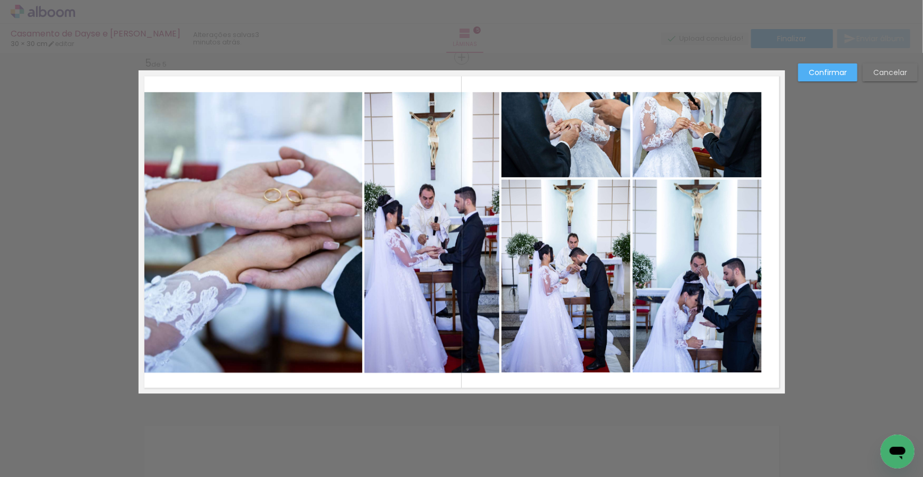
scroll to position [1412, 0]
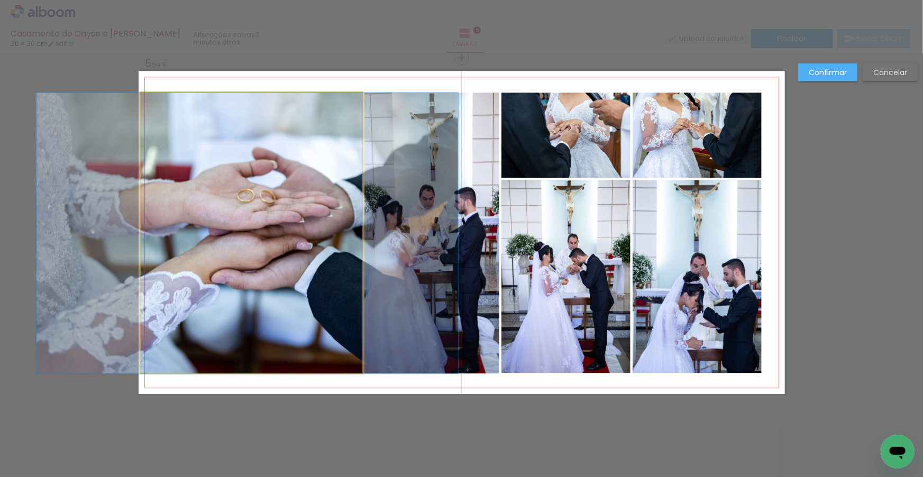
drag, startPoint x: 329, startPoint y: 228, endPoint x: 303, endPoint y: 227, distance: 27.0
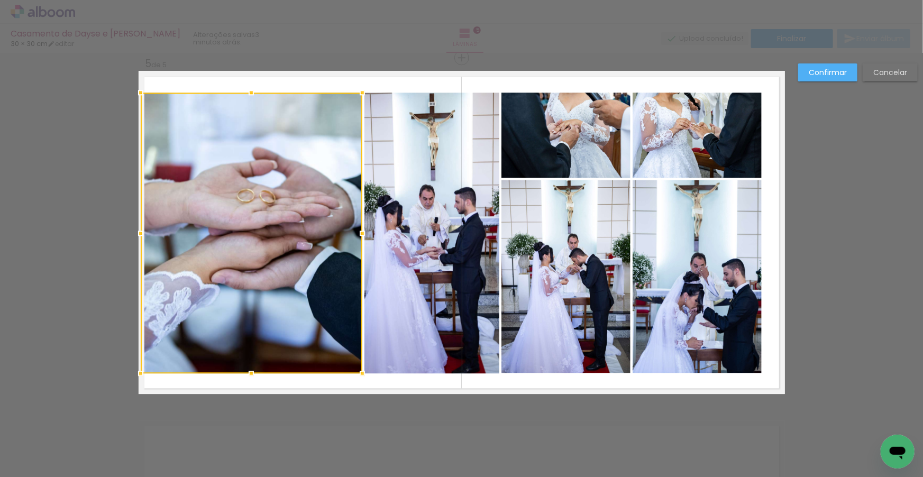
scroll to position [1412, 0]
click at [0, 0] on slot "Confirmar" at bounding box center [0, 0] width 0 height 0
